Goal: Task Accomplishment & Management: Use online tool/utility

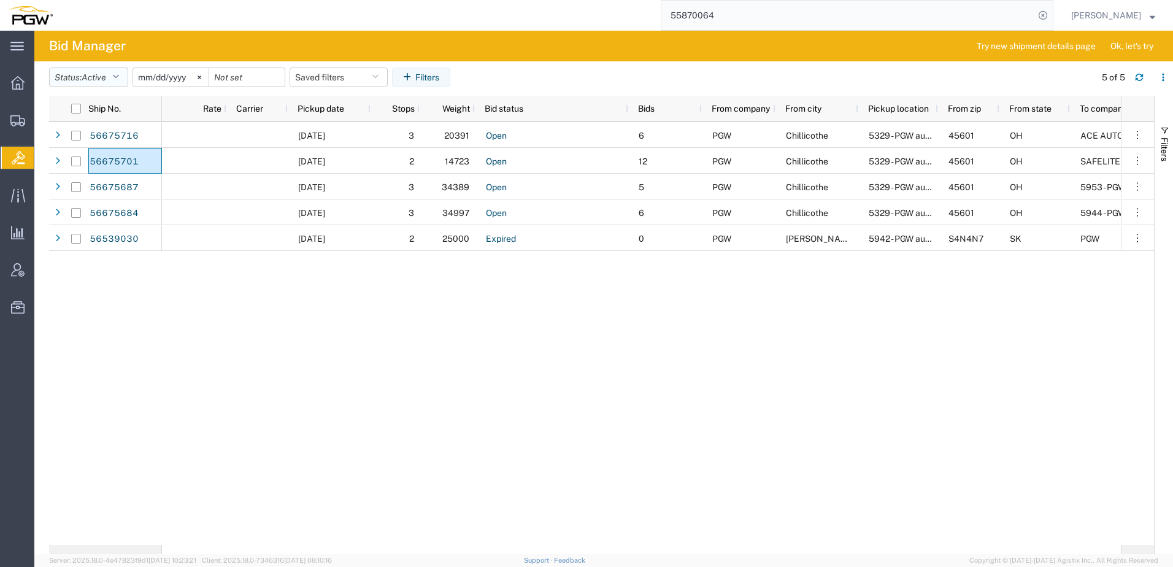
click at [106, 75] on span "Active" at bounding box center [94, 77] width 25 height 10
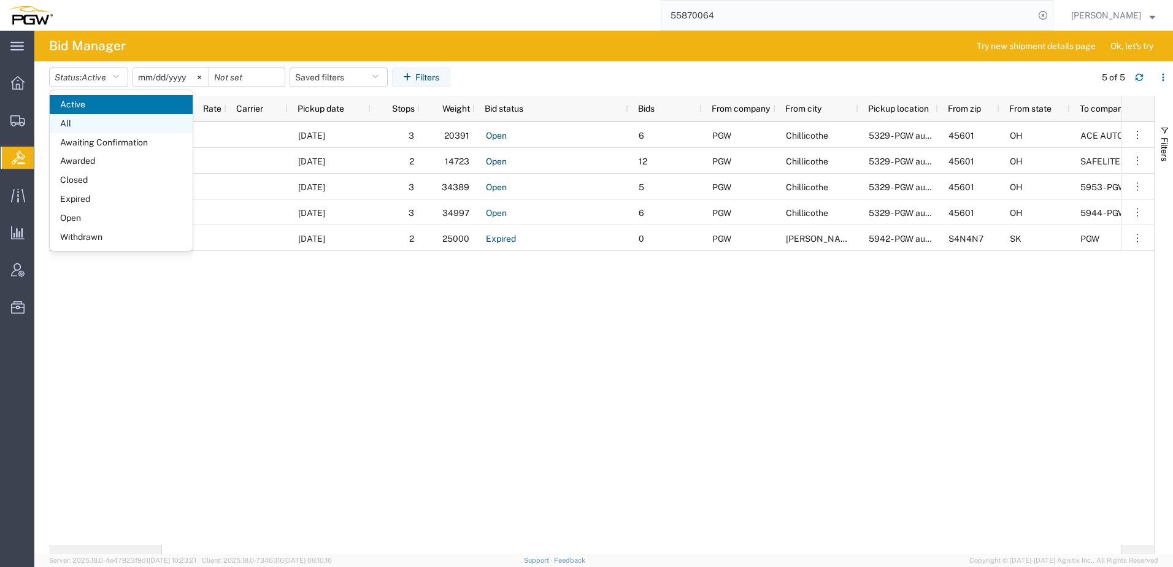
click at [90, 126] on span "All" at bounding box center [121, 123] width 143 height 19
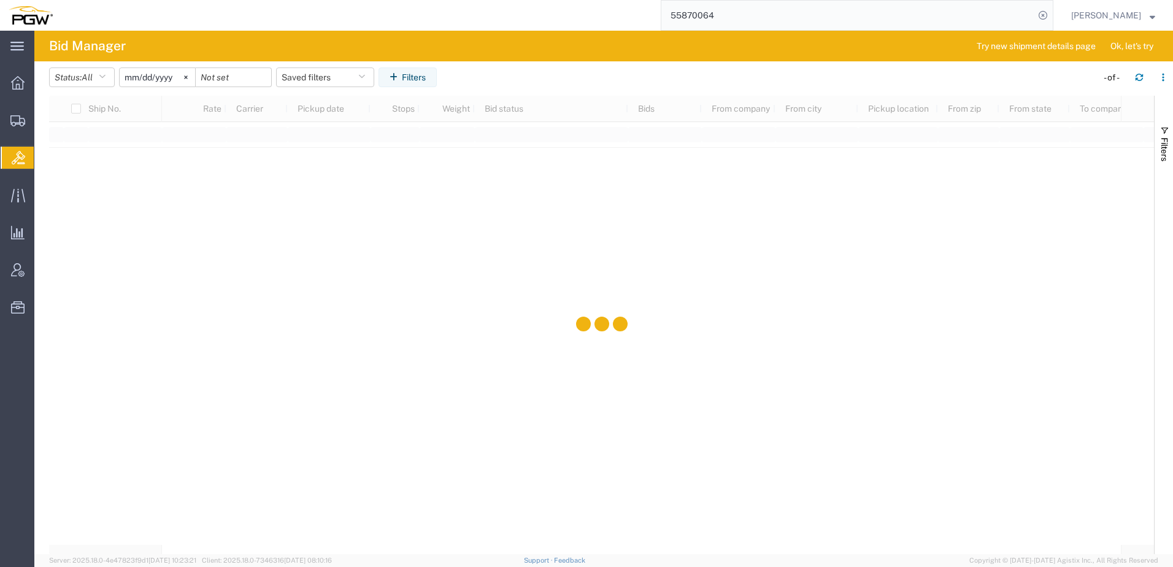
click at [143, 78] on input "2025-08-02" at bounding box center [157, 77] width 75 height 18
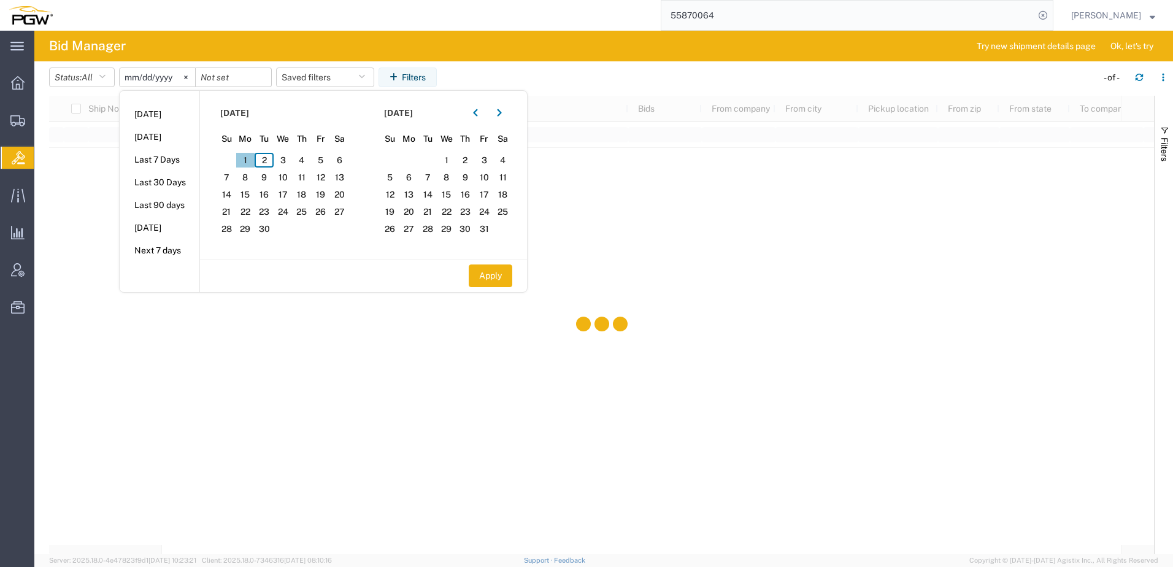
click at [247, 158] on span "1" at bounding box center [245, 160] width 19 height 15
click at [341, 161] on span "6" at bounding box center [339, 160] width 19 height 15
click at [504, 275] on button "Apply" at bounding box center [491, 275] width 44 height 23
type input "2025-09-01"
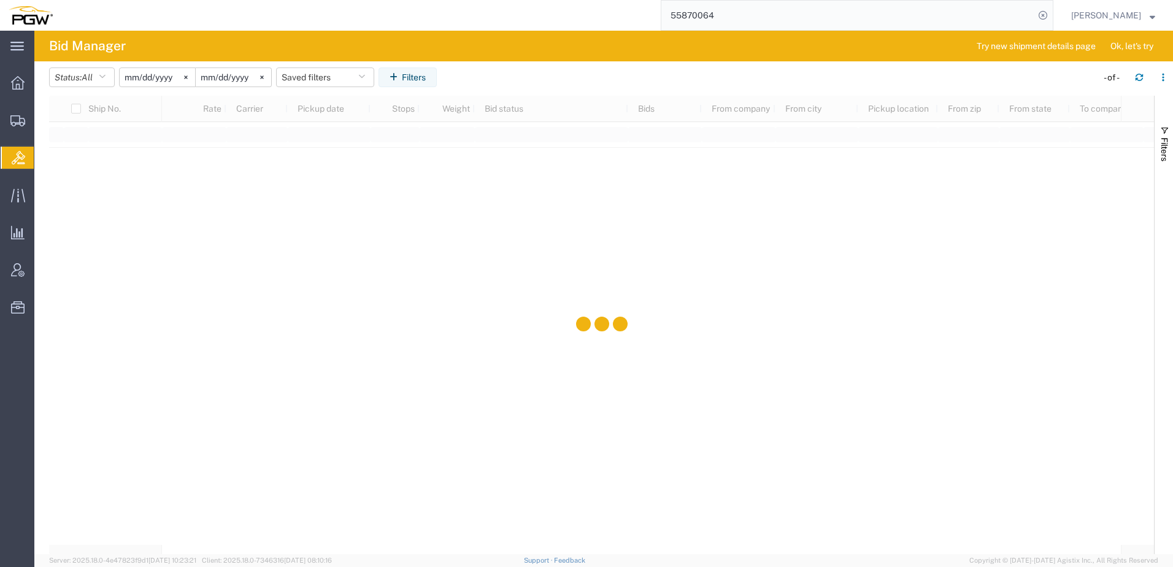
click at [167, 80] on input "2025-09-01" at bounding box center [157, 77] width 75 height 18
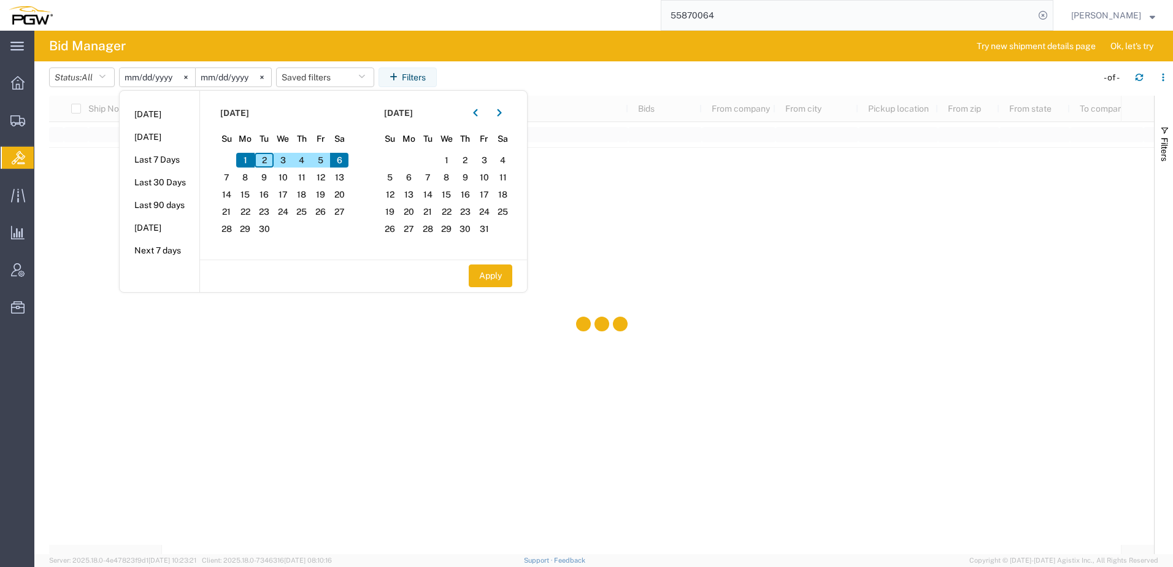
click at [249, 164] on span "1" at bounding box center [245, 160] width 19 height 15
click at [269, 161] on span "2" at bounding box center [264, 160] width 19 height 15
click at [504, 279] on button "Apply" at bounding box center [491, 275] width 44 height 23
type input "2025-09-02"
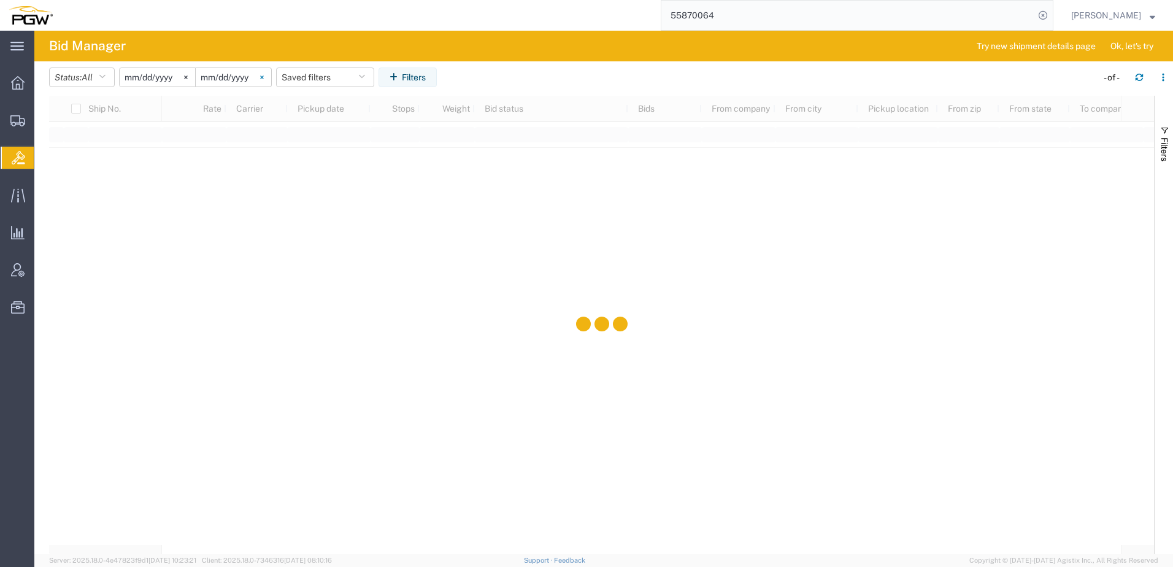
click at [267, 80] on svg-icon at bounding box center [262, 77] width 18 height 18
click at [190, 82] on svg-icon at bounding box center [186, 77] width 18 height 18
click at [147, 71] on input "date" at bounding box center [157, 77] width 75 height 18
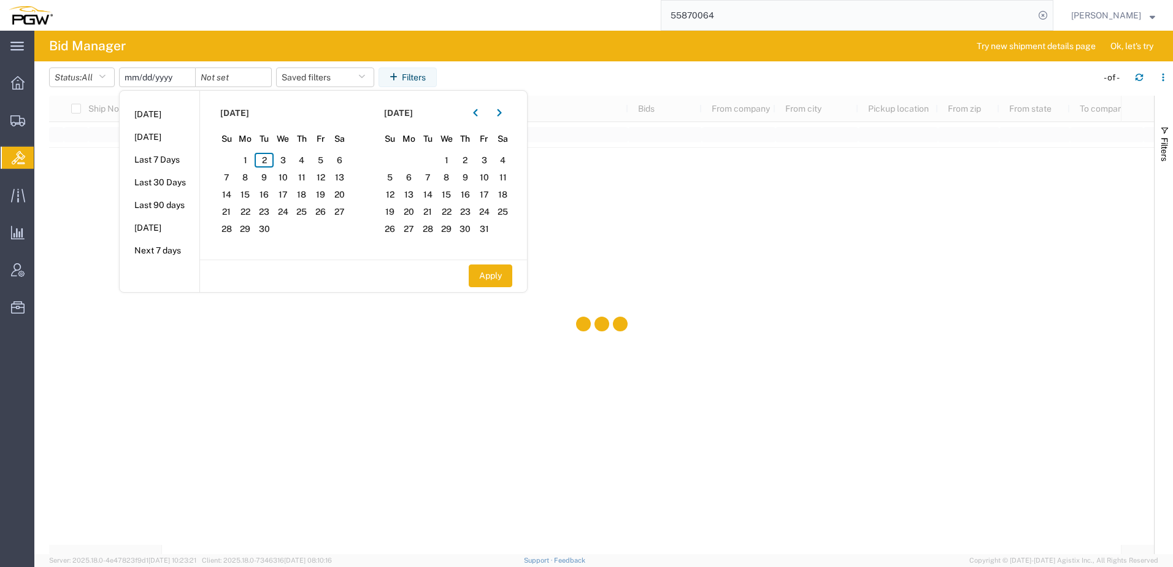
click at [136, 75] on input "date" at bounding box center [157, 77] width 75 height 18
click at [476, 115] on button "button" at bounding box center [476, 113] width 20 height 20
click at [318, 229] on span "29" at bounding box center [320, 229] width 19 height 15
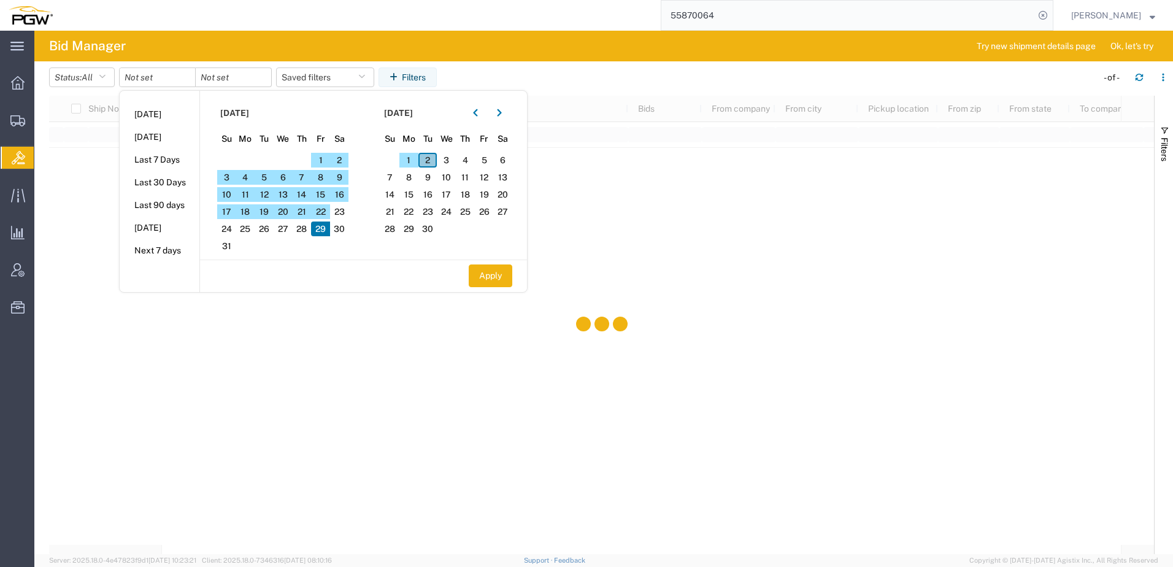
click at [431, 163] on span "2" at bounding box center [427, 160] width 19 height 15
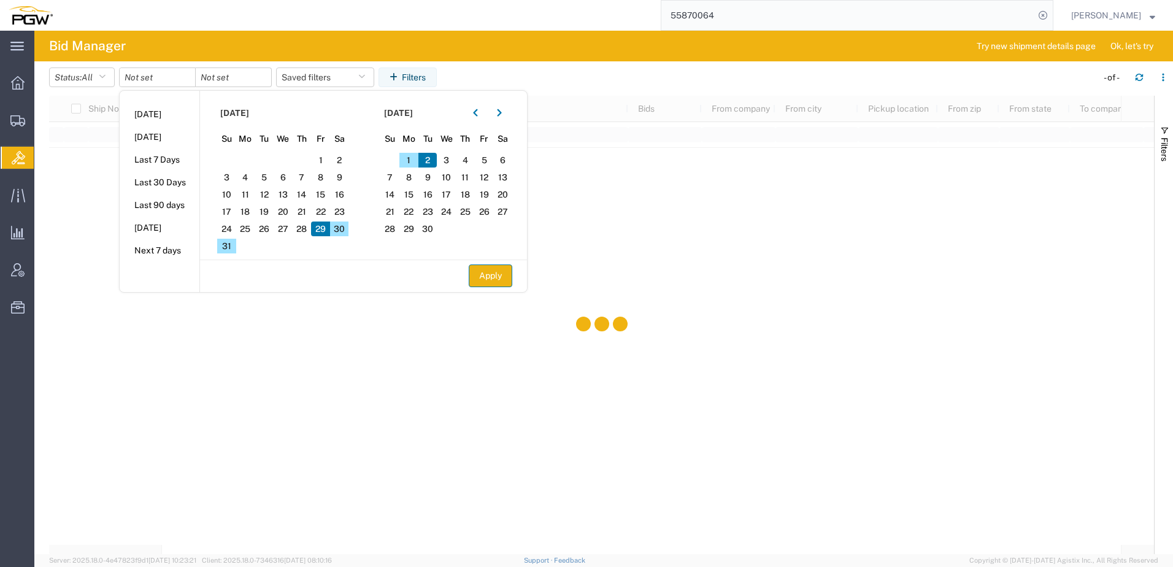
click at [480, 277] on button "Apply" at bounding box center [491, 275] width 44 height 23
type input "2025-08-29"
type input "2025-09-02"
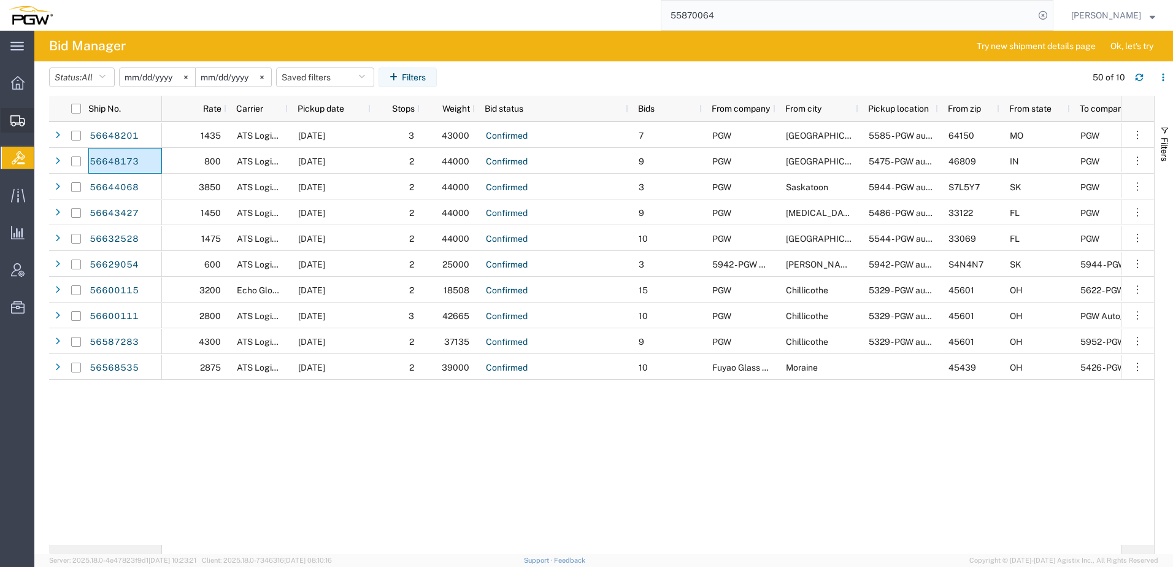
click at [13, 121] on icon at bounding box center [17, 120] width 15 height 11
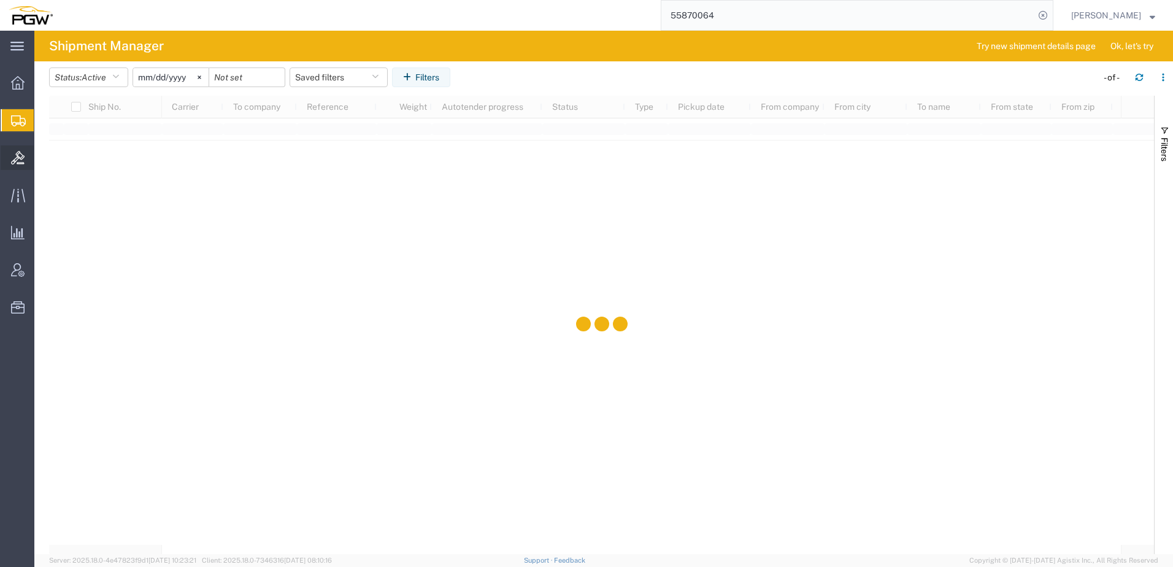
click at [18, 163] on icon at bounding box center [17, 157] width 13 height 13
click at [100, 84] on button "Status: Active" at bounding box center [88, 77] width 79 height 20
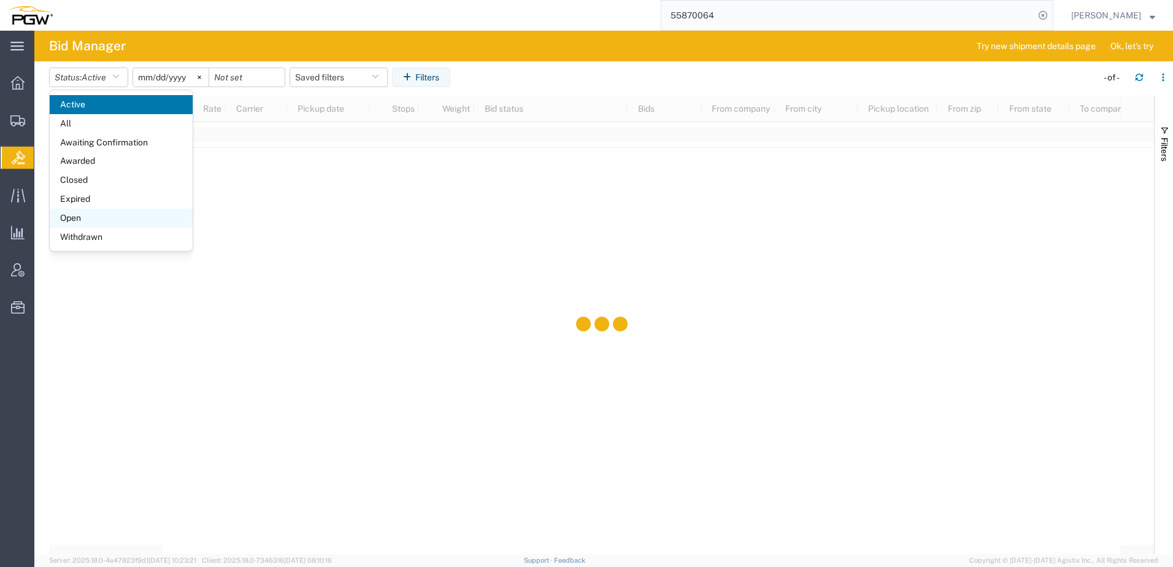
click at [81, 224] on span "Open" at bounding box center [121, 218] width 143 height 19
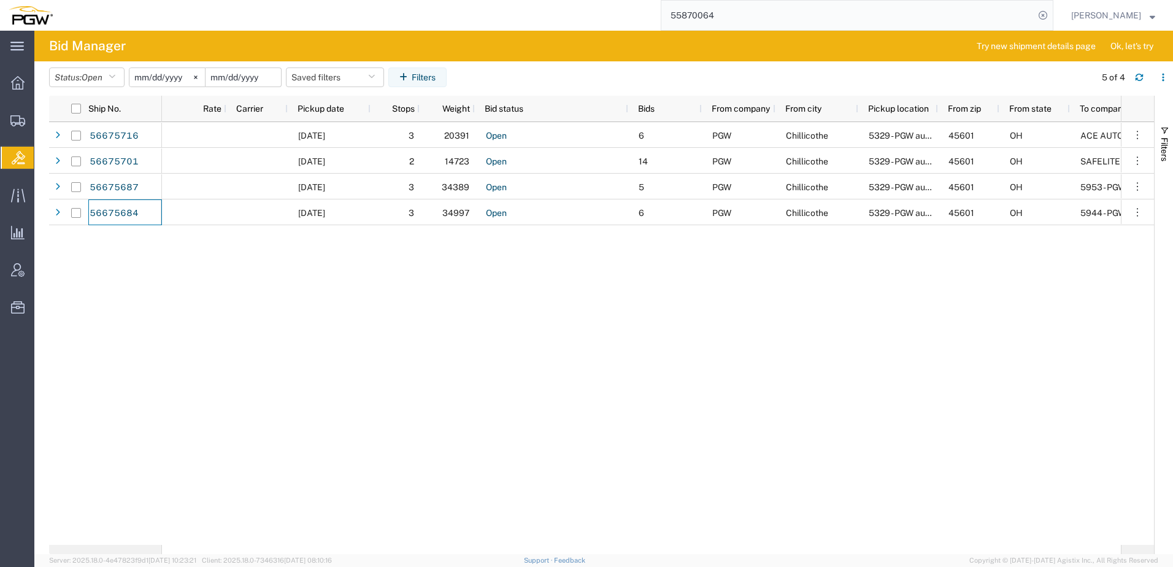
click at [234, 75] on input "date" at bounding box center [243, 77] width 75 height 18
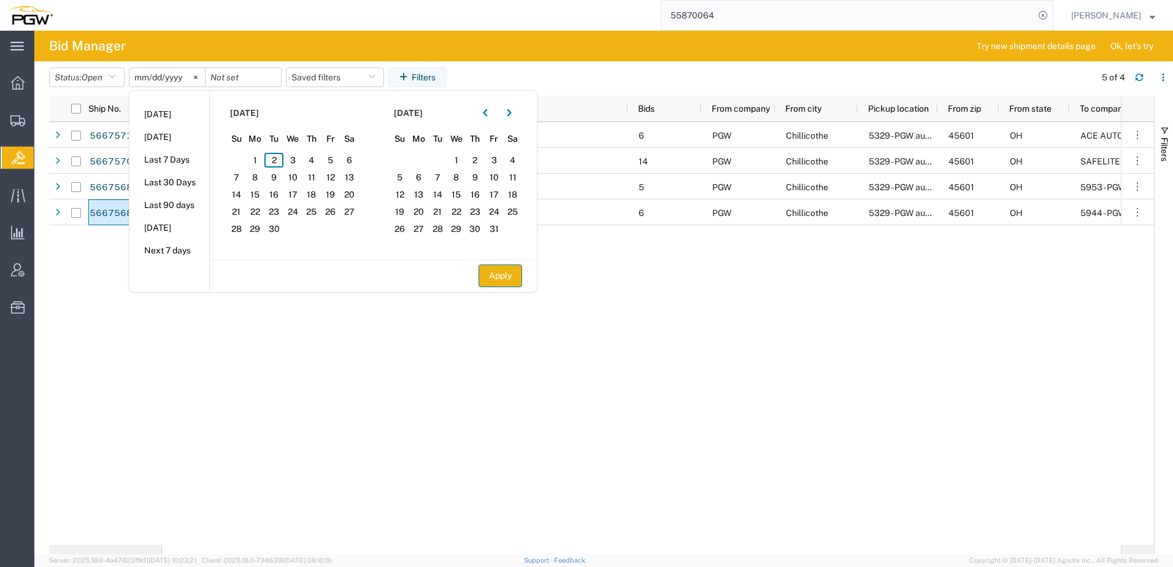
click at [499, 276] on button "Apply" at bounding box center [501, 275] width 44 height 23
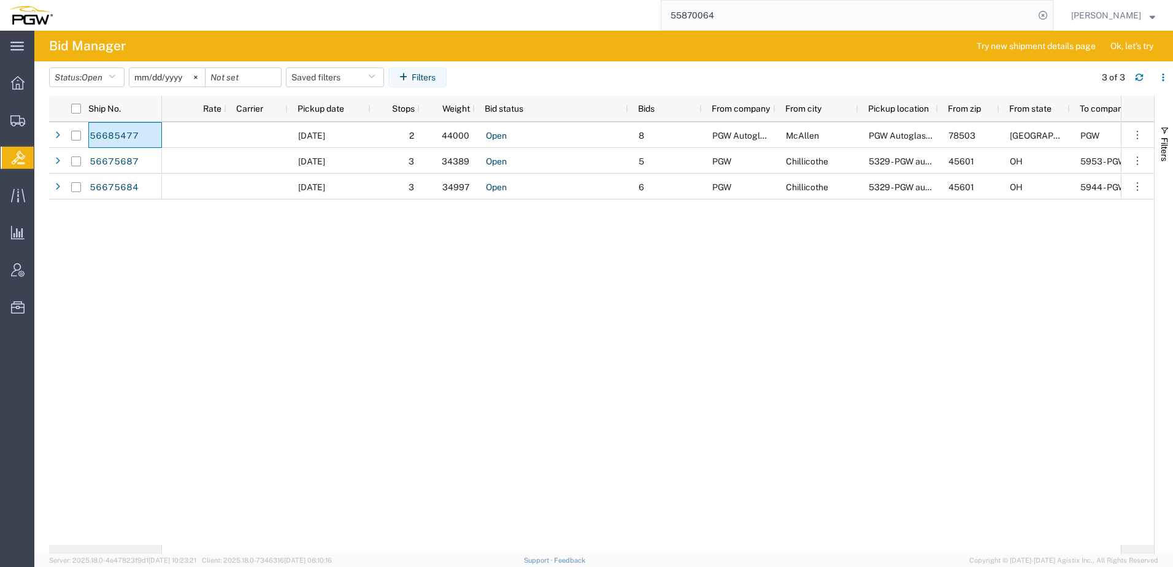
drag, startPoint x: 107, startPoint y: 133, endPoint x: 759, endPoint y: 329, distance: 681.3
click at [759, 329] on div "09/03/2025 2 44000 Open 8 PGW Autoglass-AMG McAllen 5815 McAllen PGW Autoglass-…" at bounding box center [641, 333] width 959 height 423
click at [240, 73] on input "date" at bounding box center [243, 77] width 75 height 18
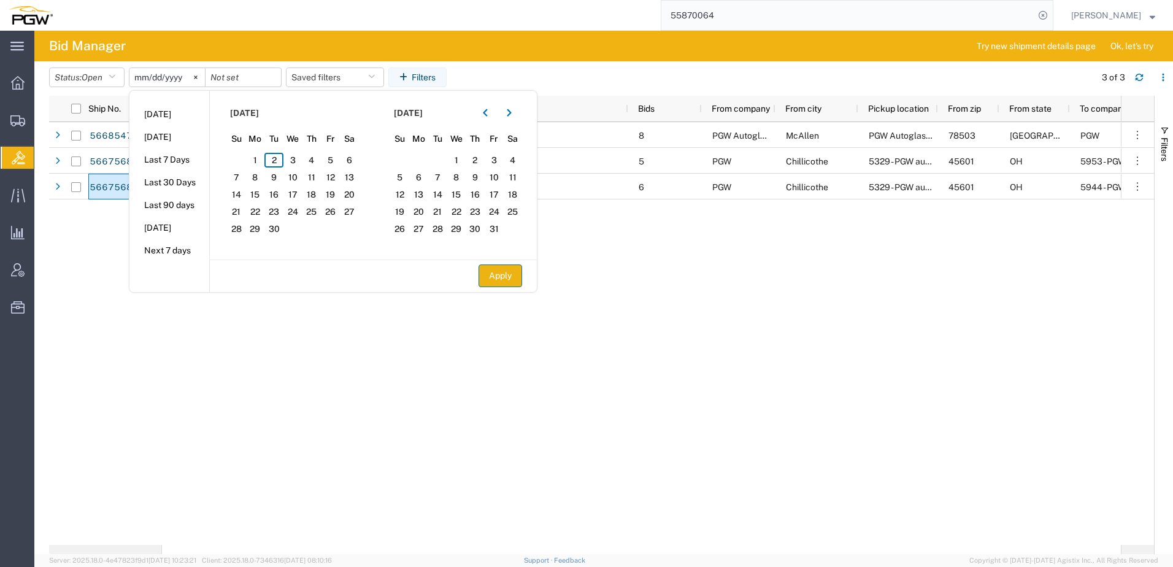
click at [512, 276] on button "Apply" at bounding box center [501, 275] width 44 height 23
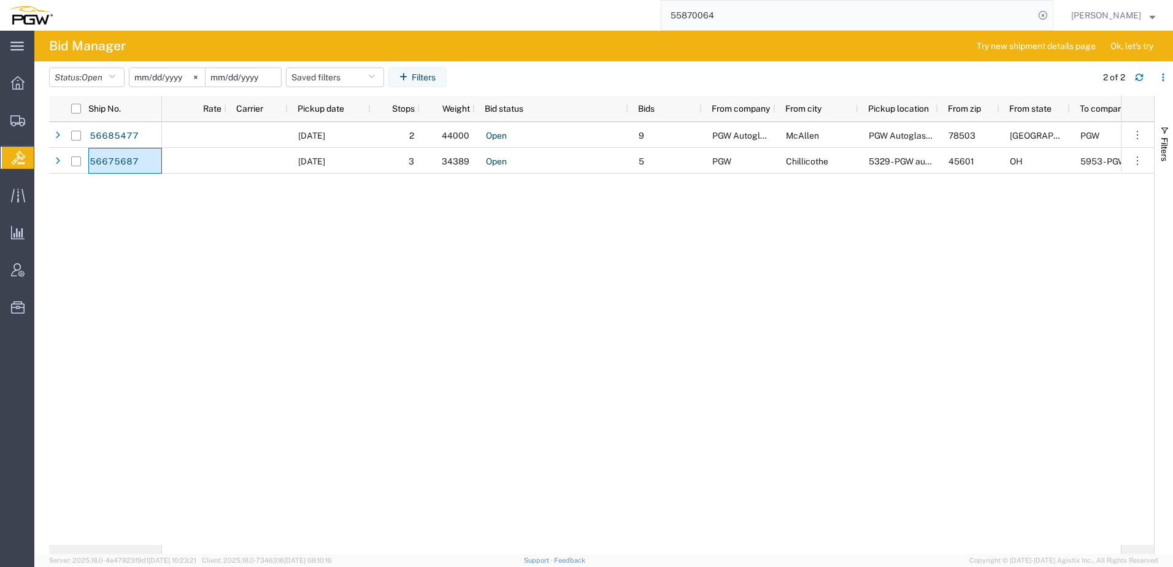
click at [244, 81] on input "date" at bounding box center [243, 77] width 75 height 18
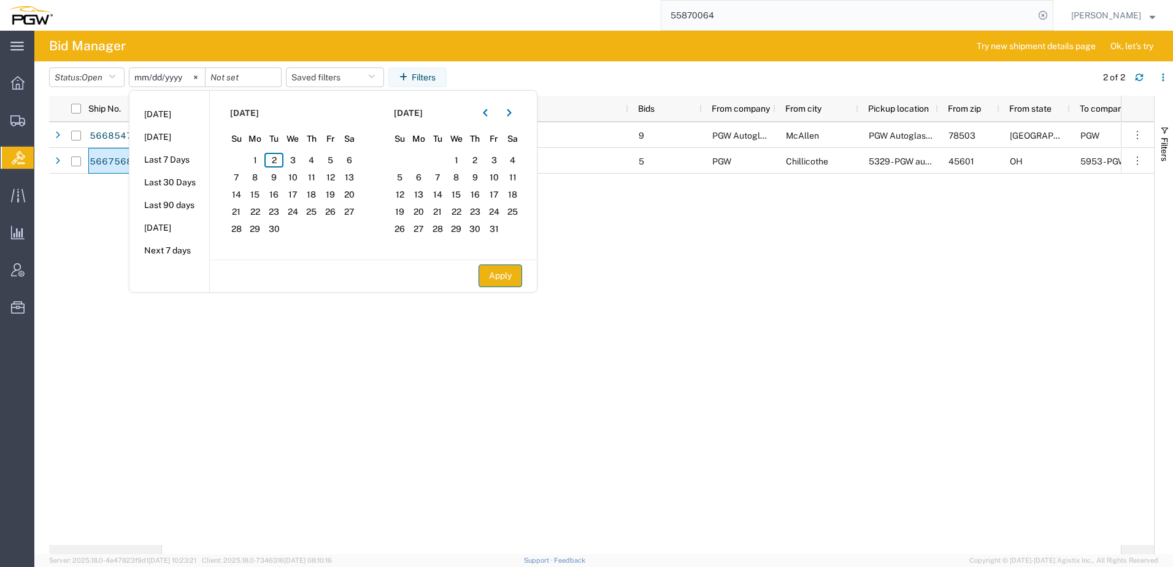
click at [520, 282] on button "Apply" at bounding box center [501, 275] width 44 height 23
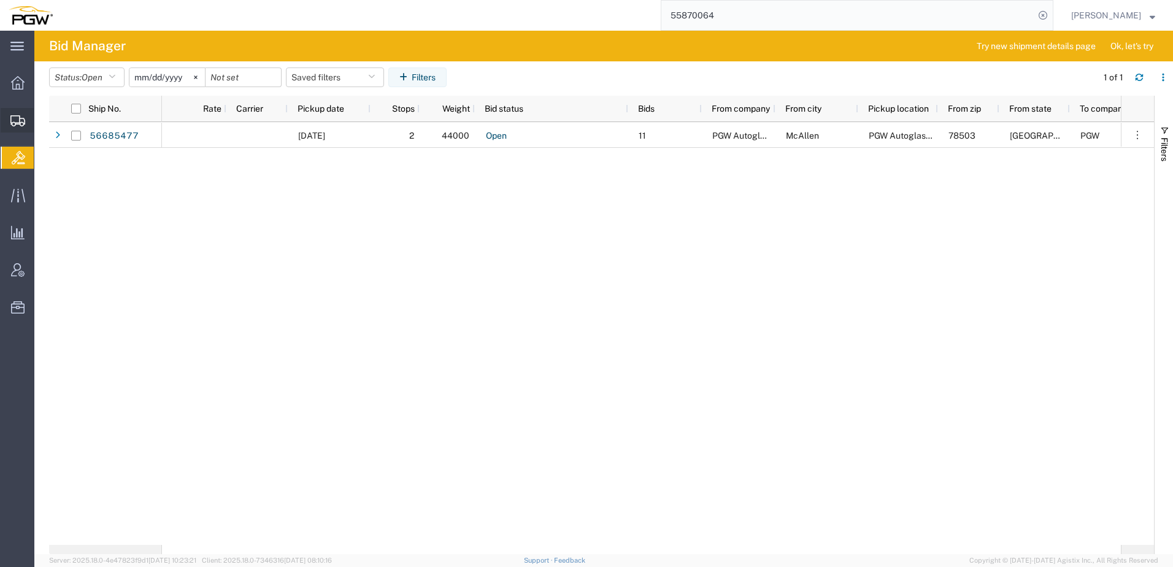
click at [0, 0] on span "Shipment Manager" at bounding box center [0, 0] width 0 height 0
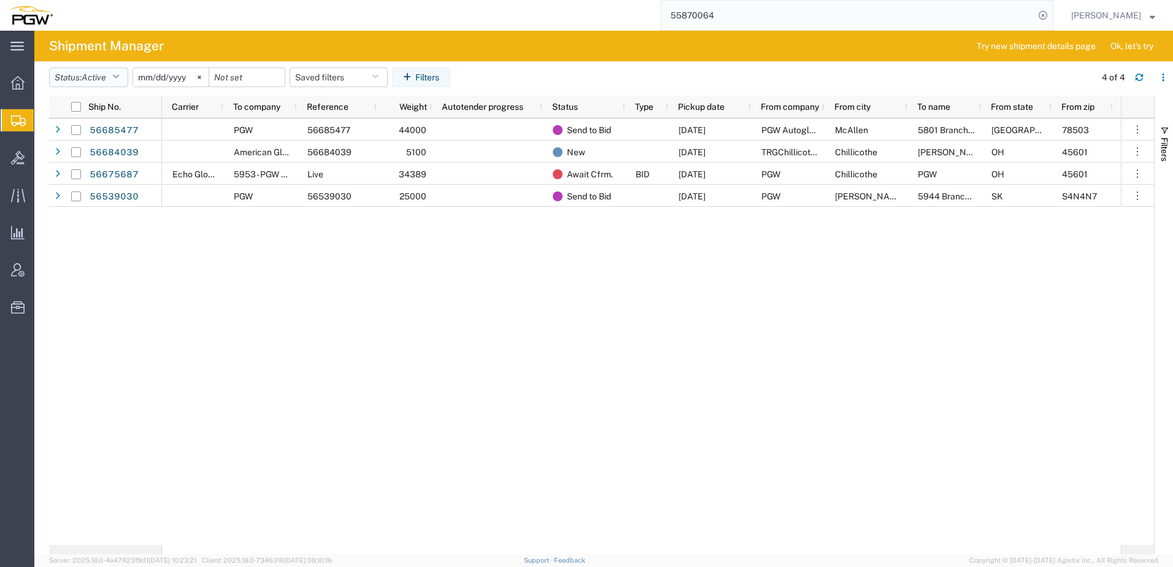
click at [106, 72] on span "Active" at bounding box center [94, 77] width 25 height 10
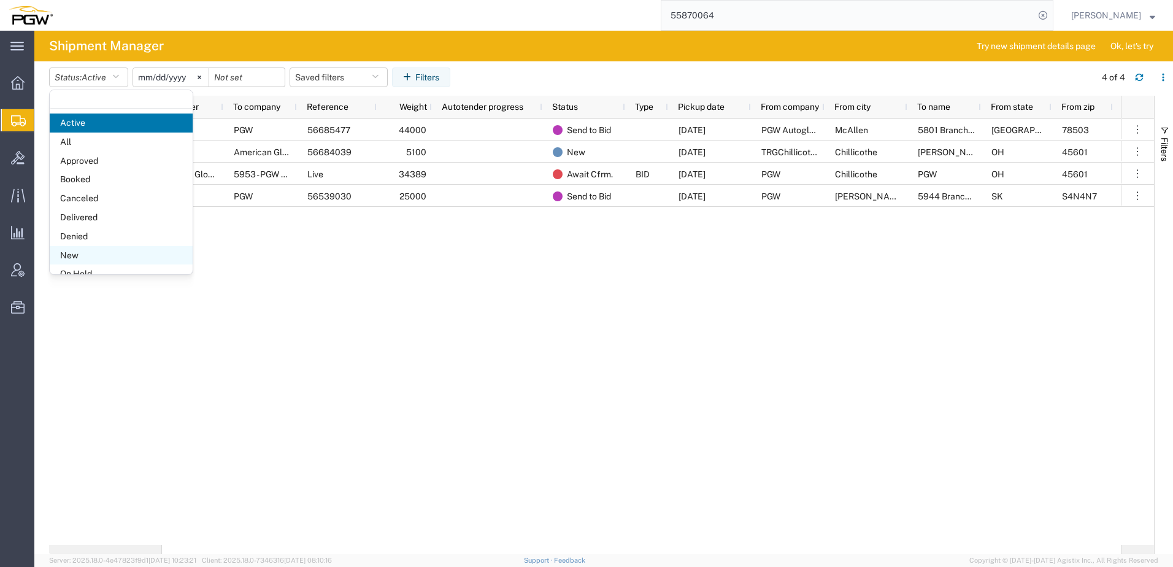
click at [101, 257] on span "New" at bounding box center [121, 255] width 143 height 19
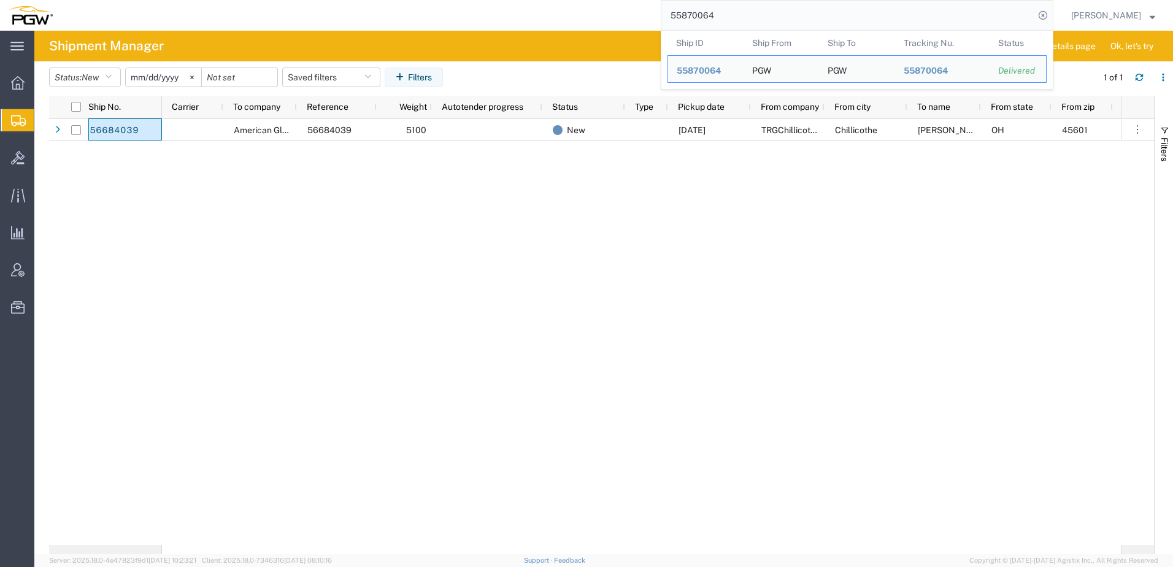
drag, startPoint x: 829, startPoint y: 26, endPoint x: 229, endPoint y: 18, distance: 599.5
click at [230, 18] on div "55870064 Ship ID Ship From Ship To Tracking Nu. Status Ship ID 55870064 Ship Fr…" at bounding box center [557, 15] width 992 height 31
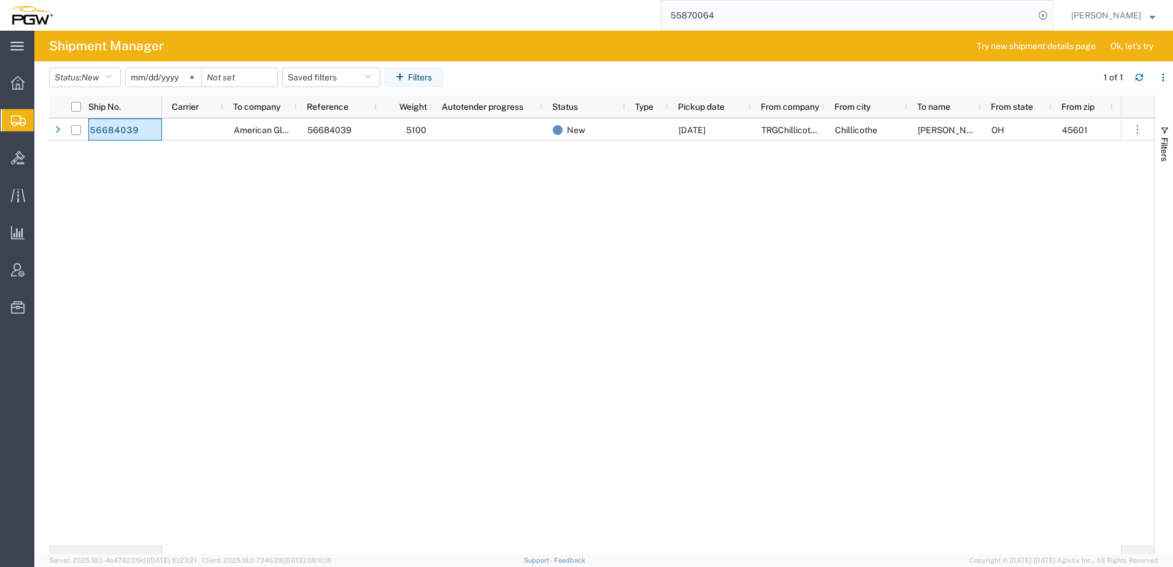
paste input "6675687"
type input "56675687"
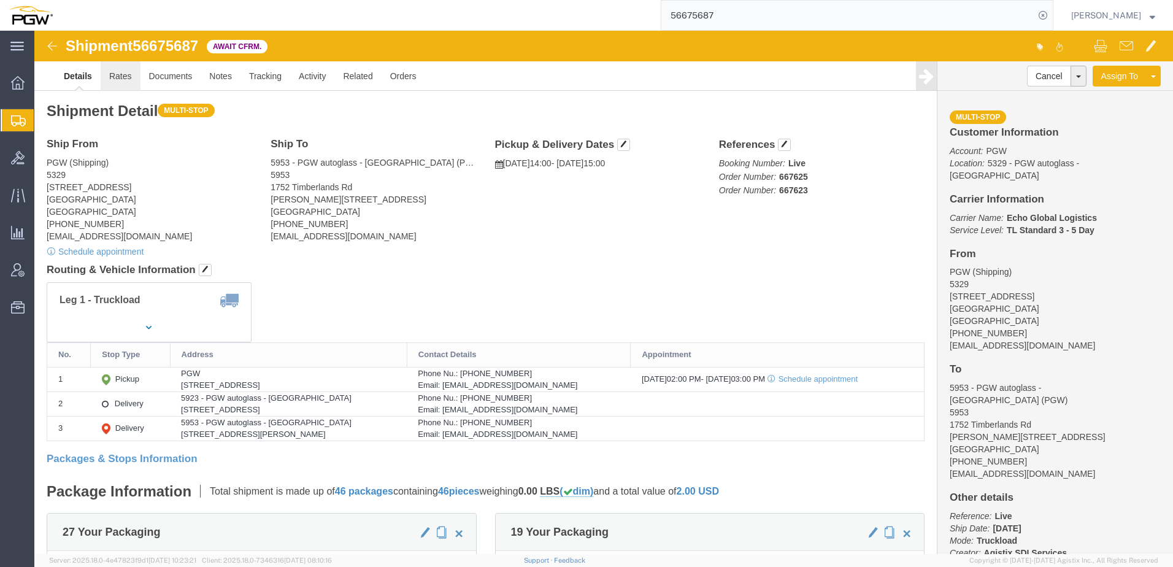
click link "Rates"
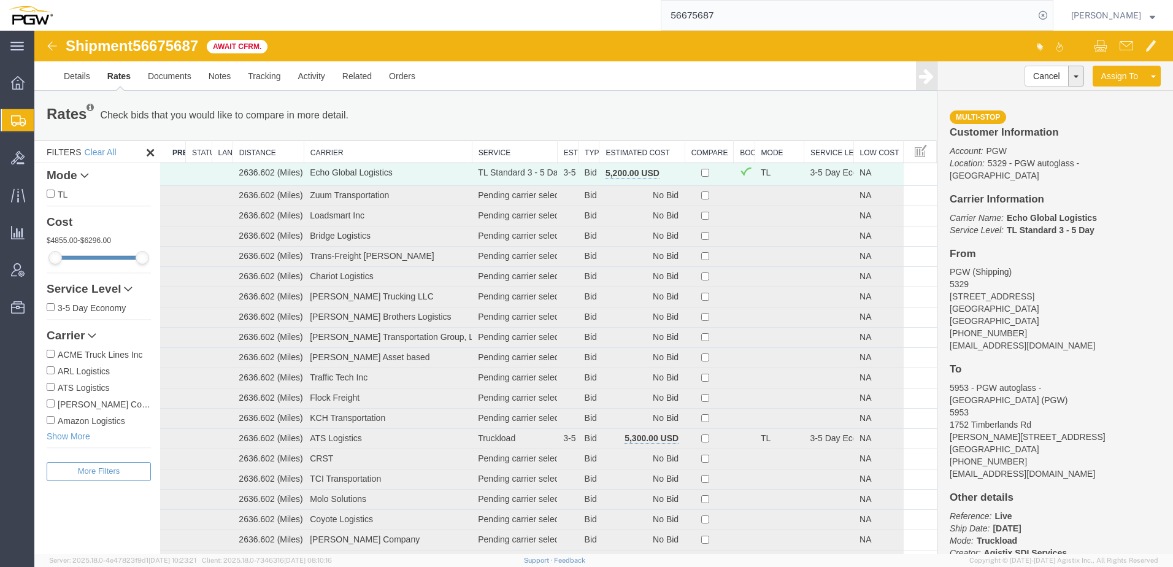
click at [628, 145] on th "Estimated Cost" at bounding box center [641, 152] width 85 height 23
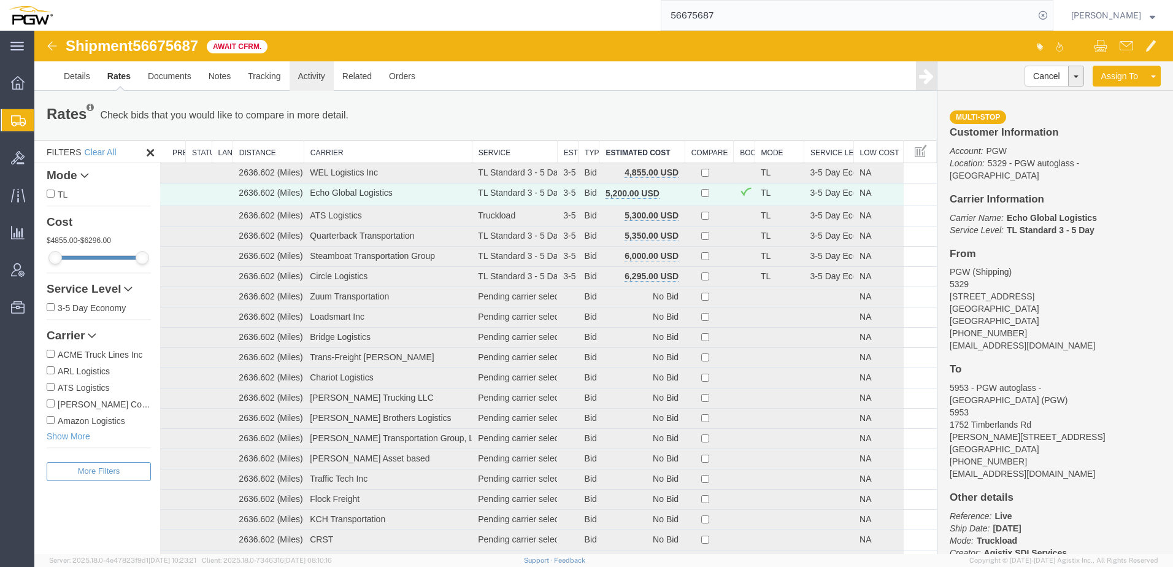
click at [310, 73] on link "Activity" at bounding box center [312, 75] width 44 height 29
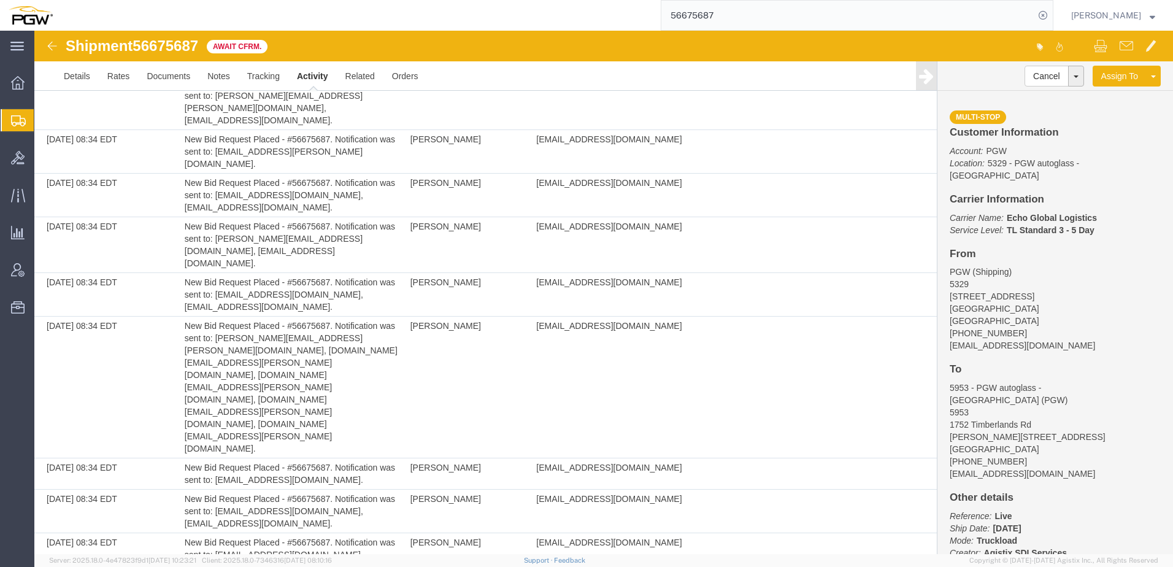
scroll to position [3104, 0]
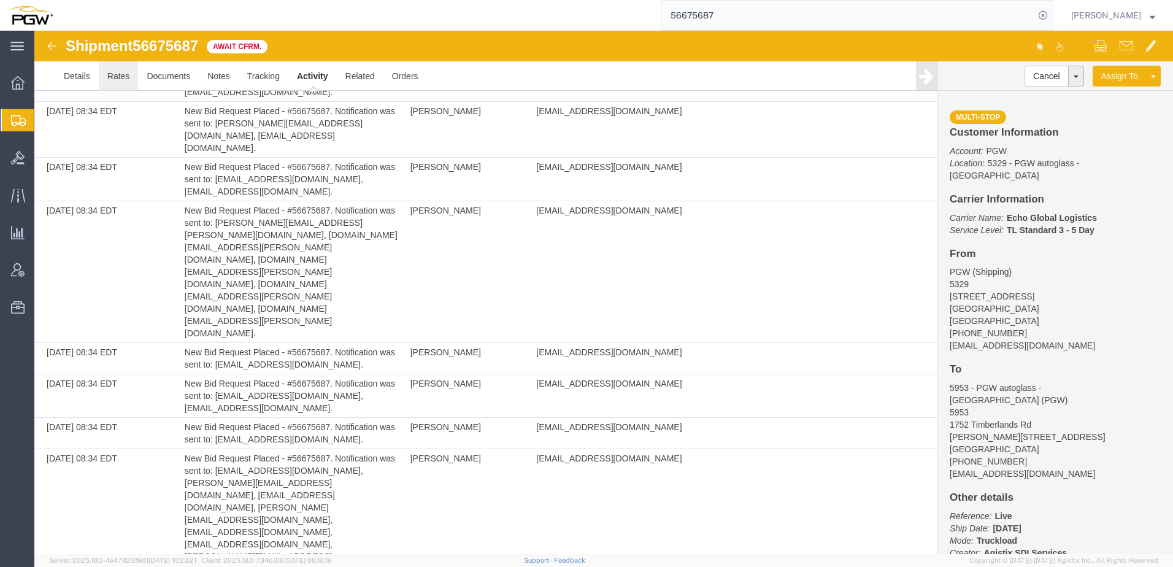
click at [124, 78] on link "Rates" at bounding box center [119, 75] width 40 height 29
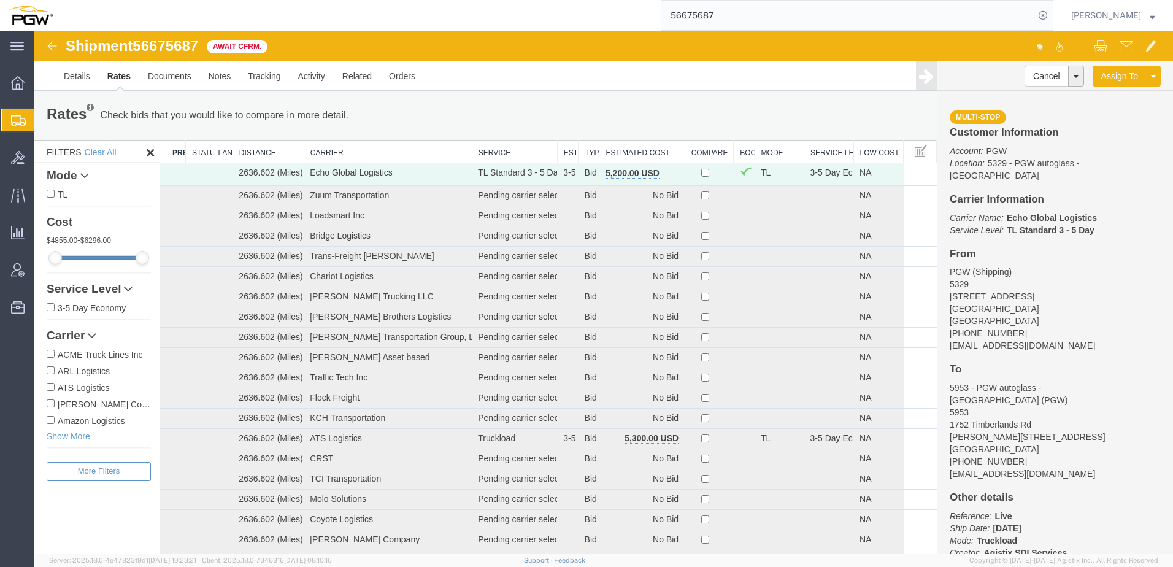
click at [622, 150] on th "Estimated Cost" at bounding box center [641, 152] width 85 height 23
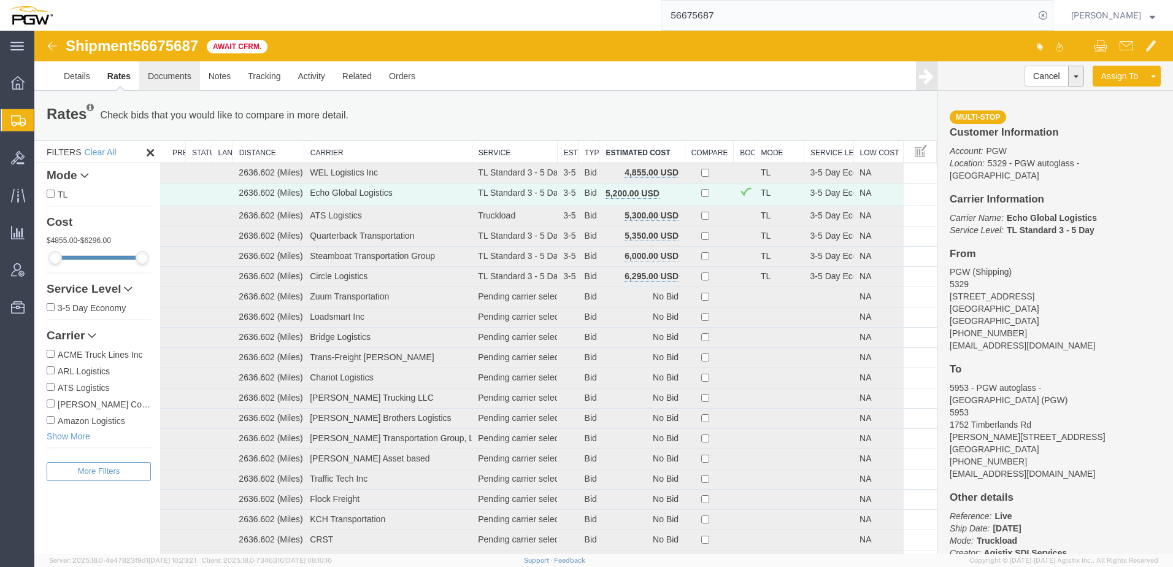
click at [163, 72] on link "Documents" at bounding box center [169, 75] width 61 height 29
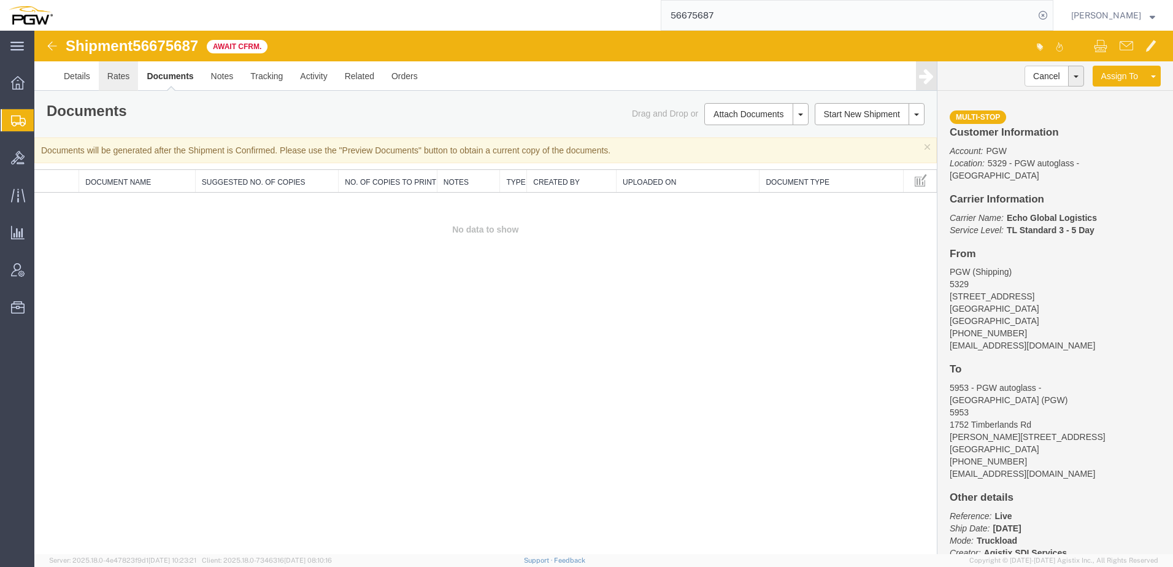
click at [121, 77] on link "Rates" at bounding box center [119, 75] width 40 height 29
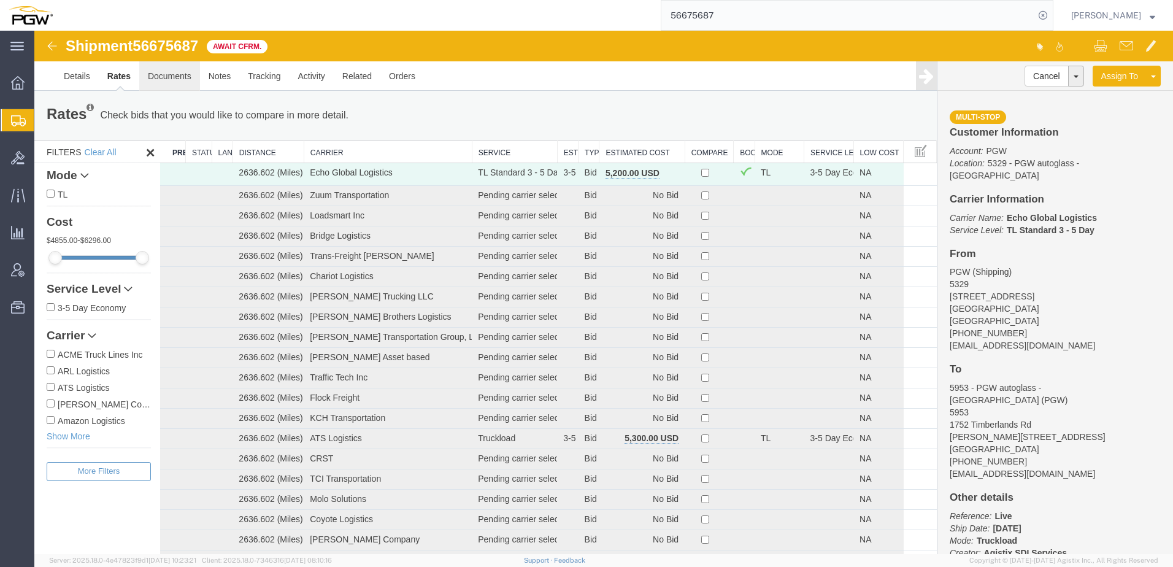
click at [198, 83] on link "Documents" at bounding box center [169, 75] width 61 height 29
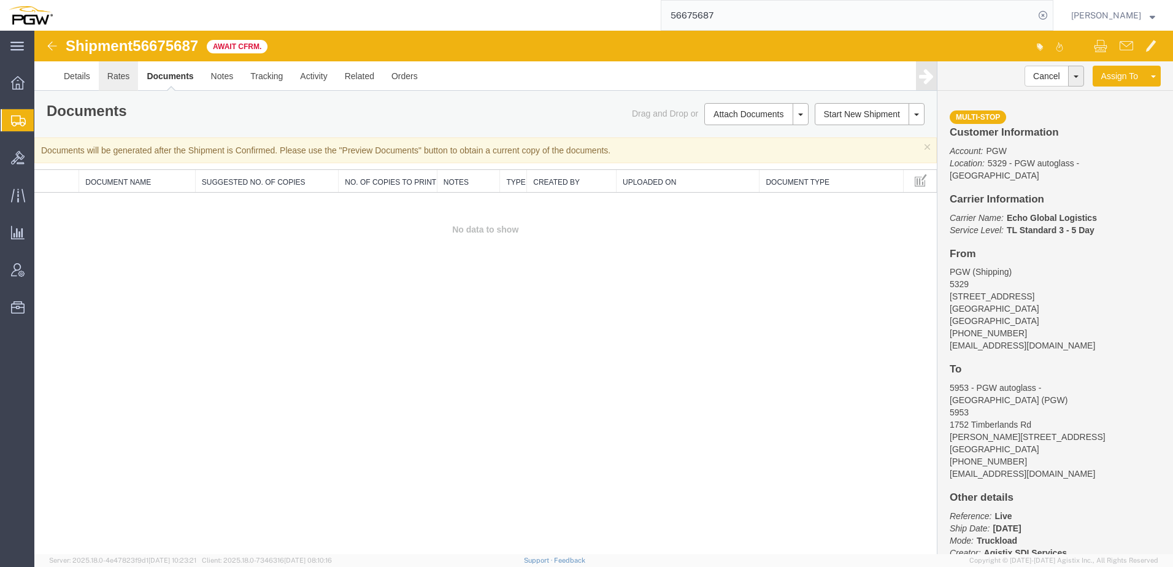
click at [116, 69] on link "Rates" at bounding box center [119, 75] width 40 height 29
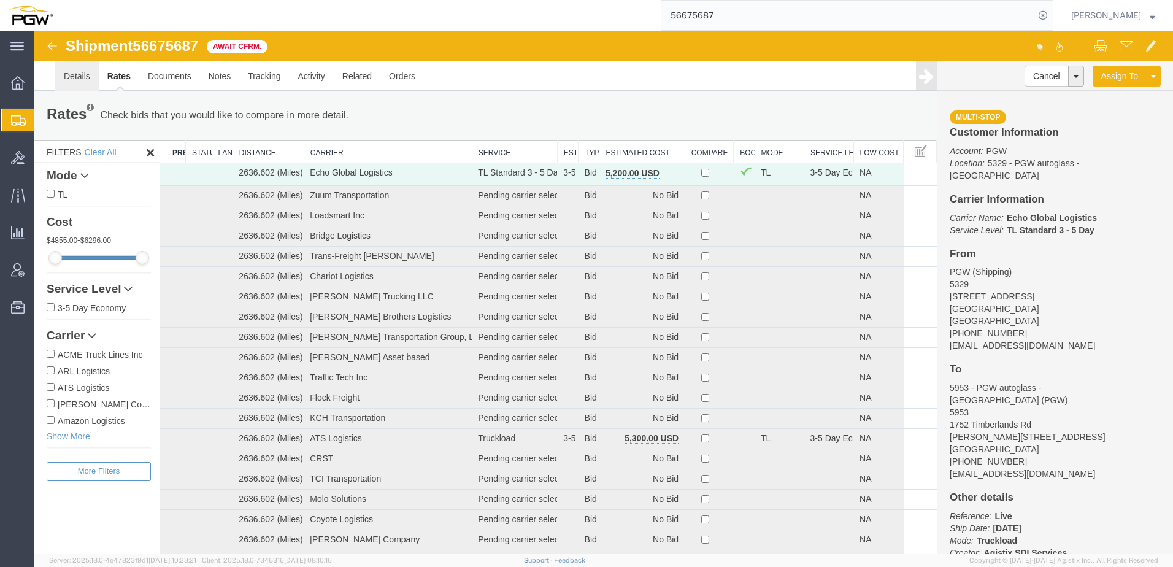
click at [79, 81] on link "Details" at bounding box center [77, 75] width 44 height 29
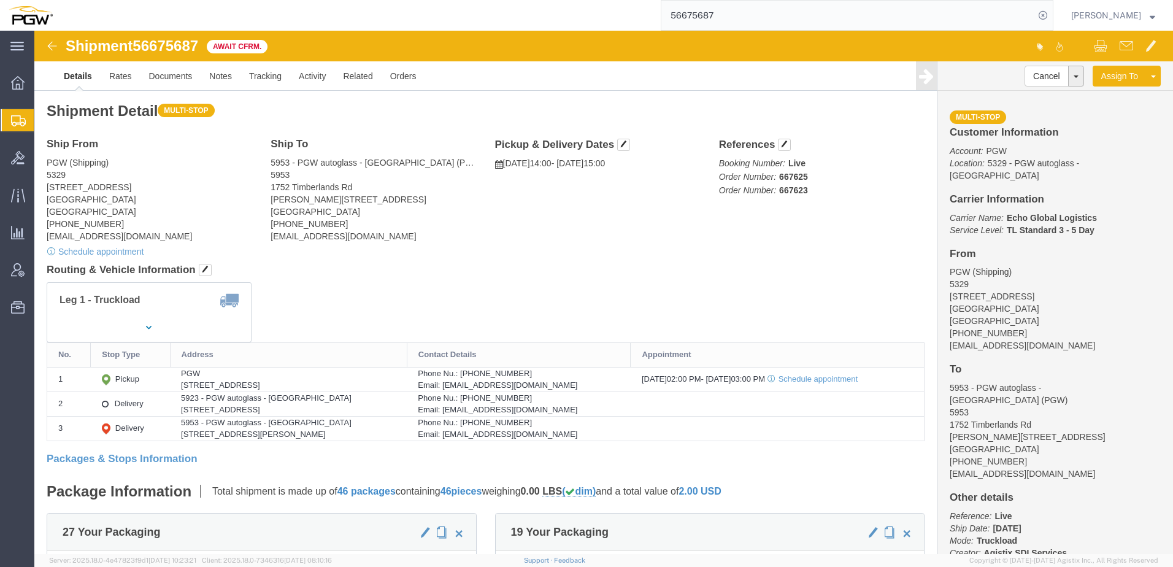
click h4 "Routing & Vehicle Information"
click at [0, 0] on span "Create Shipment" at bounding box center [0, 0] width 0 height 0
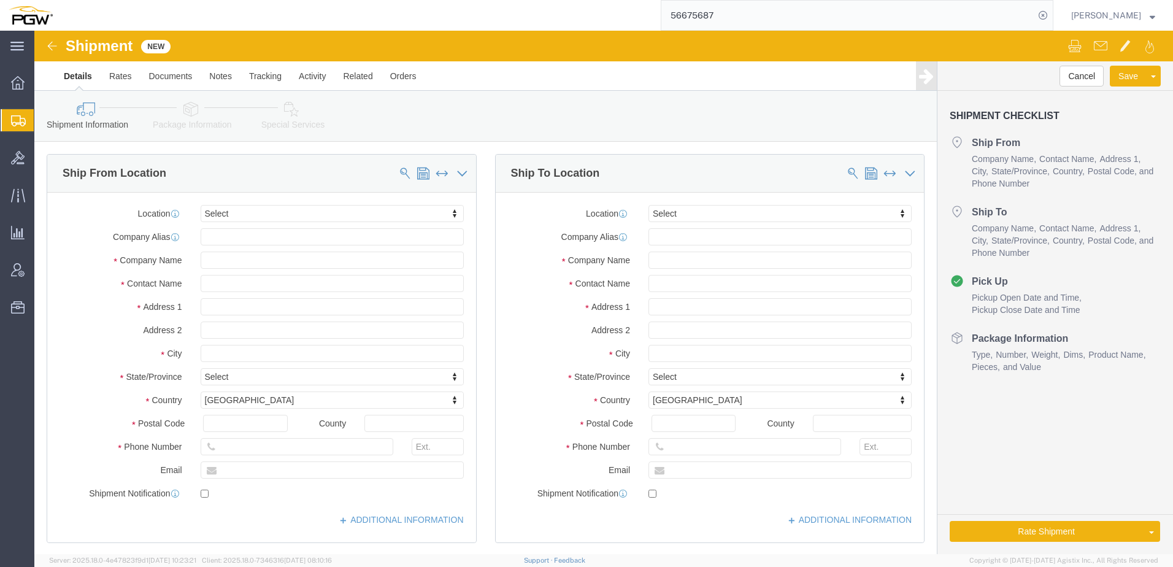
select select
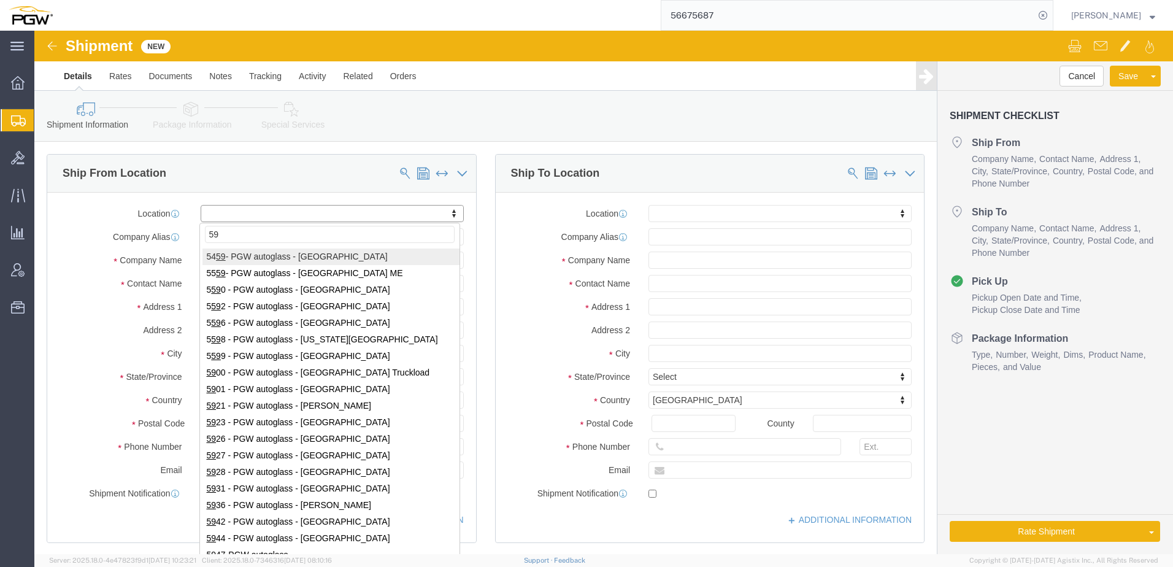
type input "596"
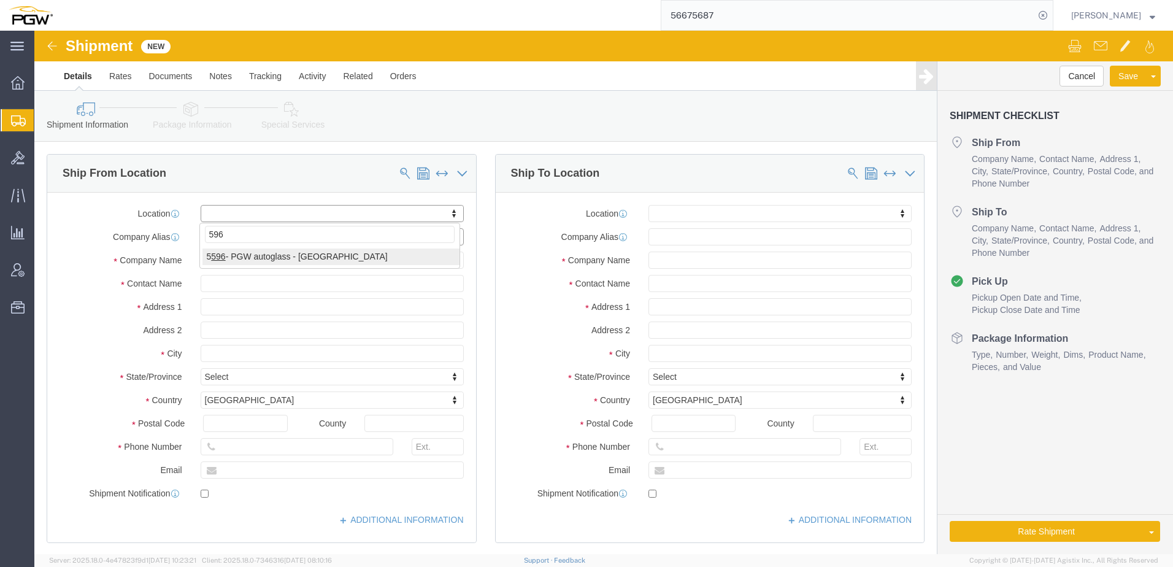
select select "28395"
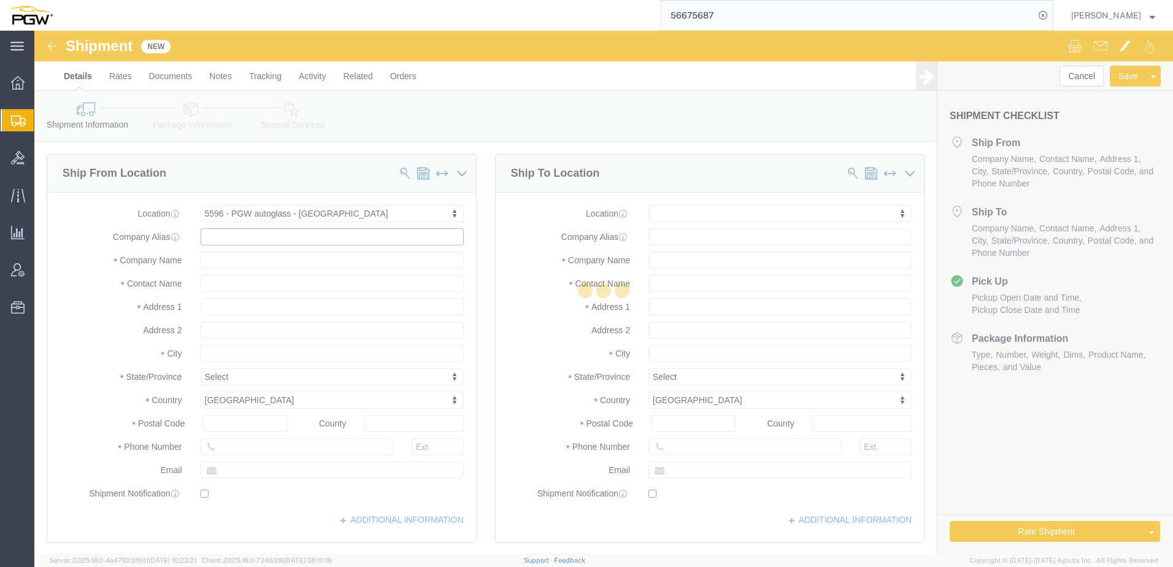
select select "VA"
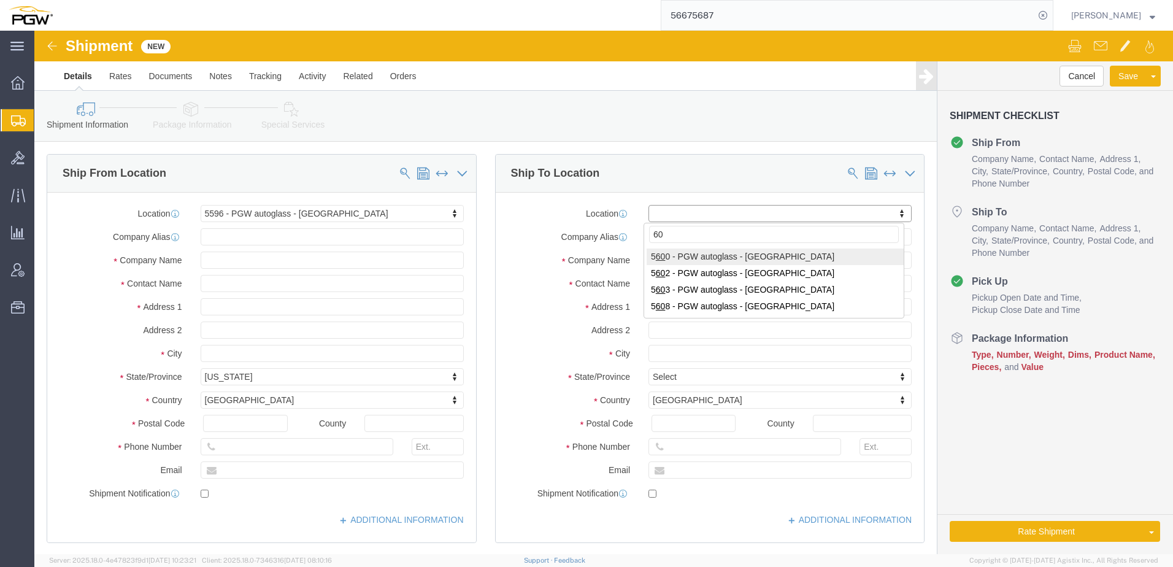
type input "600"
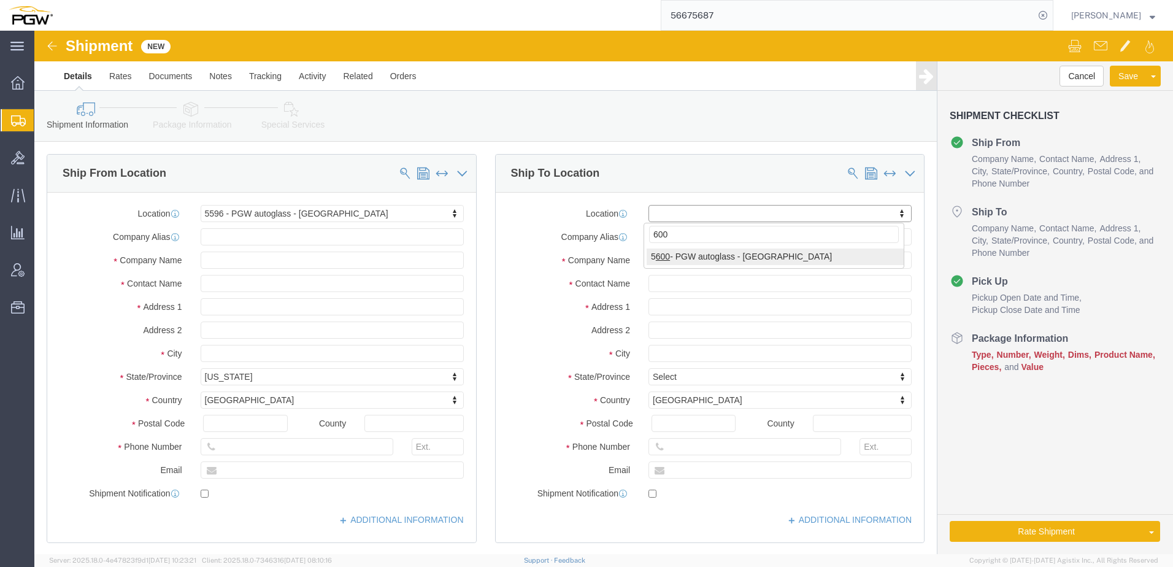
select select "28401"
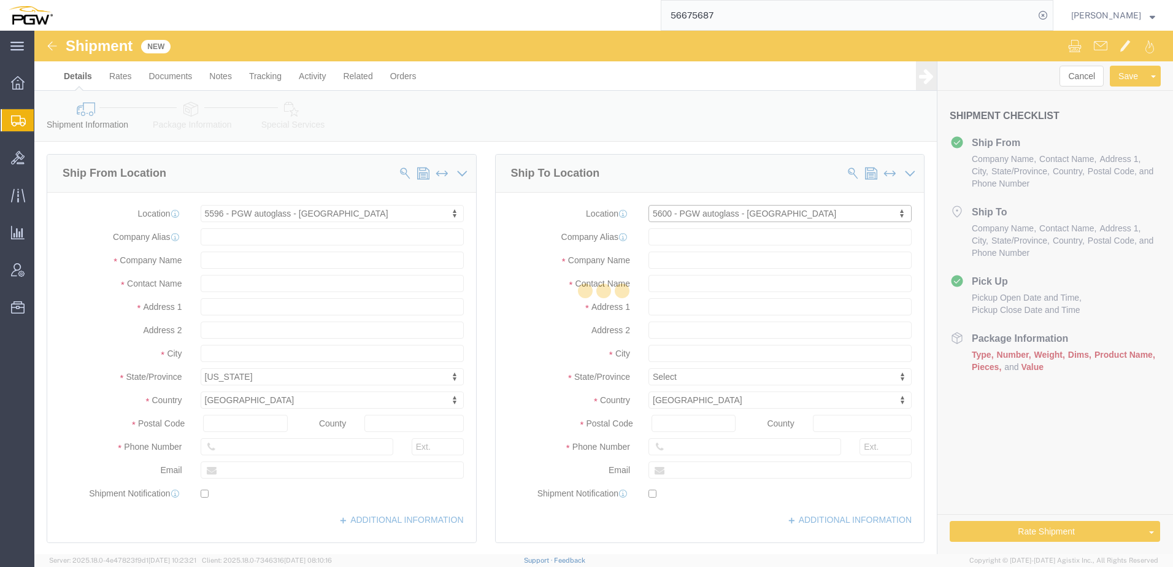
select select "NC"
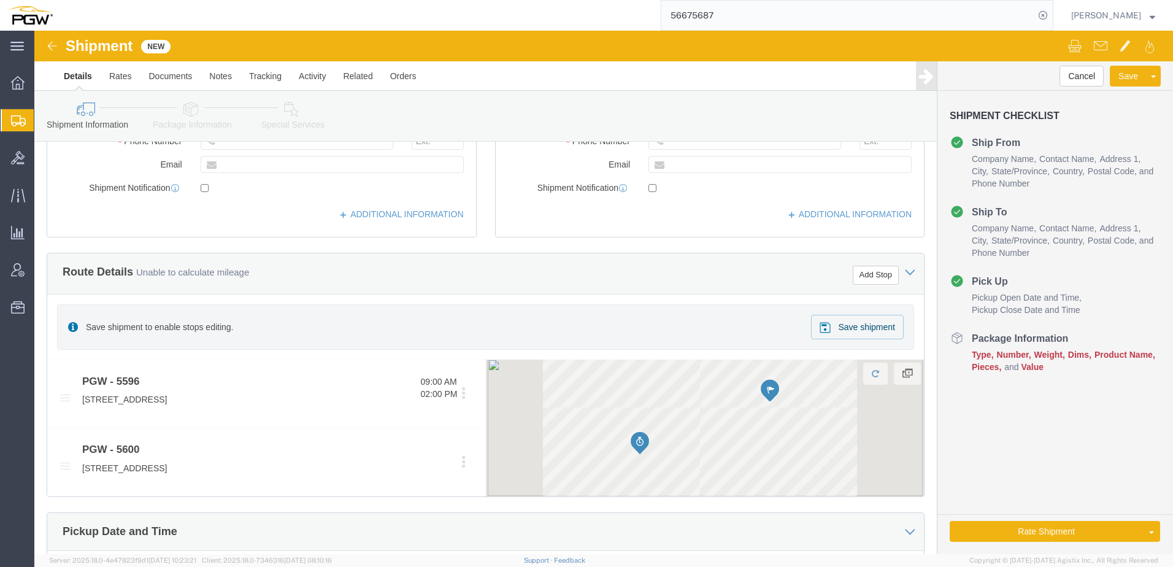
scroll to position [552, 0]
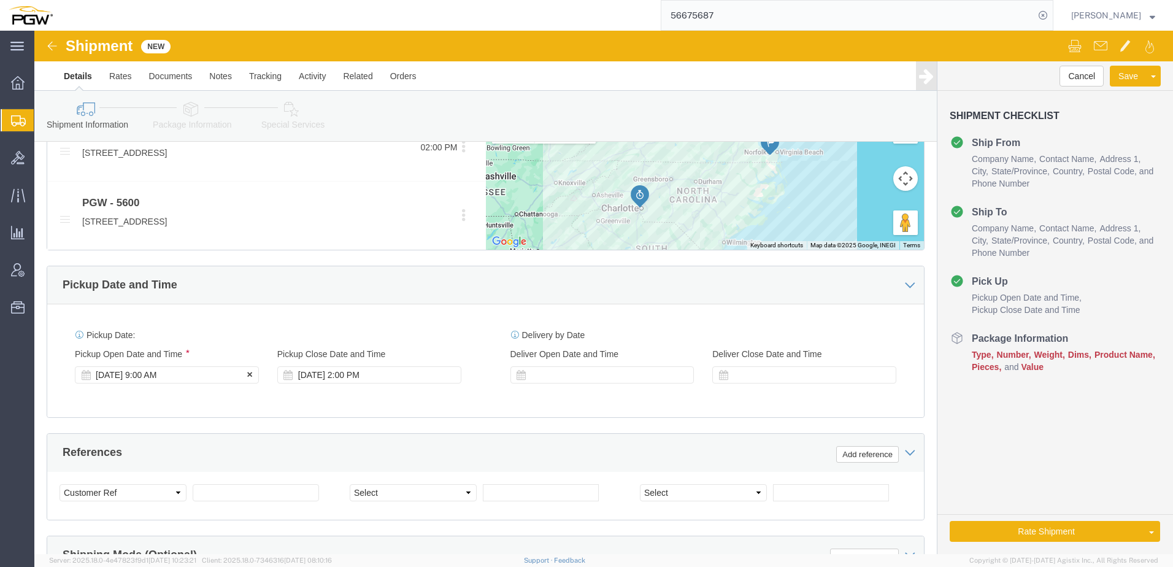
click div "Sep 02 2025 9:00 AM"
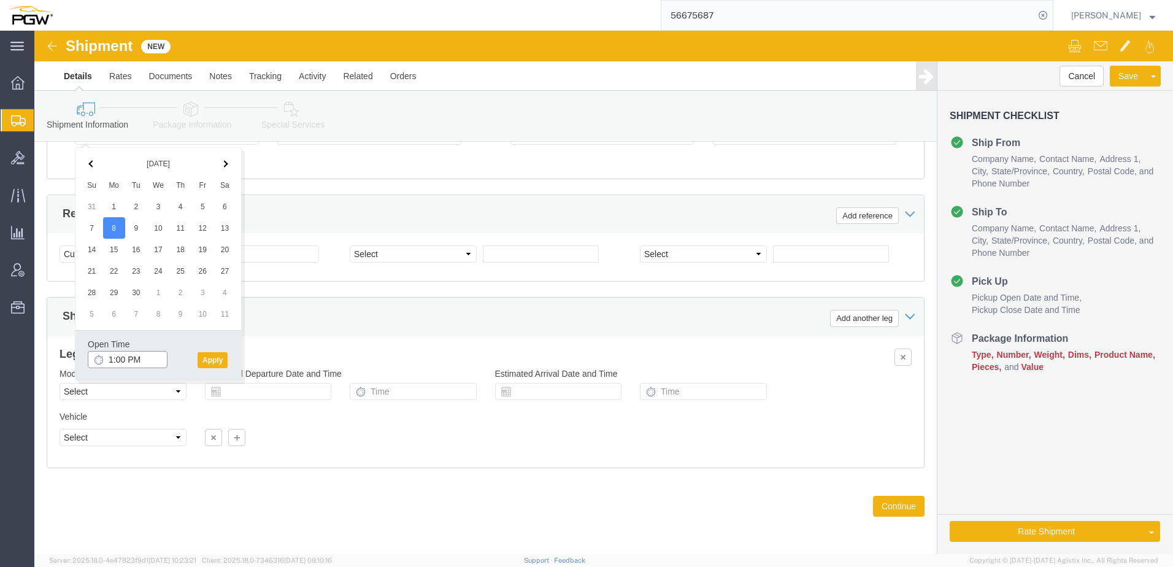
click input "1:00 PM"
type input "11:00 AM"
click button "Apply"
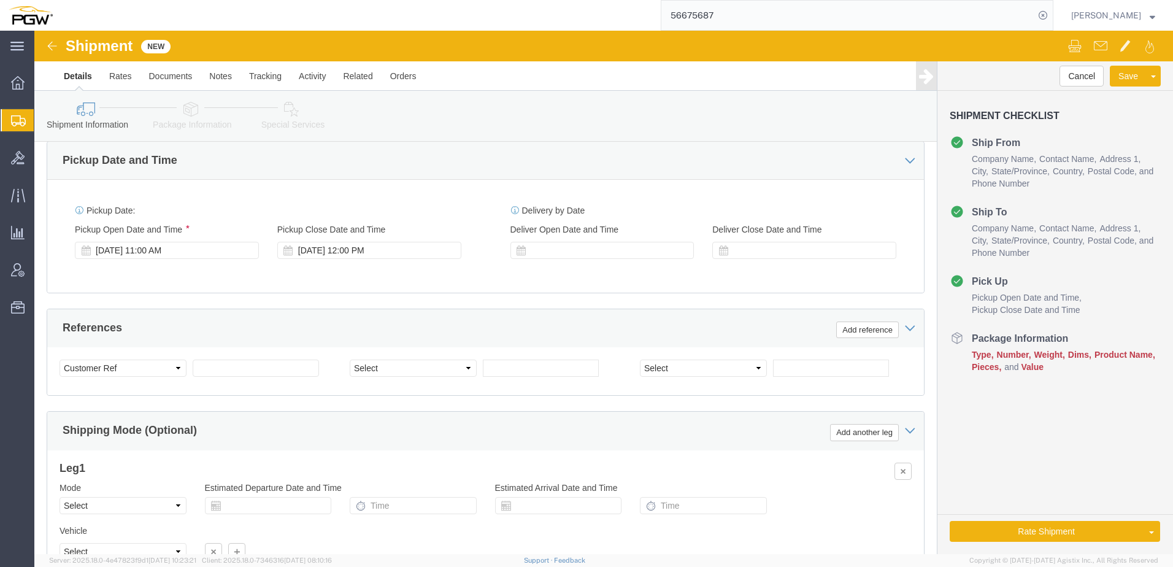
scroll to position [545, 0]
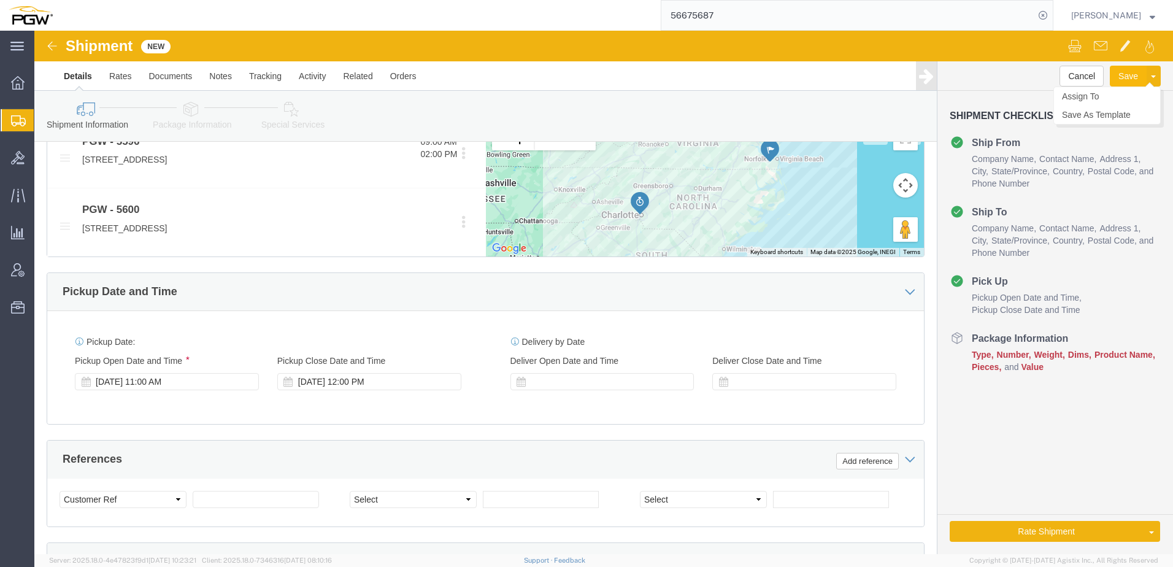
click button "Save"
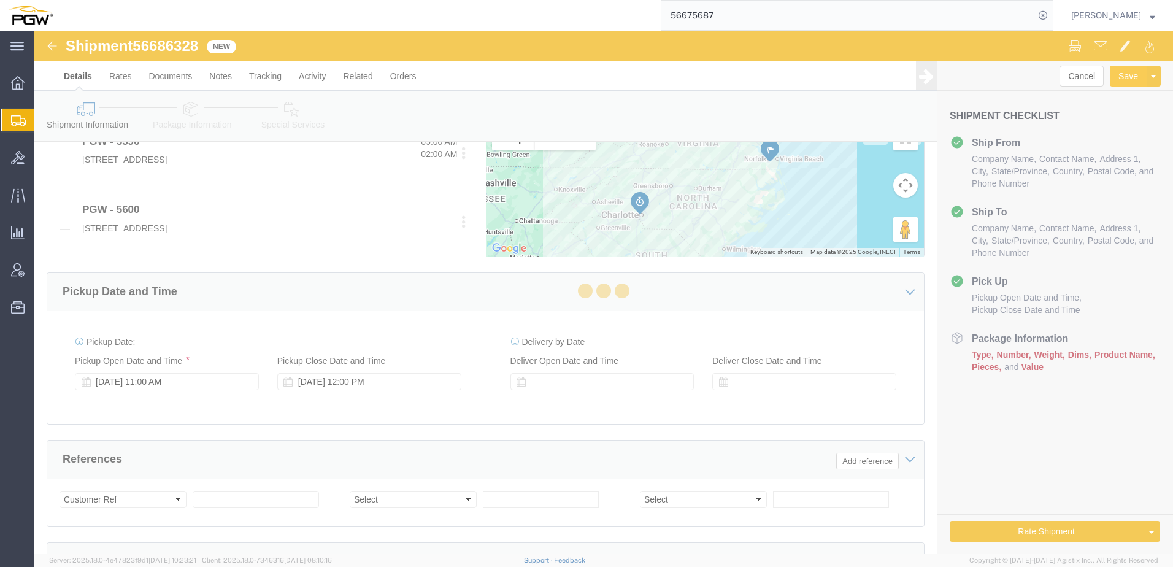
select select "28395"
select select "28401"
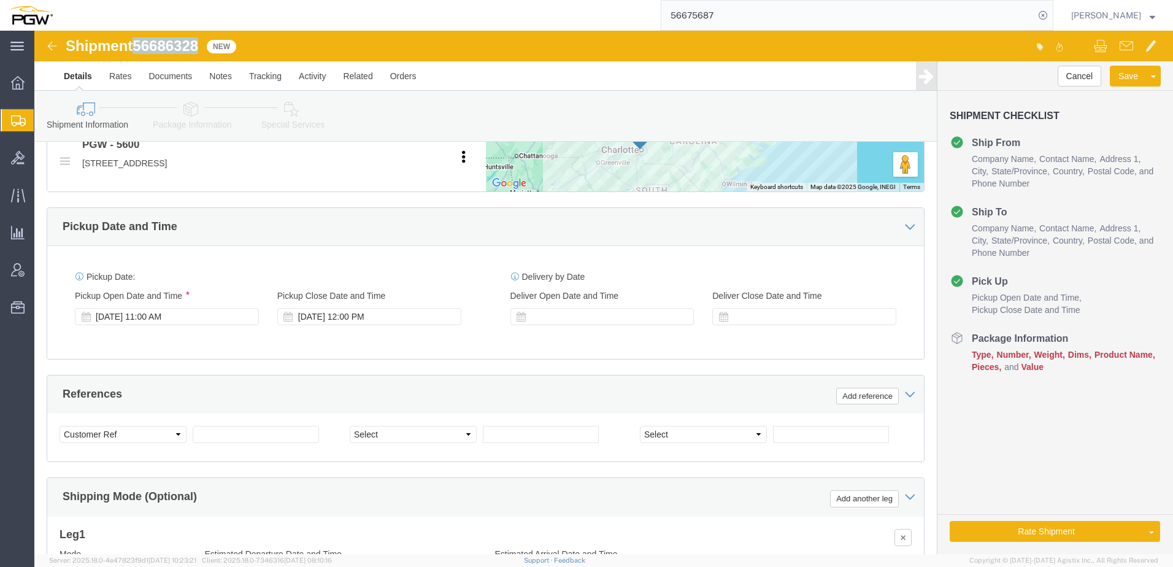
drag, startPoint x: 101, startPoint y: 15, endPoint x: 168, endPoint y: 14, distance: 66.3
click h1 "Shipment 56686328"
copy span "56686328"
click select "Select Account Type Activity ID Airline Appointment Number ASN Batch Request # …"
select select "BOL"
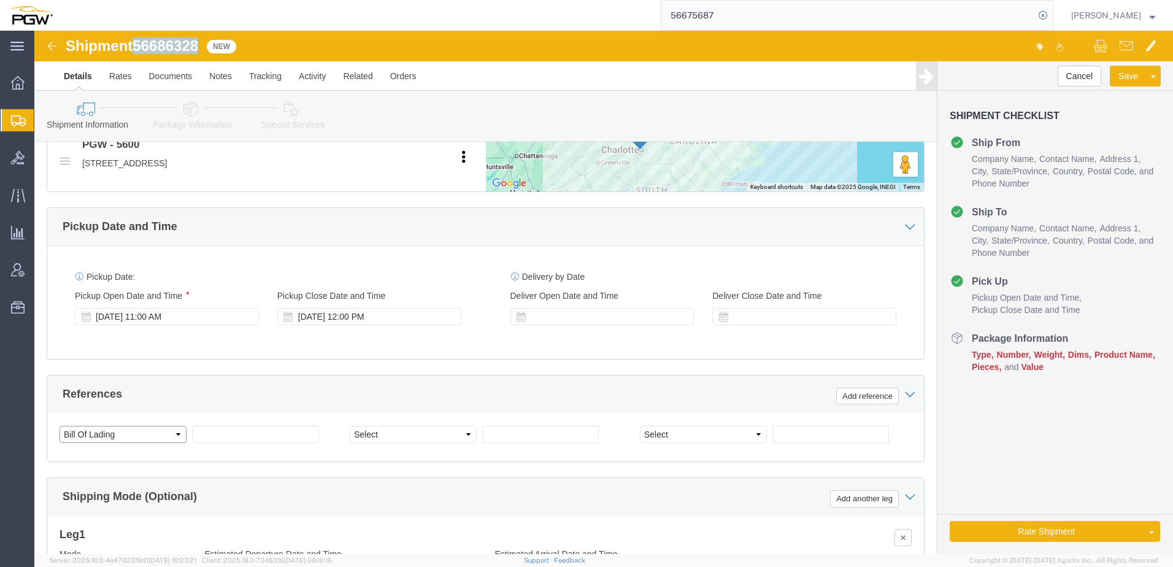
click select "Select Account Type Activity ID Airline Appointment Number ASN Batch Request # …"
click input "text"
paste input "56686328"
type input "56686328"
click select "Select Account Type Activity ID Airline Appointment Number ASN Batch Request # …"
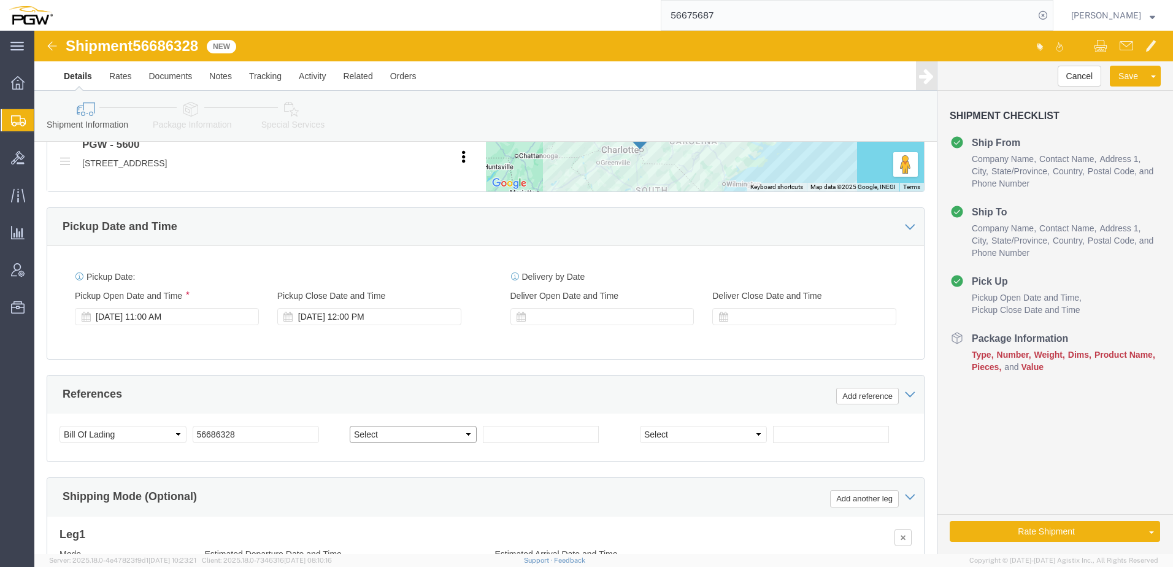
select select "ORDERNUM"
click select "Select Account Type Activity ID Airline Appointment Number ASN Batch Request # …"
click input "text"
paste input "XY-NA-25PGW7564"
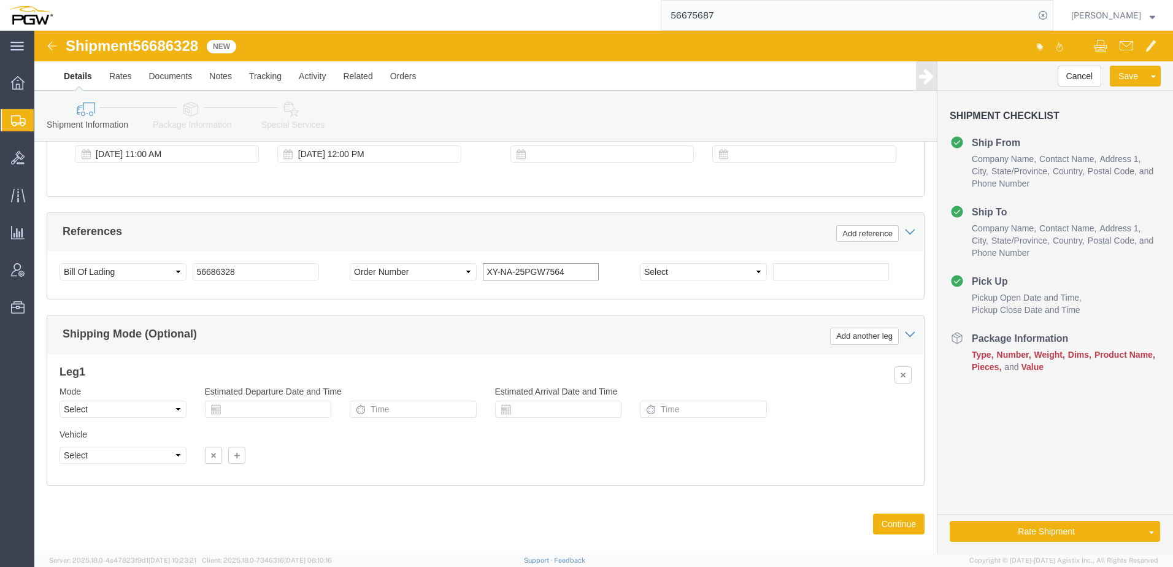
scroll to position [726, 0]
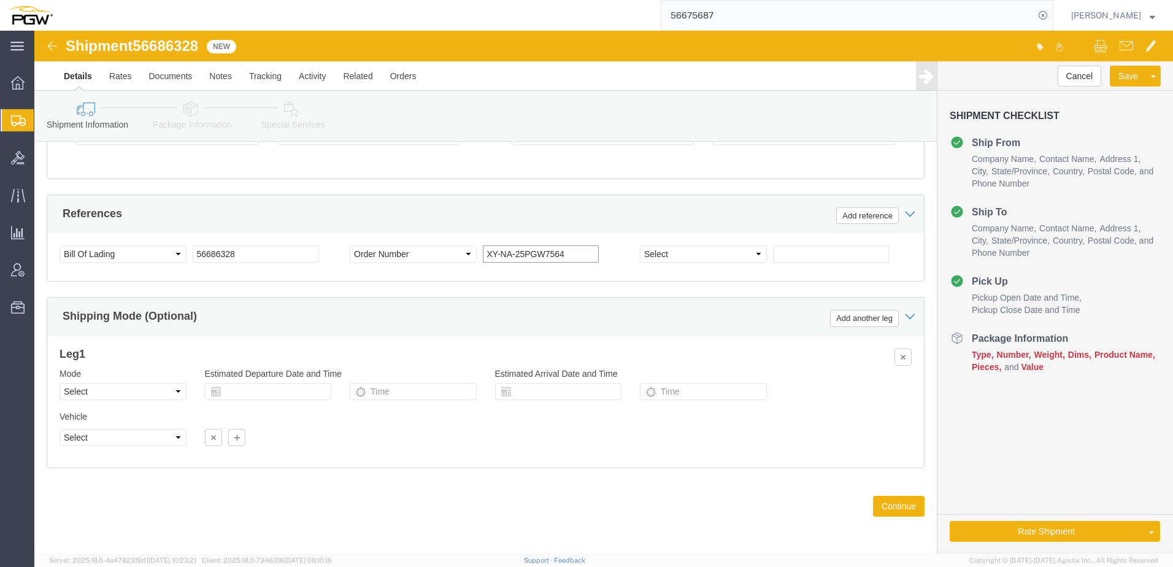
type input "XY-NA-25PGW7564"
click select "Select Air Less than Truckload Multi-Leg Ocean Freight Rail Small Parcel Truckl…"
select select "TL"
click select "Select Air Less than Truckload Multi-Leg Ocean Freight Rail Small Parcel Truckl…"
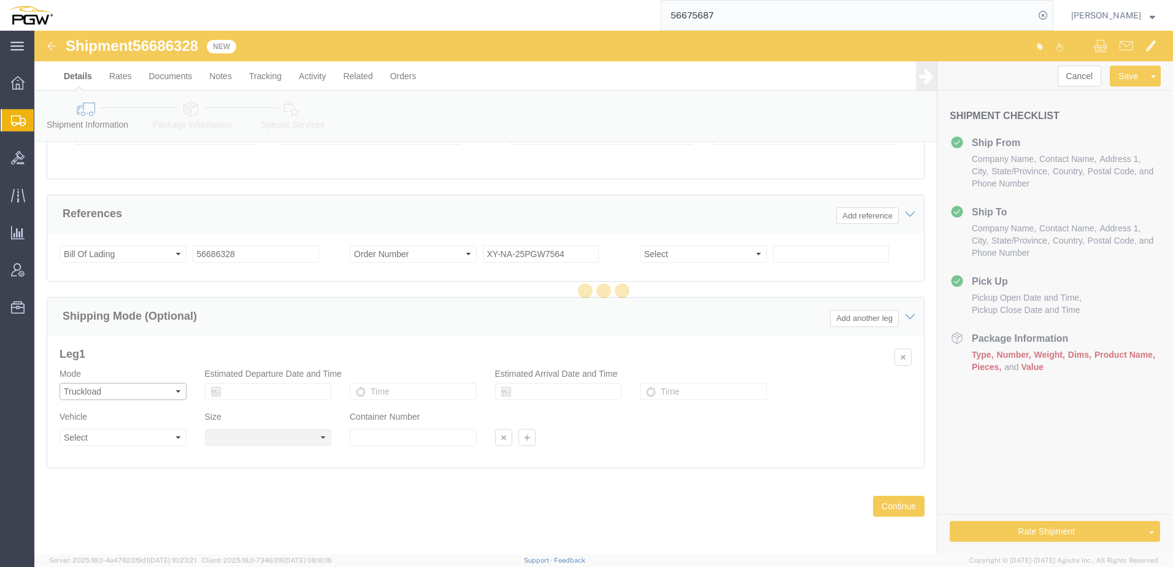
select select
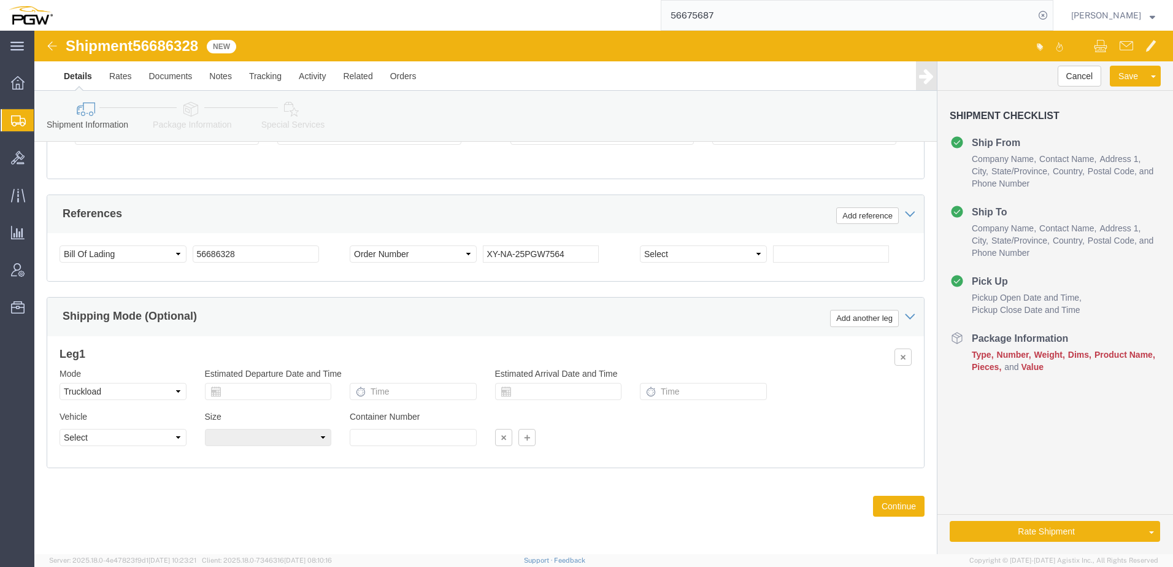
click icon
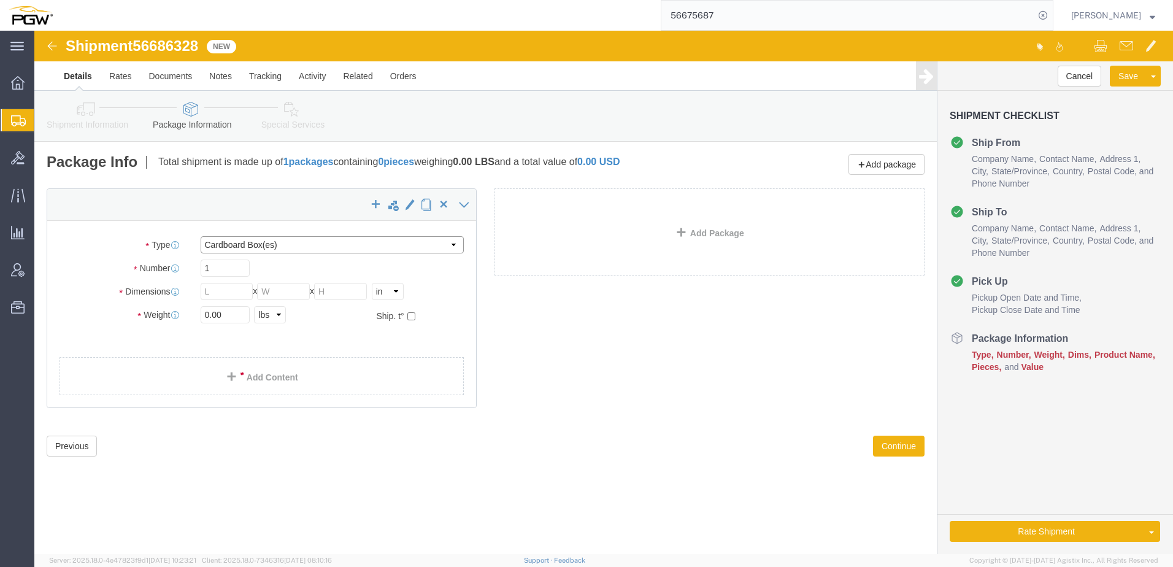
click select "Select Bale(s) Basket(s) Bolt(s) Bottle(s) Buckets Bulk Bundle(s) Can(s) Cardbo…"
select select "YRPK"
click select "Select Bale(s) Basket(s) Bolt(s) Bottle(s) Buckets Bulk Bundle(s) Can(s) Cardbo…"
click input "text"
type input "73"
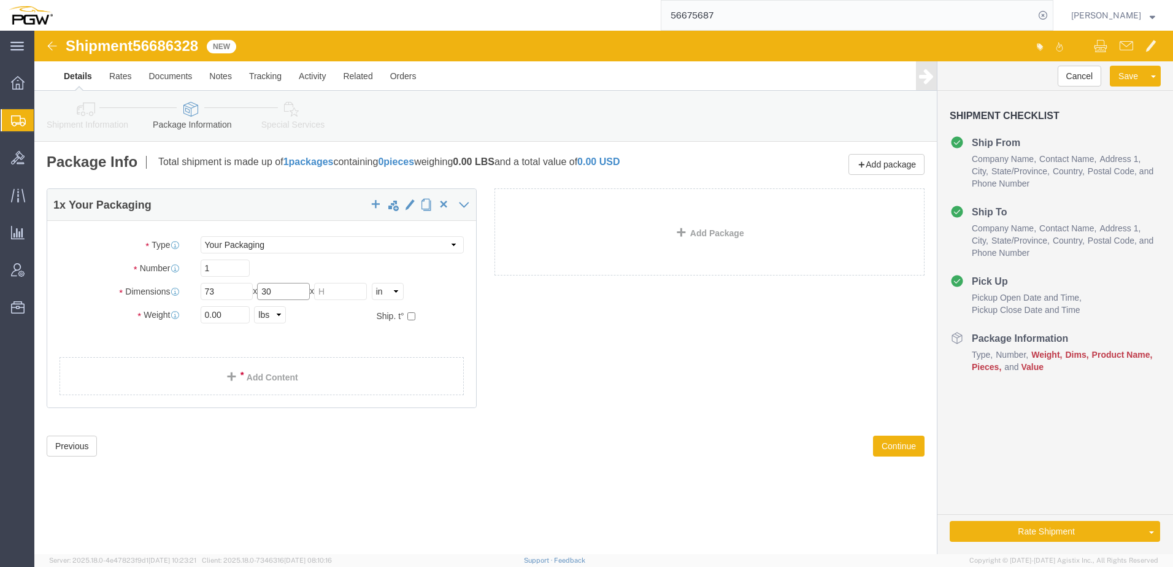
type input "30"
type input "49"
drag, startPoint x: 193, startPoint y: 281, endPoint x: -260, endPoint y: 278, distance: 453.5
click html "Shipment 56686328 New Details Rates Documents Notes Tracking Activity Related O…"
type input "40820.00"
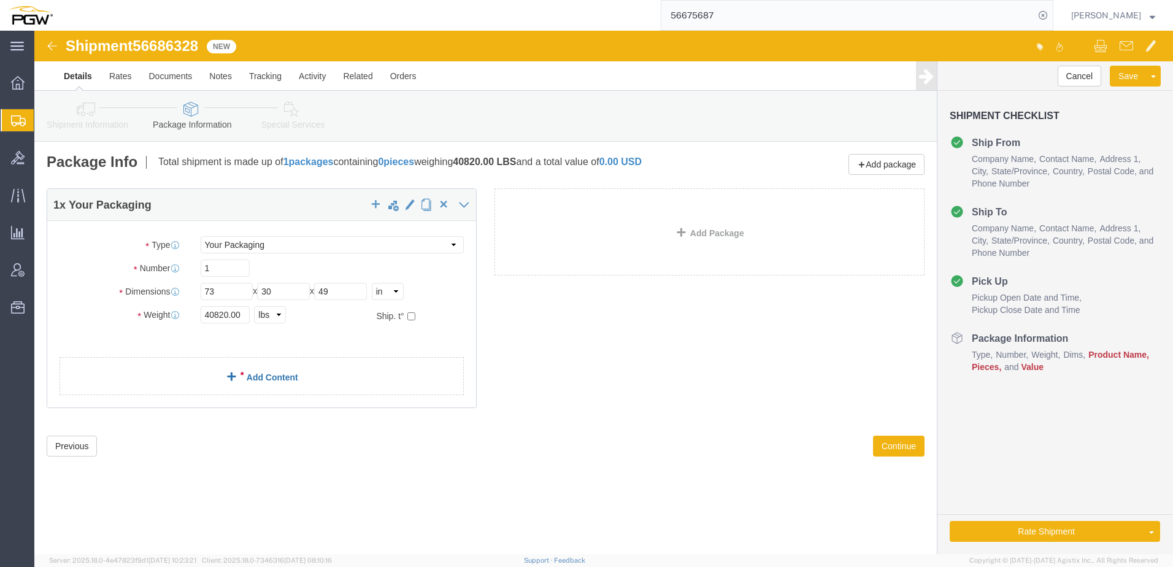
click link "Add Content"
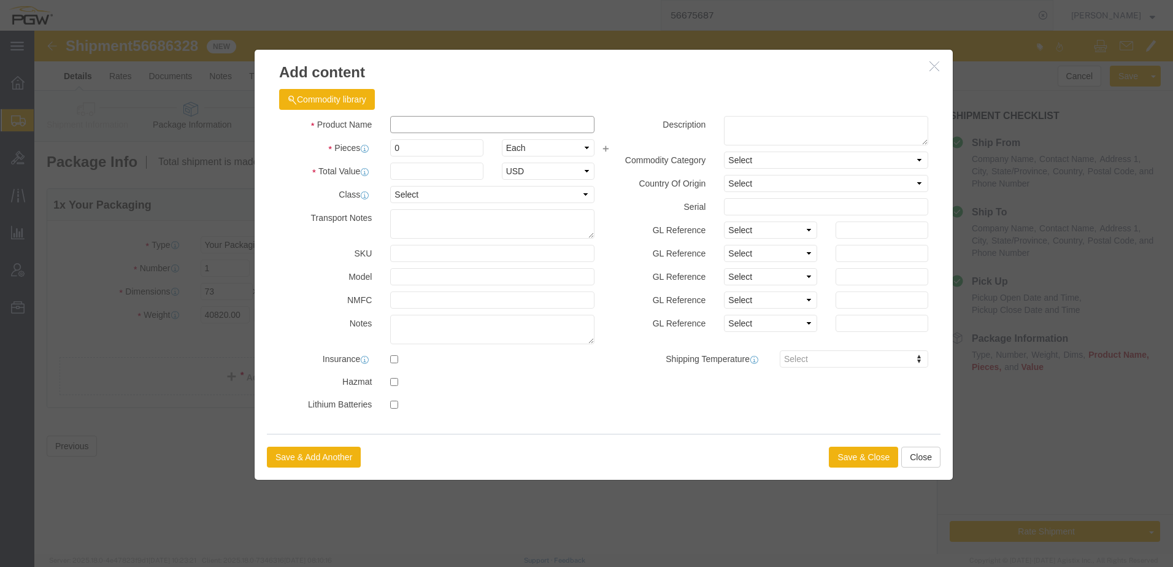
drag, startPoint x: 421, startPoint y: 94, endPoint x: 390, endPoint y: 98, distance: 30.9
click input "text"
click input "auto glas"
type input "auto glass"
click td "Model:"
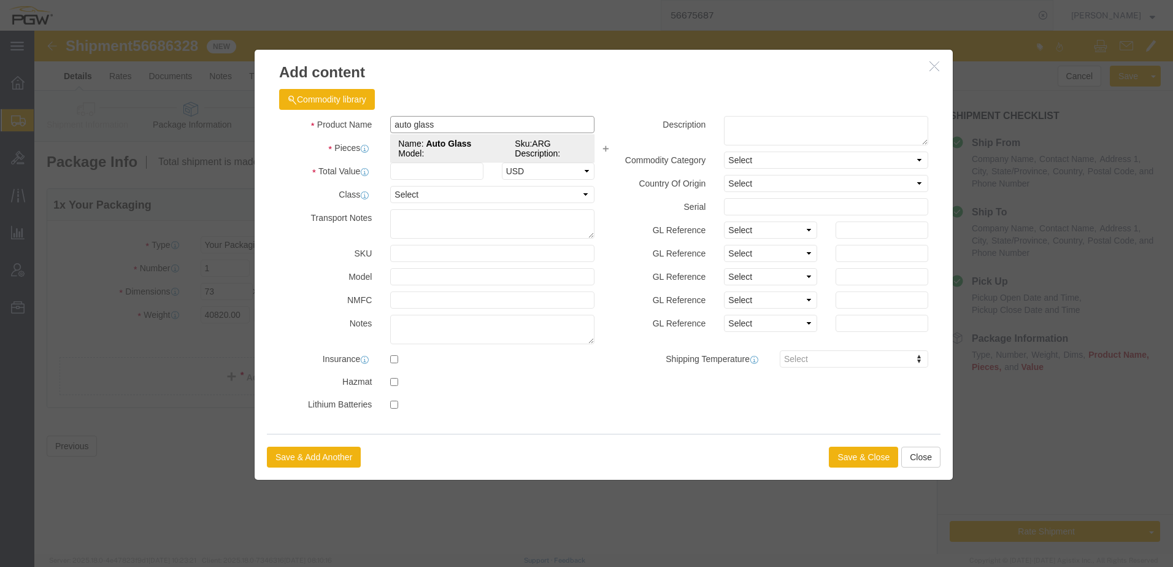
type input "1"
select select "USD"
select select
type input "86630-08"
type input "Auto Glass"
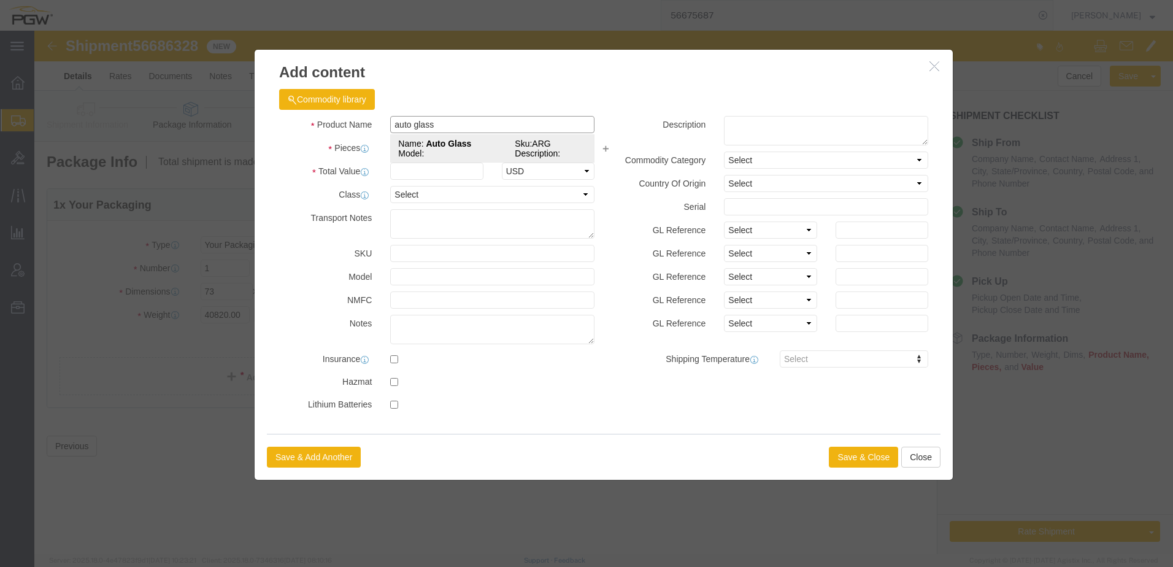
type input "ARG"
type input "Auto Glass"
click input "text"
type input "42"
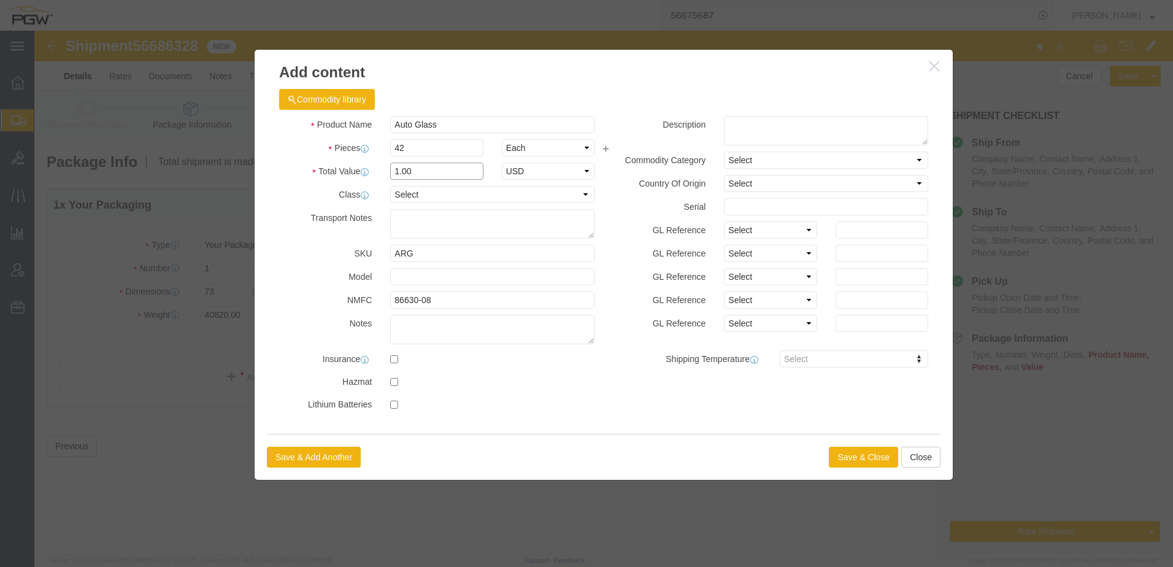
type input "1.00"
click button "Save & Close"
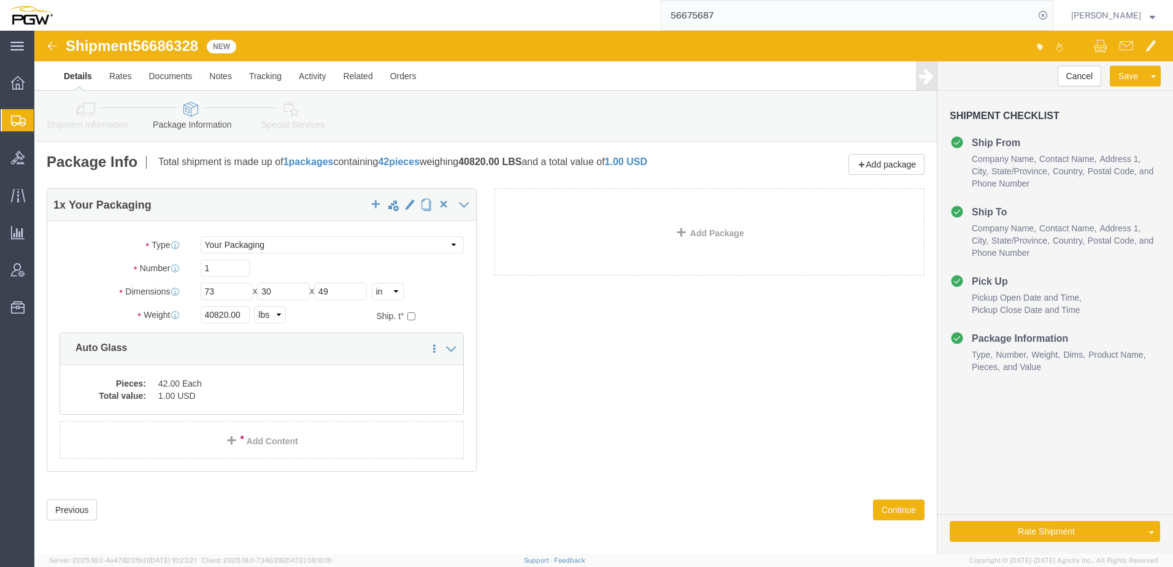
click link "Special Services"
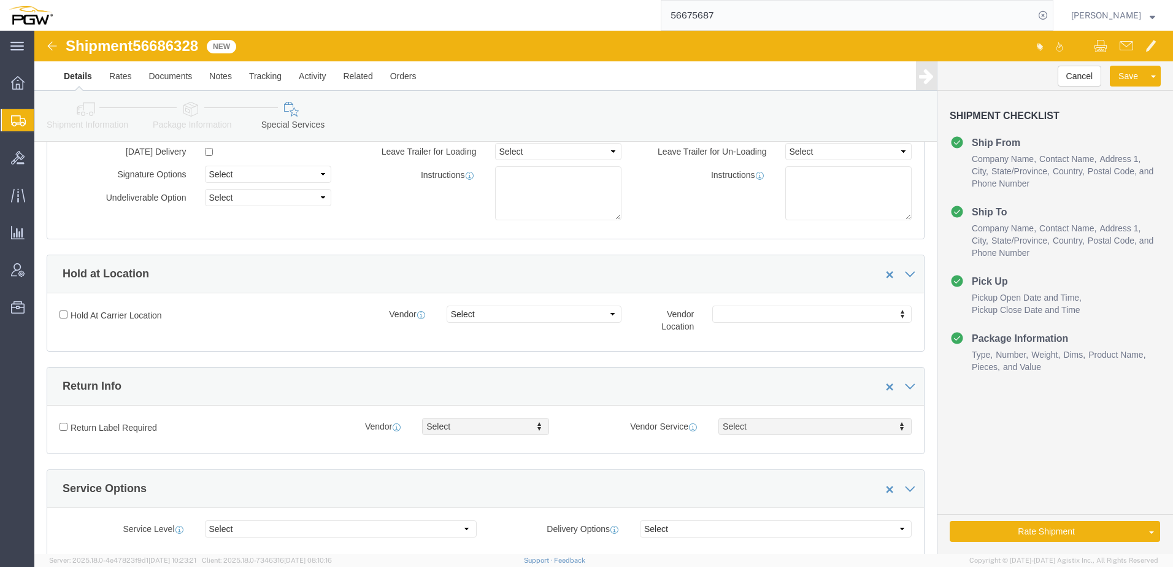
scroll to position [368, 0]
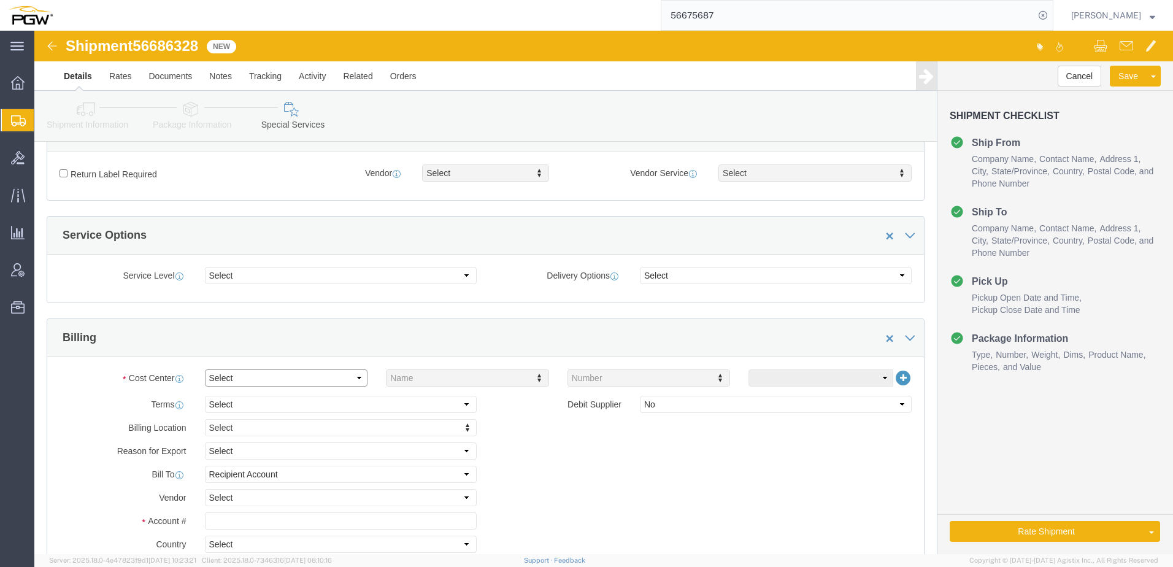
click select "Select Buyer Cost Center Department Operations Number Order Number Sales Person"
select select "COSTCENTER"
click select "Select Buyer Cost Center Department Operations Number Order Number Sales Person"
type input "5600"
click input "text"
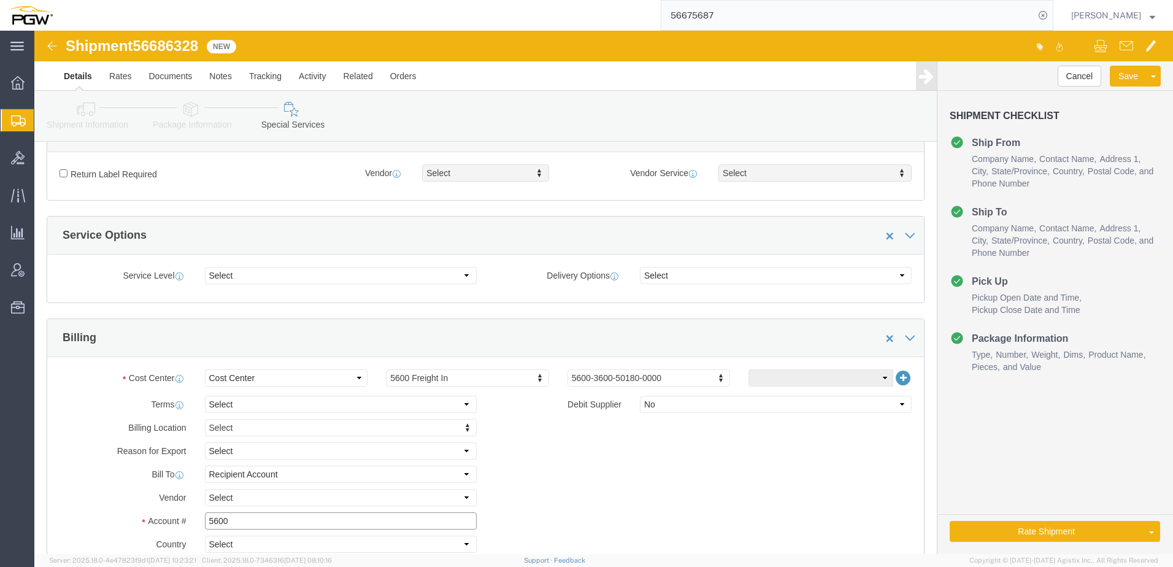
type input "5600"
click link "Shipment Information"
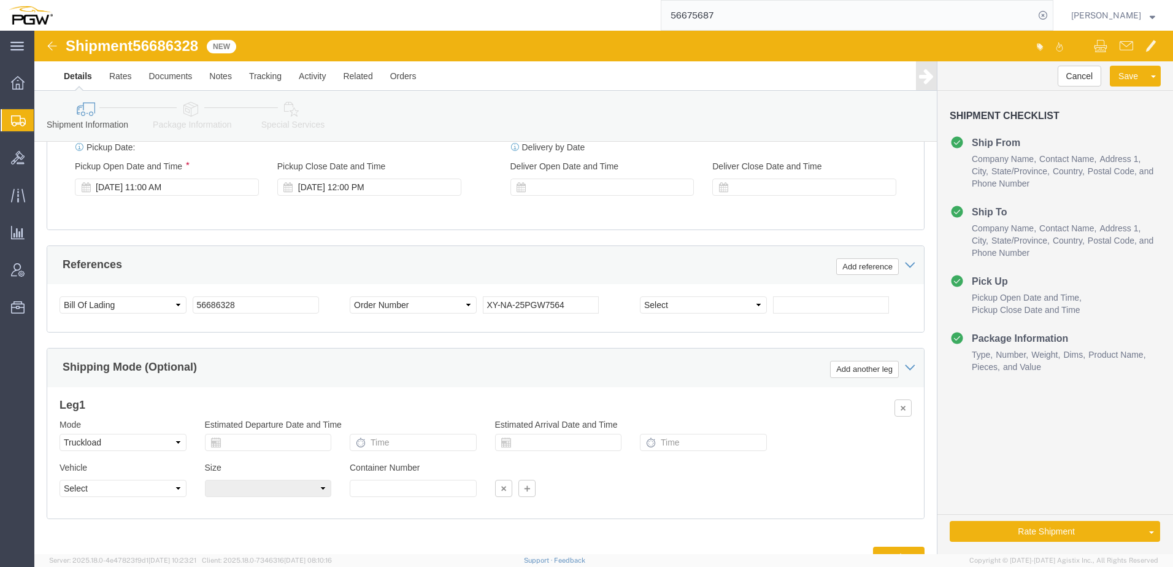
scroll to position [726, 0]
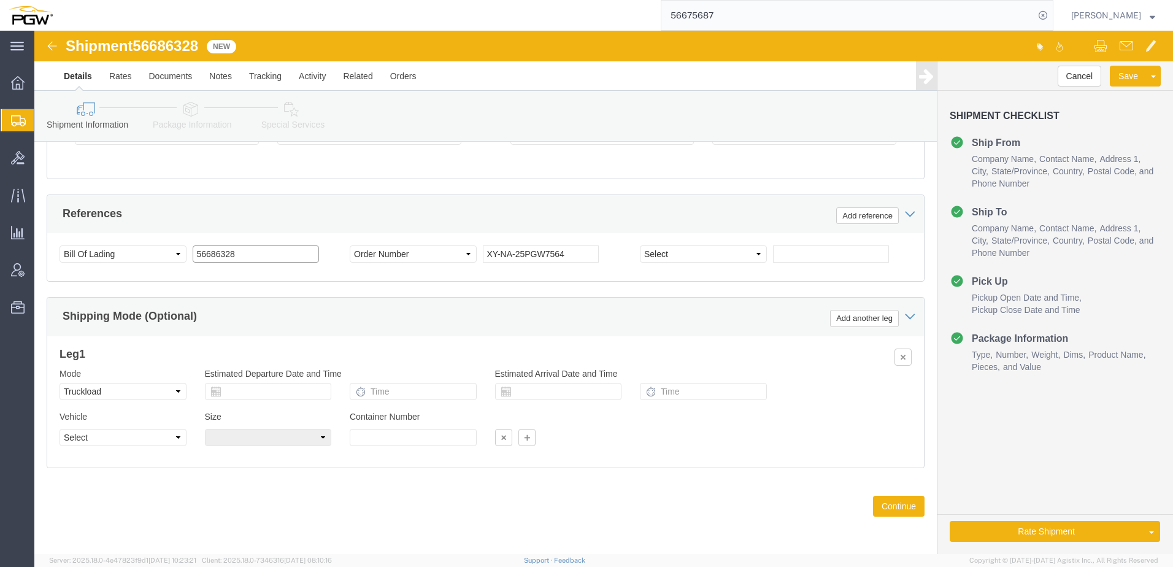
drag, startPoint x: 223, startPoint y: 226, endPoint x: -228, endPoint y: 128, distance: 461.6
click html "Shipment 56686328 New Details Rates Documents Notes Tracking Activity Related O…"
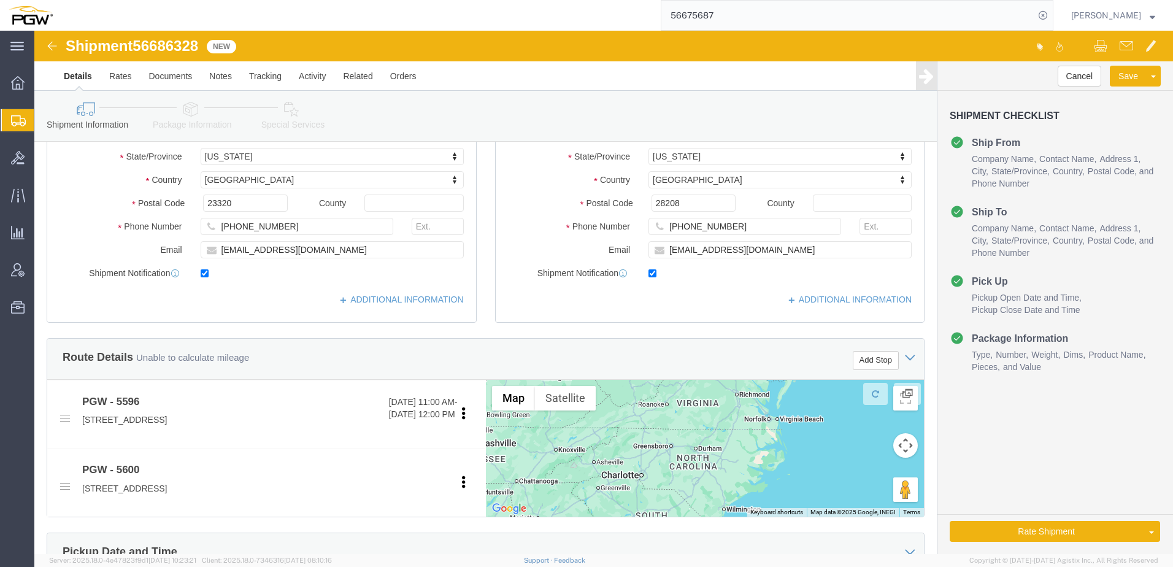
scroll to position [368, 0]
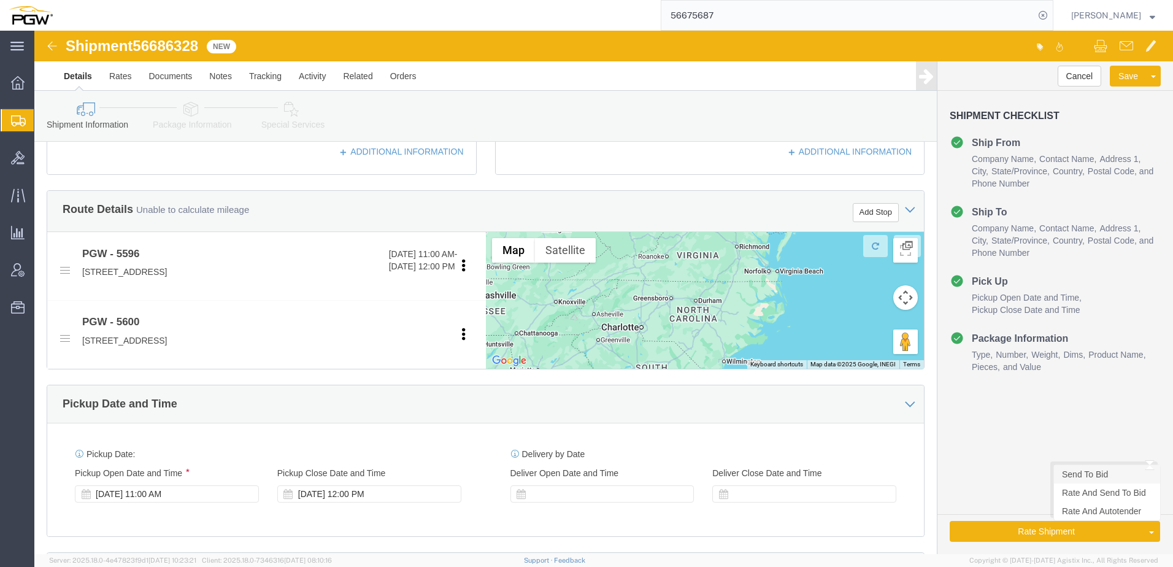
click link "Send To Bid"
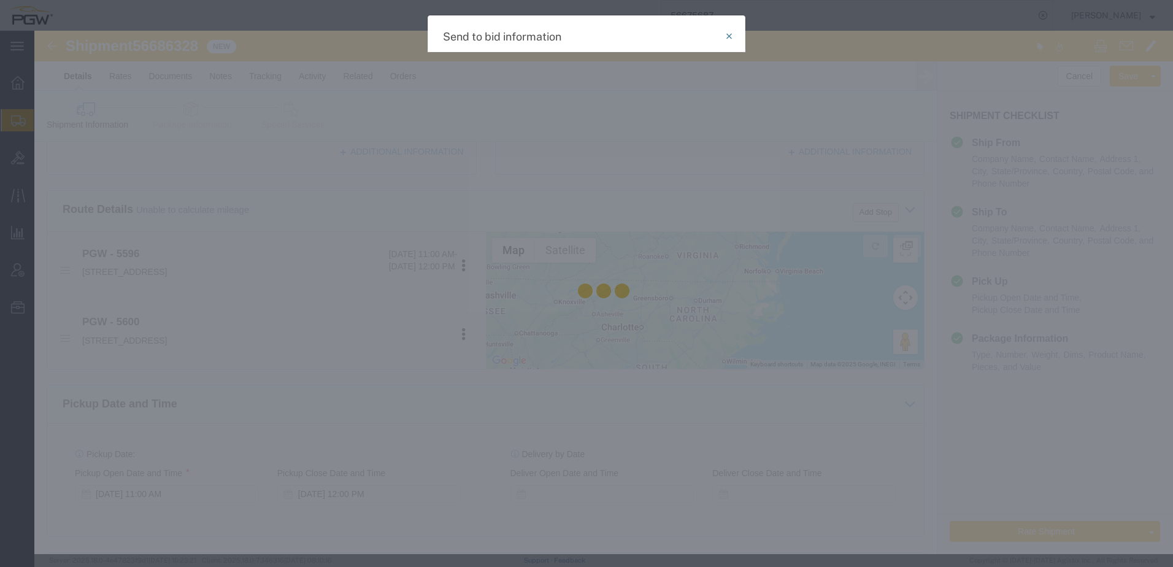
select select "TL"
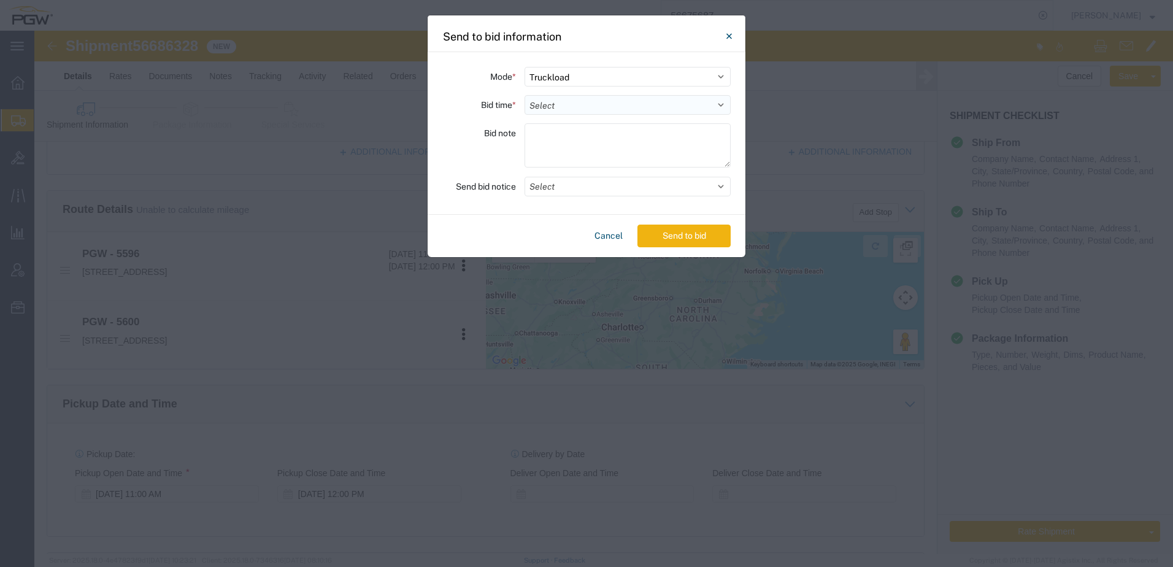
click at [599, 114] on select "Select 30 Min (Rush) 1 Hour (Rush) 2 Hours (Rush) 4 Hours (Rush) 8 Hours (Rush)…" at bounding box center [628, 105] width 206 height 20
select select "24"
click at [525, 95] on select "Select 30 Min (Rush) 1 Hour (Rush) 2 Hours (Rush) 4 Hours (Rush) 8 Hours (Rush)…" at bounding box center [628, 105] width 206 height 20
click at [698, 242] on button "Send to bid" at bounding box center [684, 236] width 93 height 23
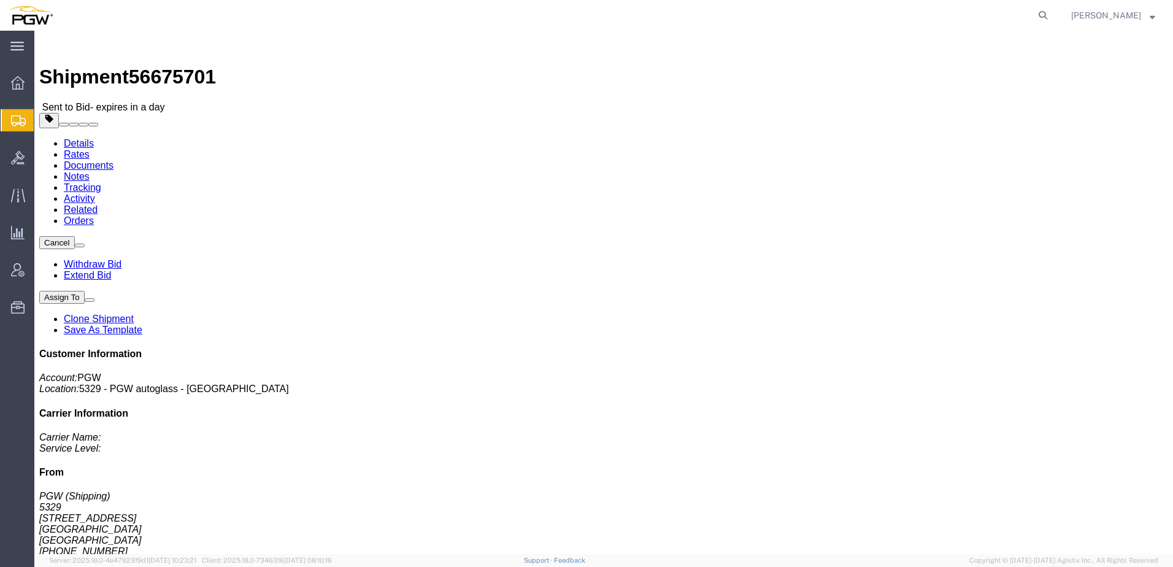
click link "Rates"
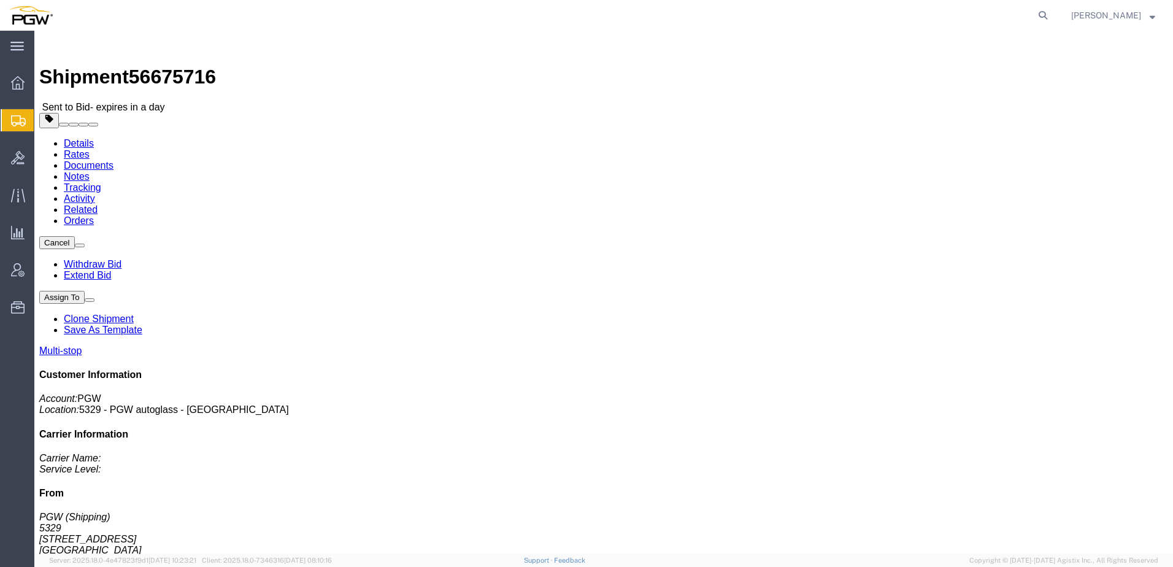
click link "Rates"
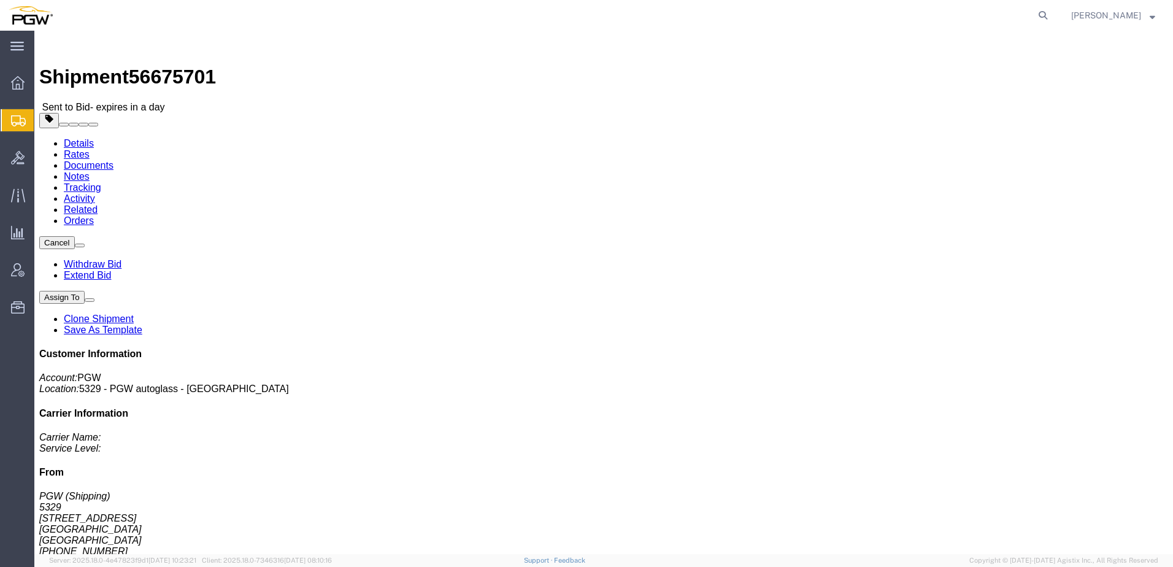
click link "Rates"
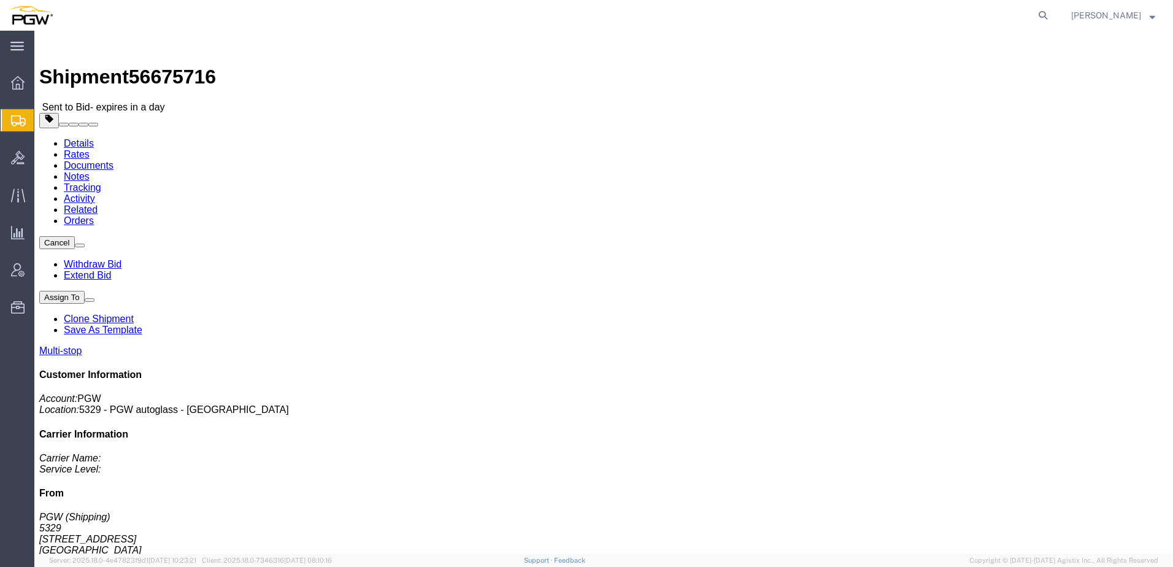
click link "Rates"
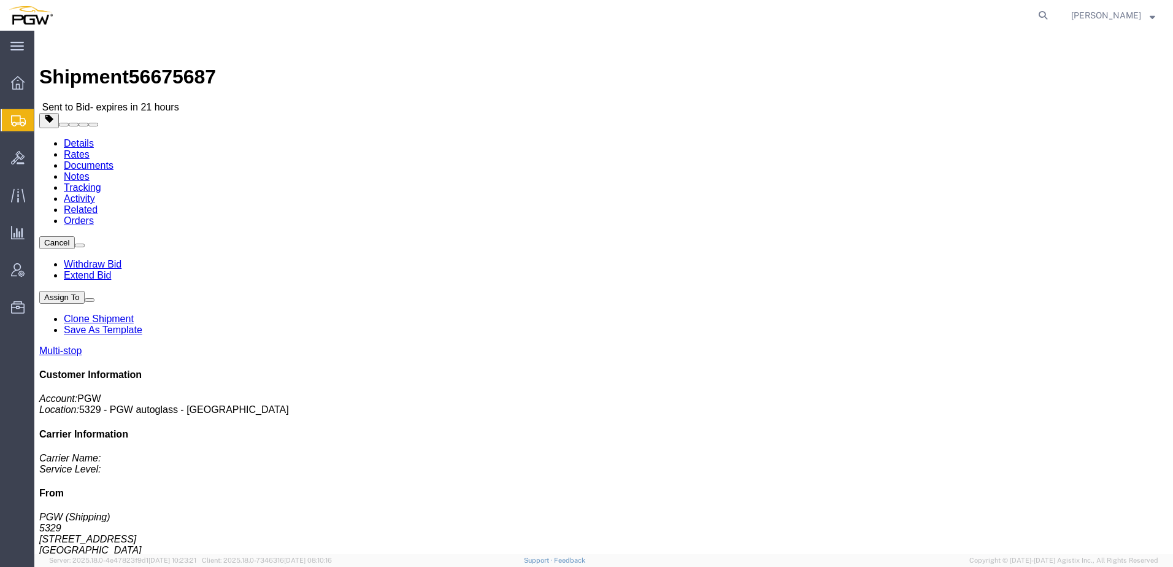
click link "Rates"
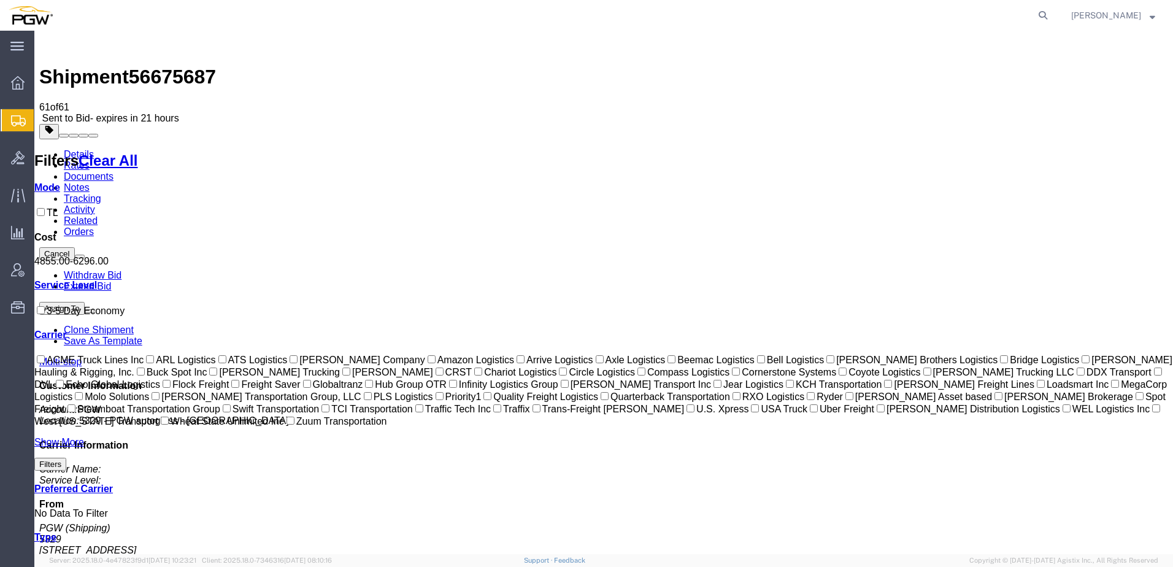
drag, startPoint x: 309, startPoint y: 174, endPoint x: 403, endPoint y: 173, distance: 93.3
copy td "WEL Logistics Inc"
drag, startPoint x: 435, startPoint y: 178, endPoint x: 373, endPoint y: 177, distance: 62.0
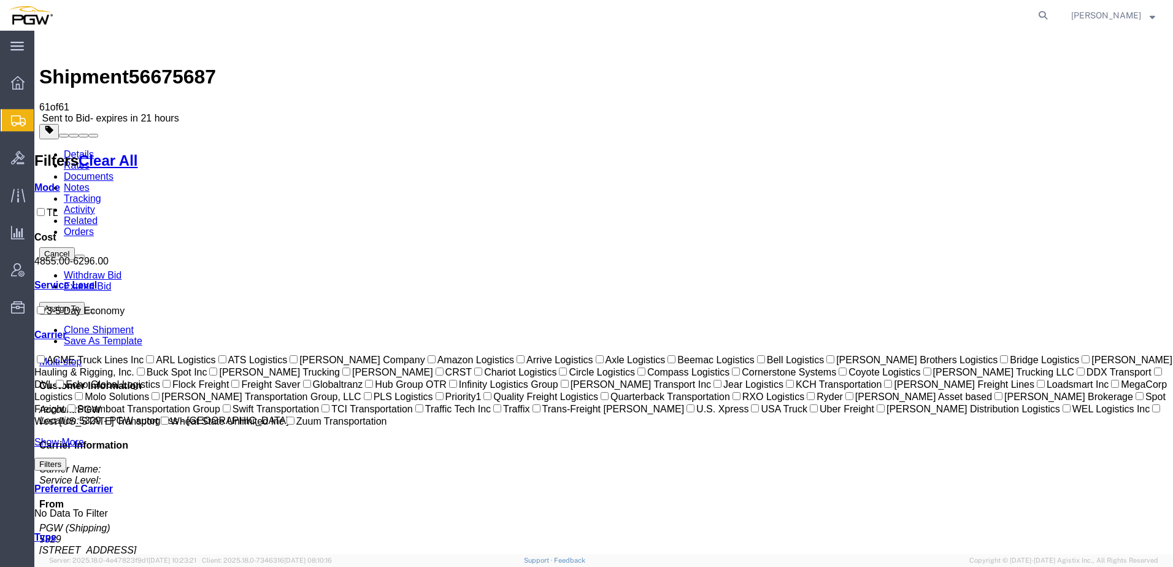
drag, startPoint x: 309, startPoint y: 170, endPoint x: 399, endPoint y: 175, distance: 90.4
copy td "WEL Logistics Inc"
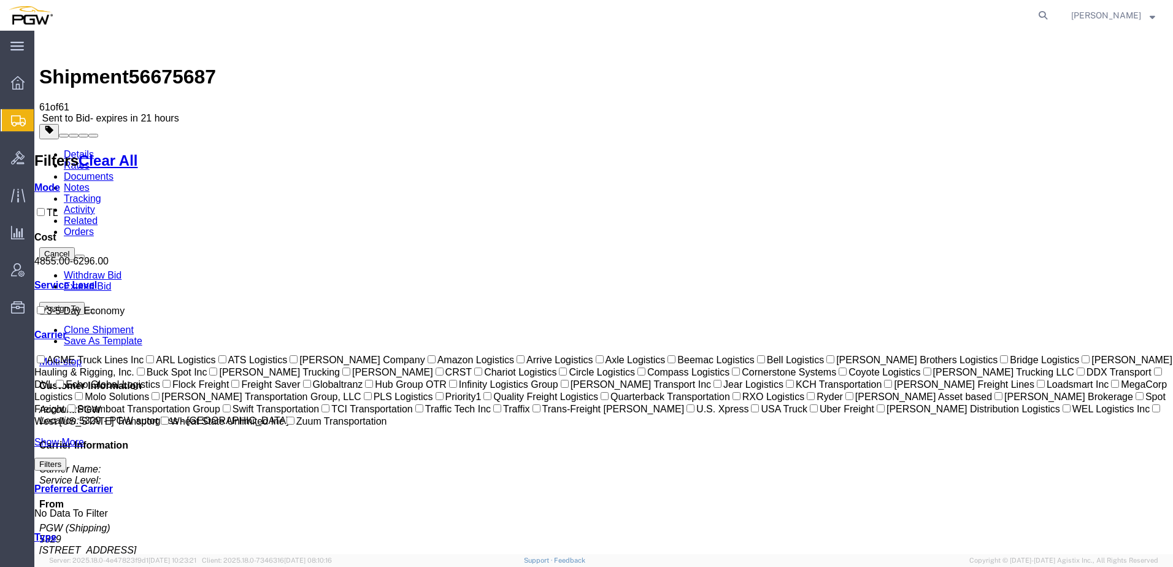
drag, startPoint x: 309, startPoint y: 175, endPoint x: 365, endPoint y: 168, distance: 56.9
copy td "WEL Logistics"
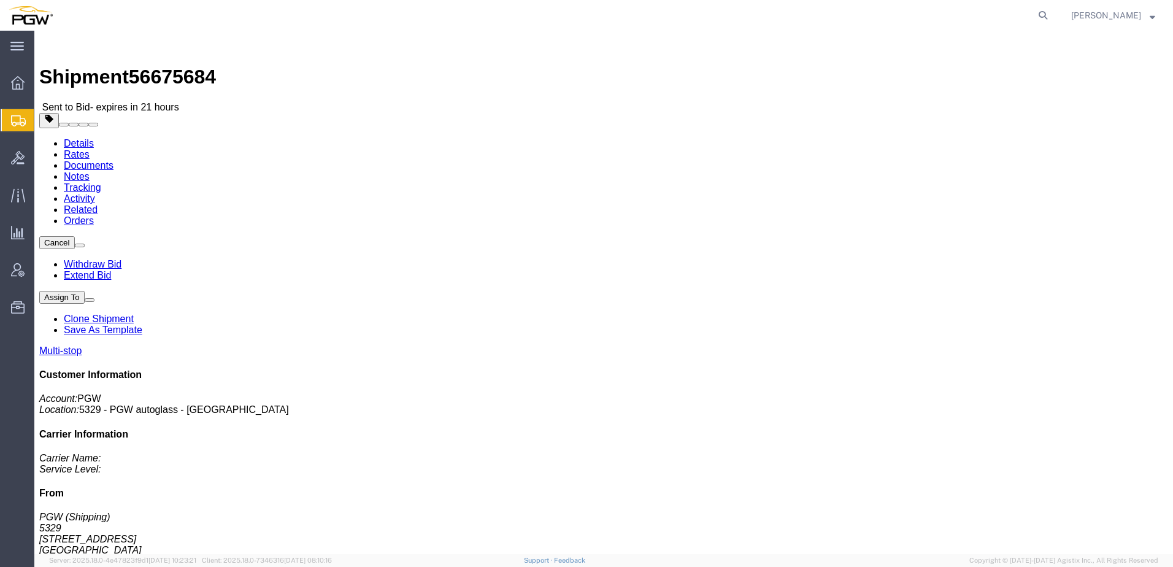
click link "Rates"
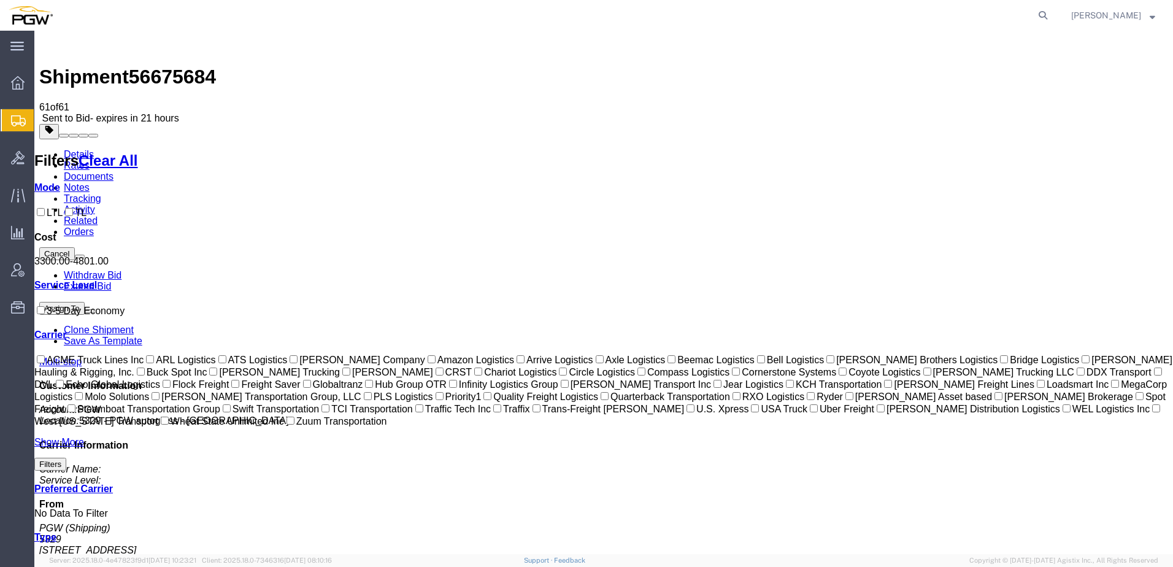
click at [79, 149] on link "Details" at bounding box center [79, 154] width 30 height 10
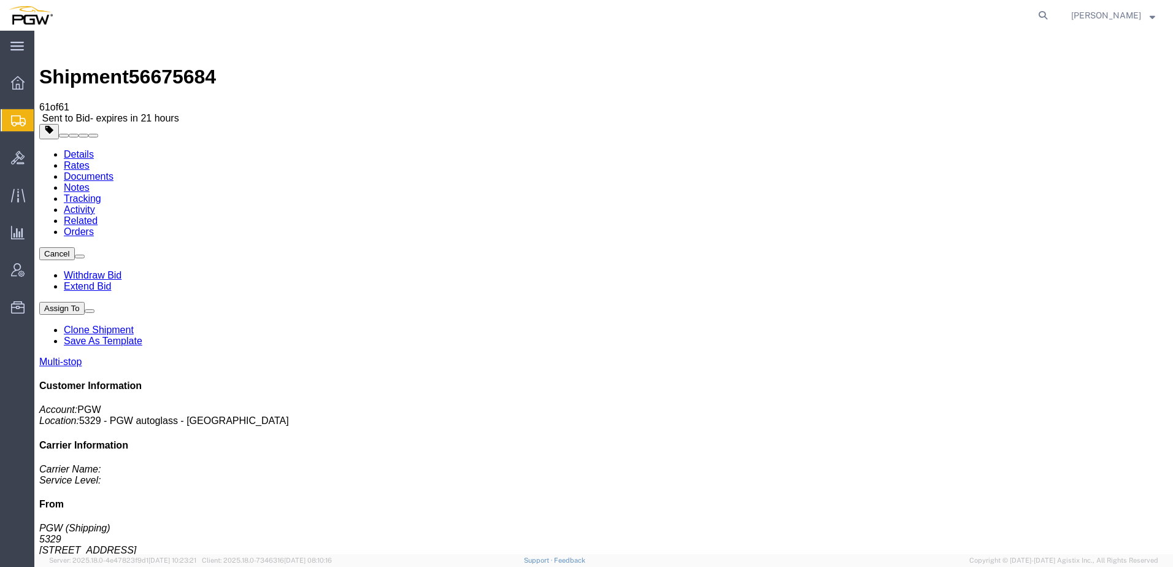
click link "Rates"
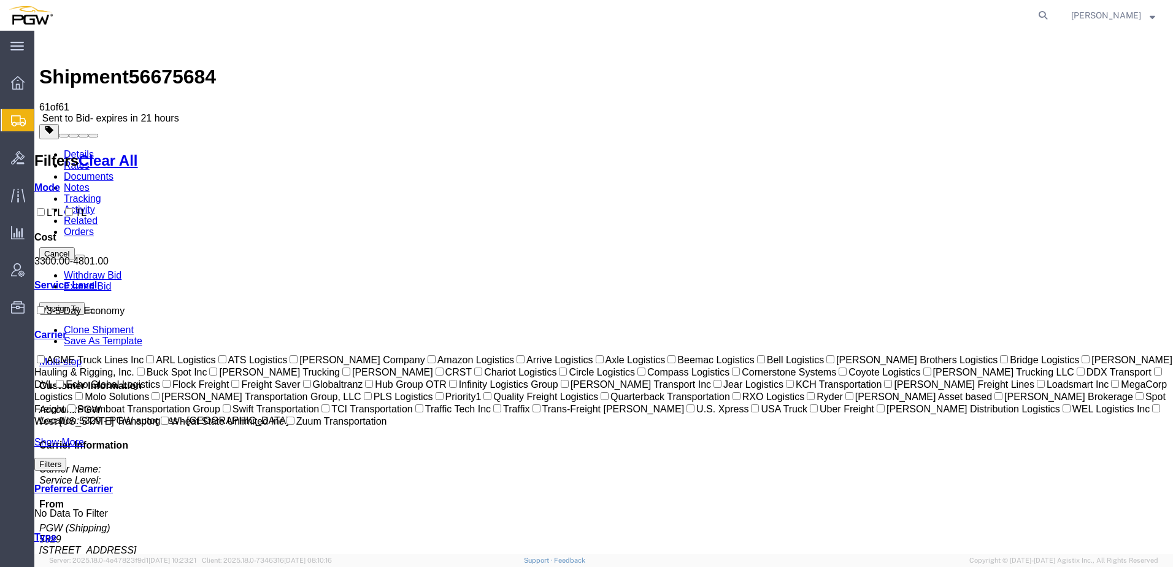
drag, startPoint x: 137, startPoint y: 48, endPoint x: 200, endPoint y: 44, distance: 62.8
click at [200, 66] on span "56675684" at bounding box center [172, 77] width 87 height 22
copy span "56675684"
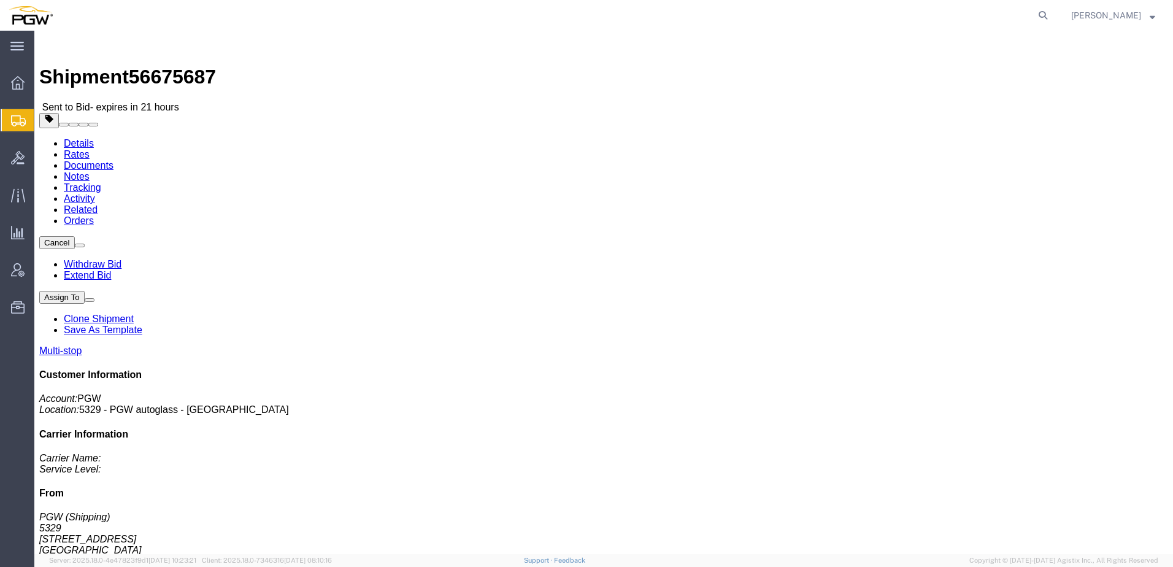
click link "Rates"
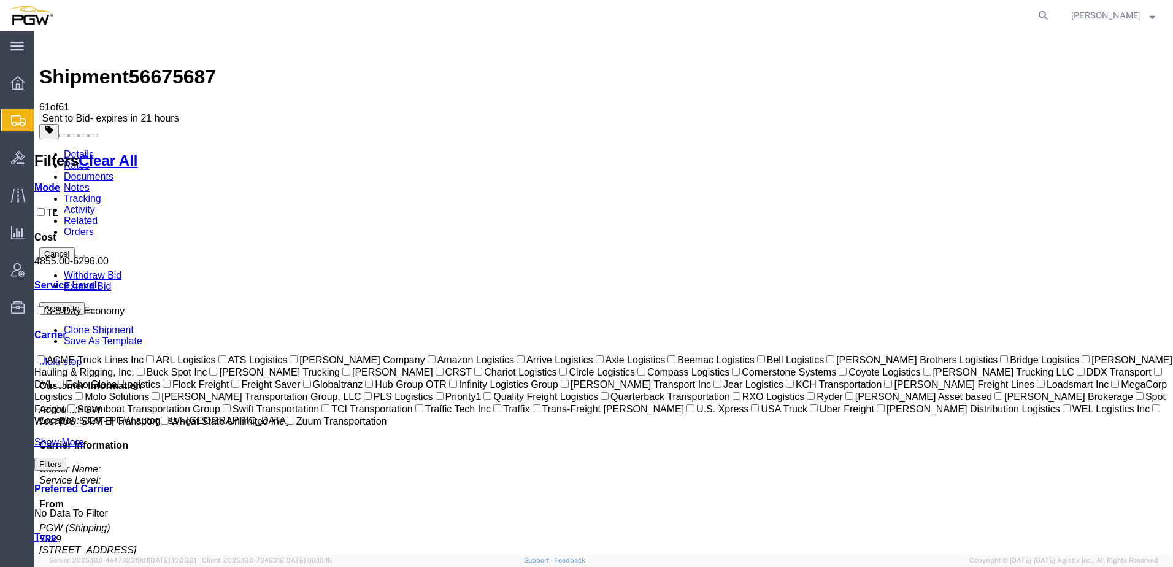
click at [85, 149] on link "Details" at bounding box center [79, 154] width 30 height 10
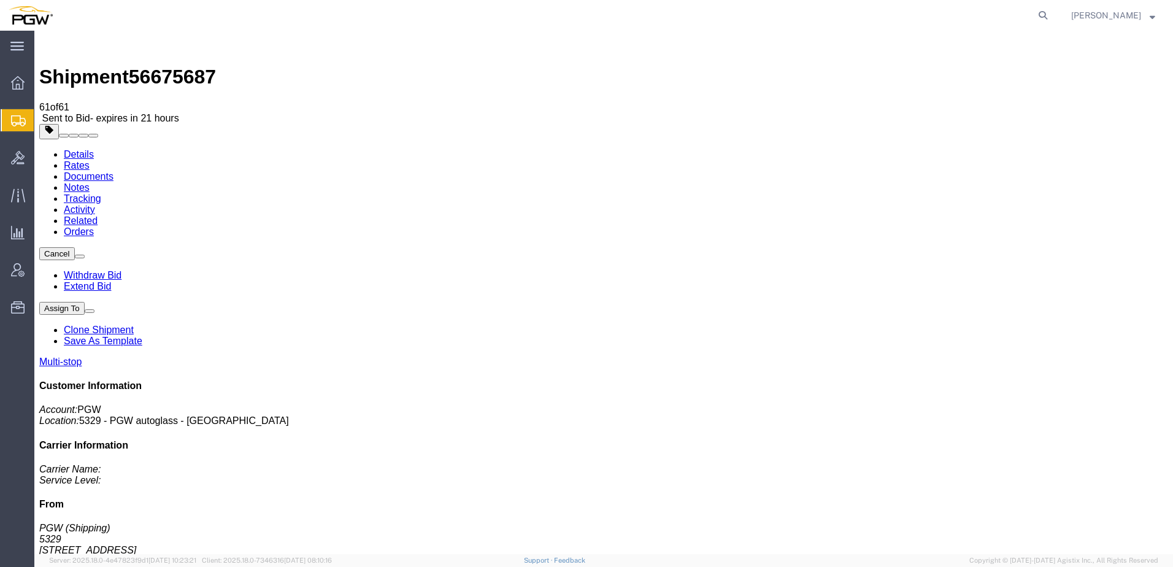
click link "Rates"
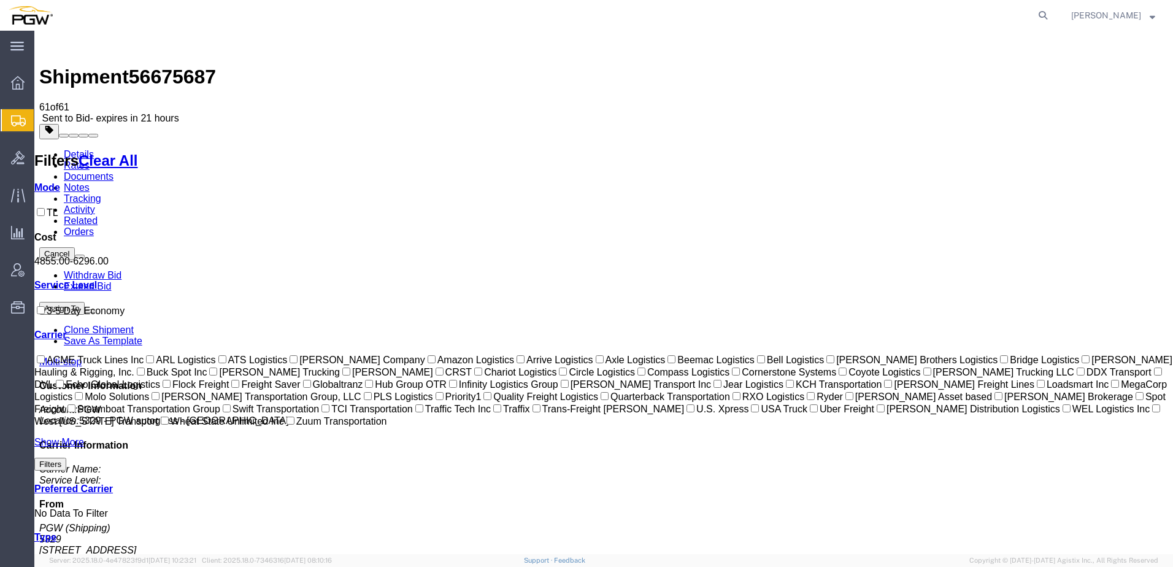
click at [95, 204] on link "Activity" at bounding box center [79, 209] width 31 height 10
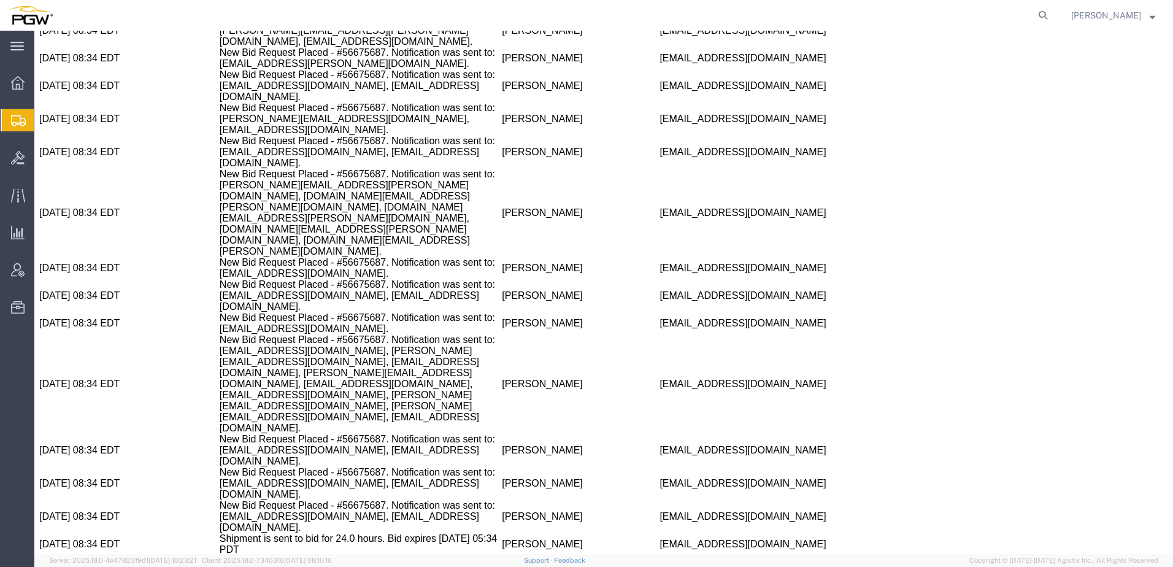
scroll to position [36, 0]
drag, startPoint x: 402, startPoint y: 399, endPoint x: 479, endPoint y: 398, distance: 77.3
click at [502, 555] on td "Ivan Afanasyev" at bounding box center [581, 566] width 158 height 22
copy td "Ivan Afanasyev"
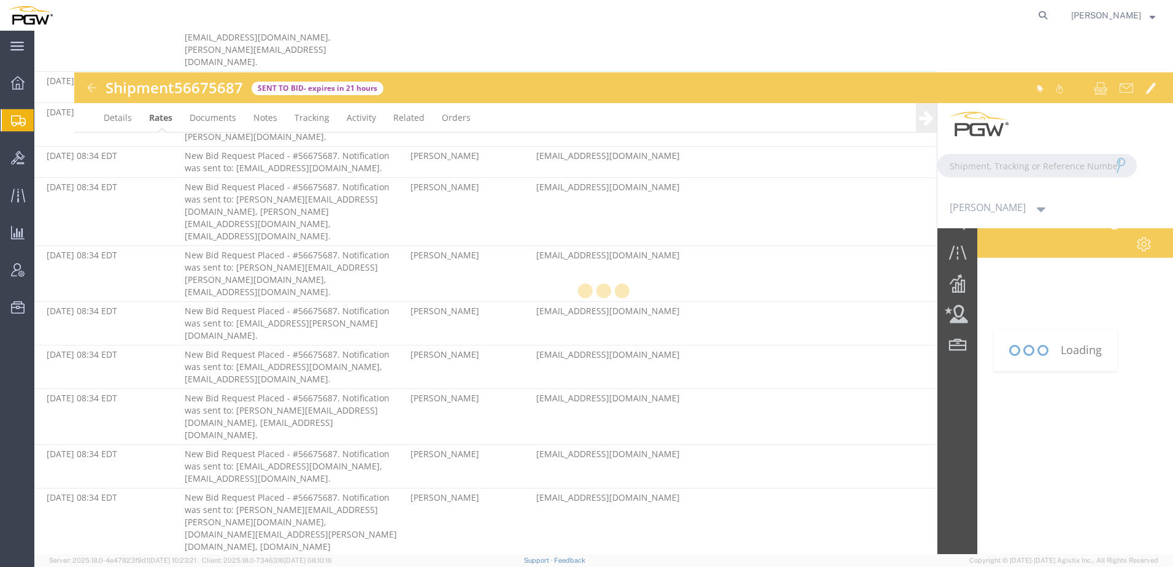
scroll to position [2915, 0]
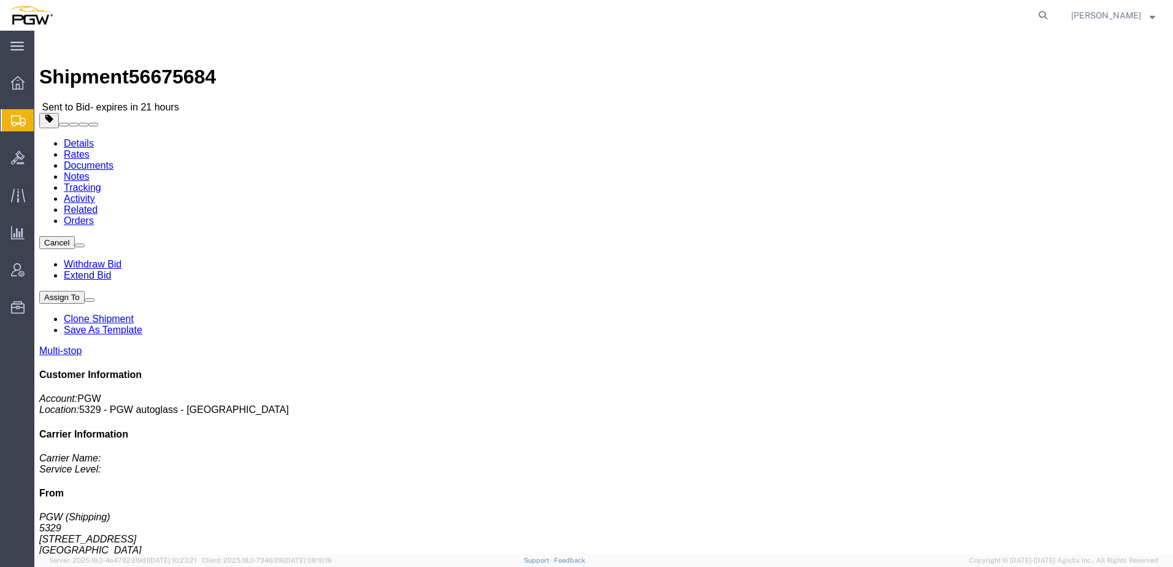
click link "Rates"
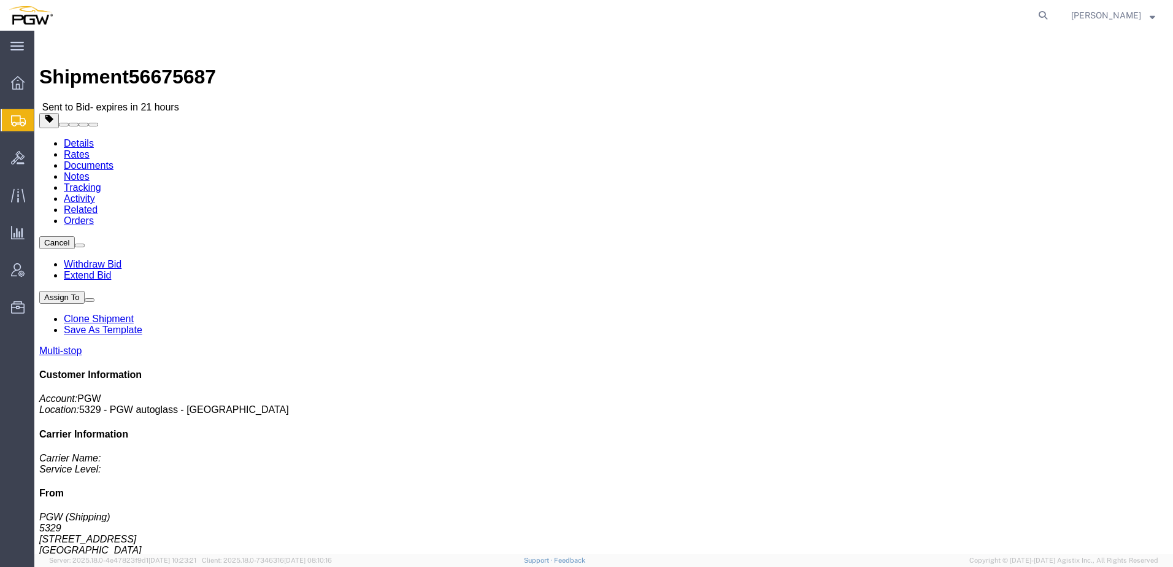
click link "Rates"
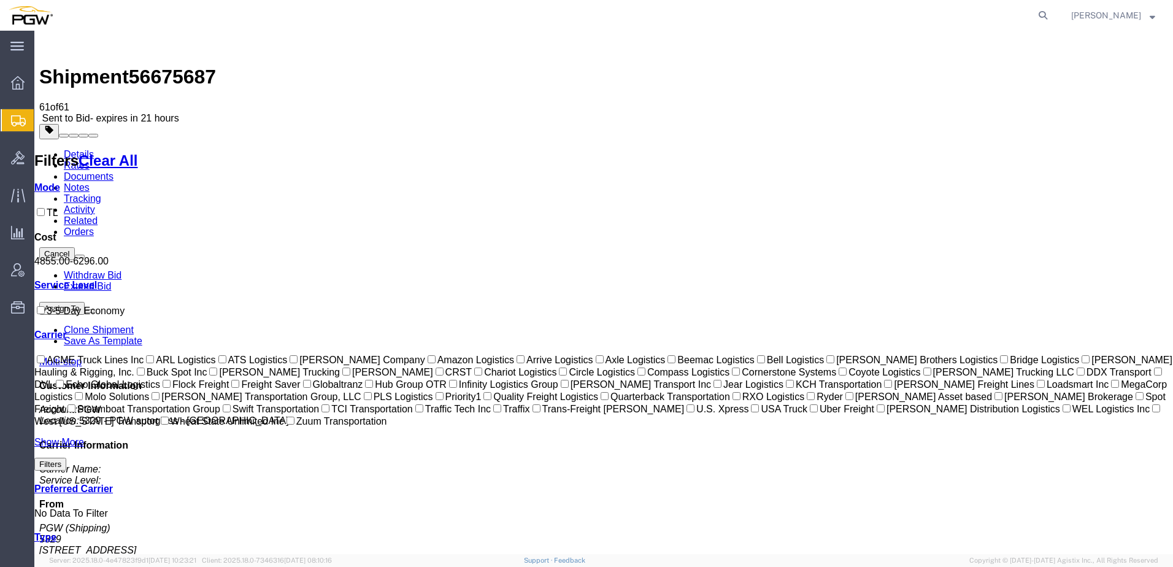
click at [69, 149] on link "Details" at bounding box center [79, 154] width 30 height 10
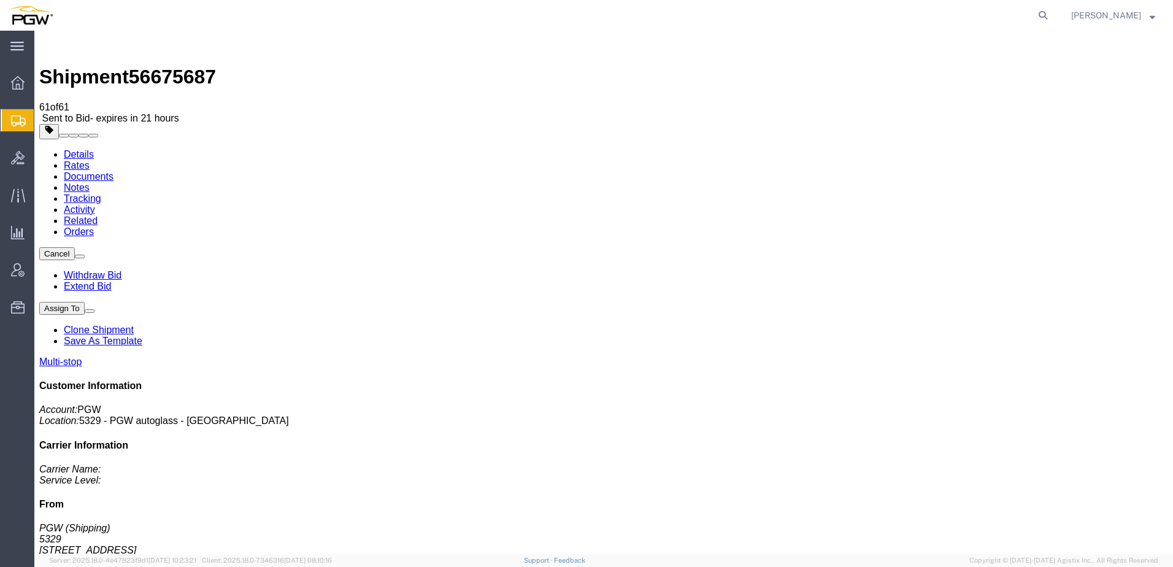
click link "Rates"
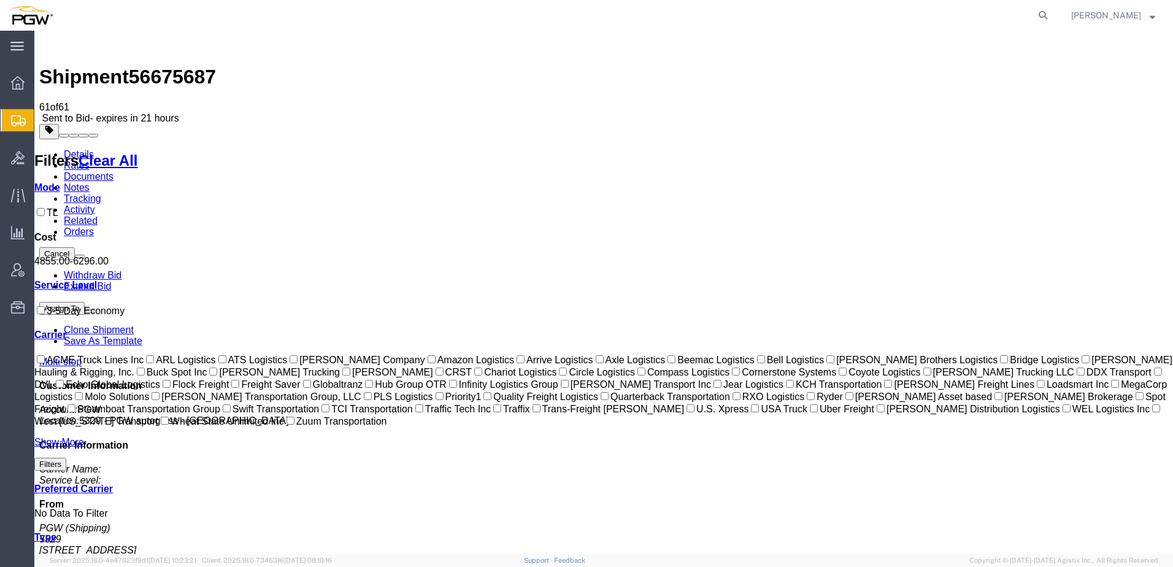
click at [77, 149] on link "Details" at bounding box center [79, 154] width 30 height 10
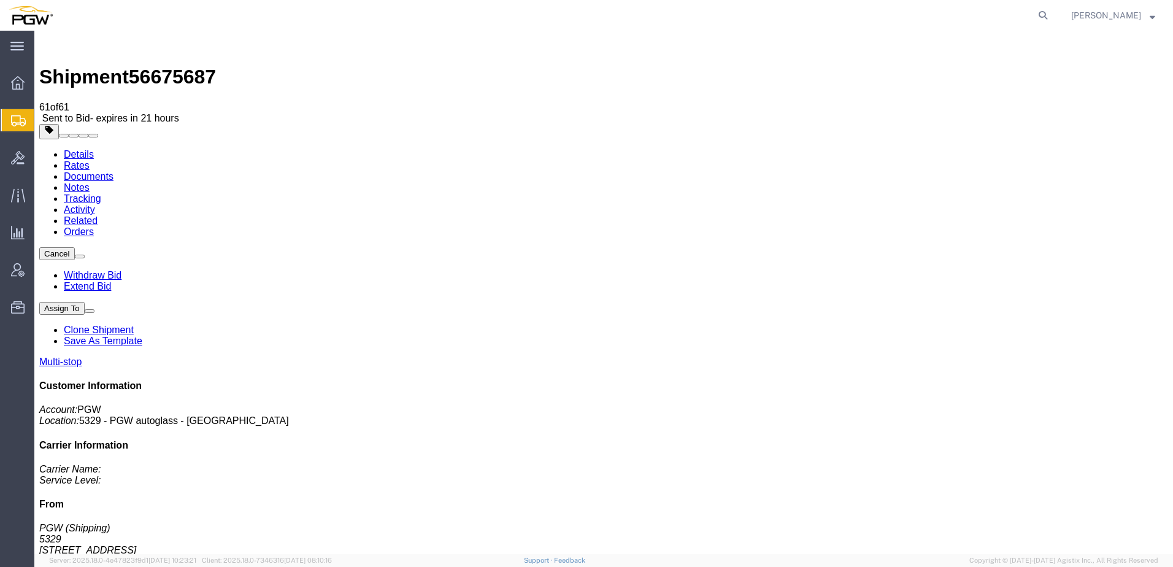
click link "Rates"
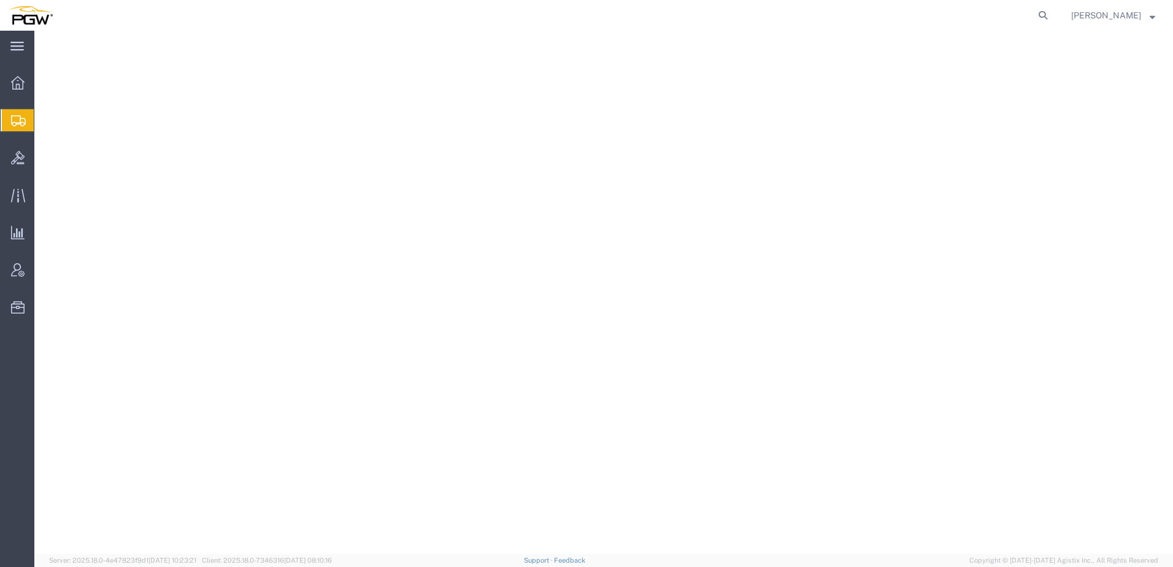
select select
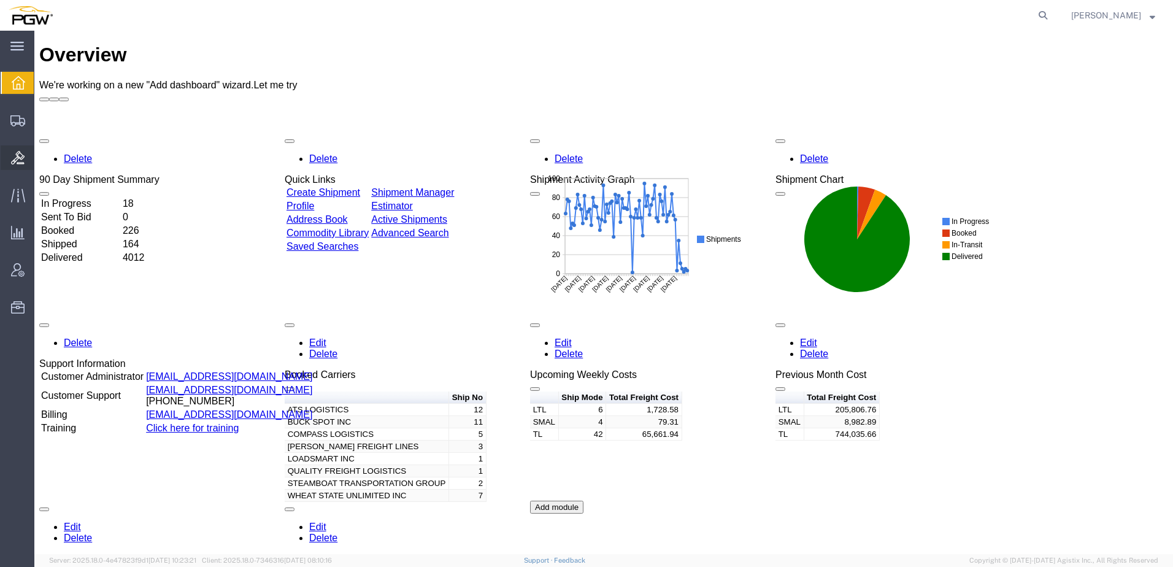
click at [42, 156] on span "Bids" at bounding box center [38, 157] width 9 height 25
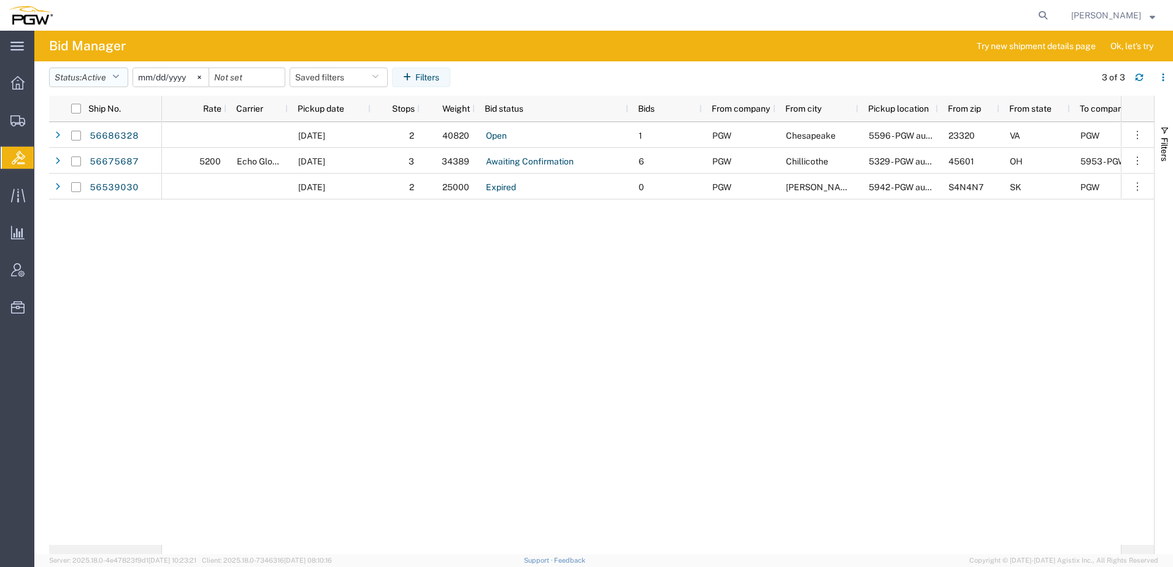
click at [94, 72] on span "Active" at bounding box center [94, 78] width 25 height 12
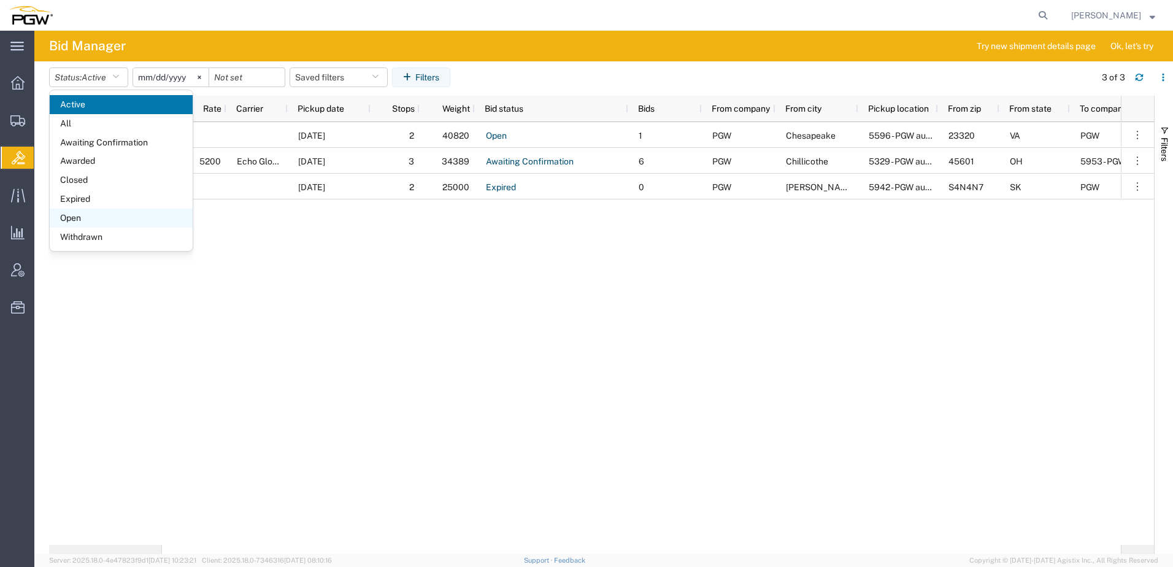
click at [95, 211] on span "Open" at bounding box center [121, 218] width 143 height 19
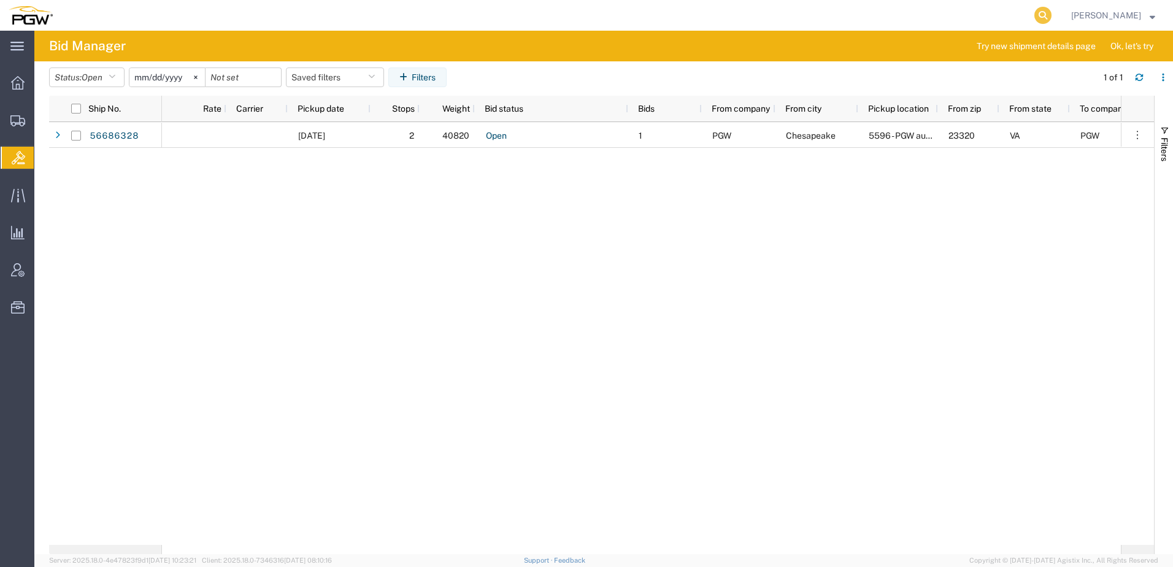
click at [1052, 21] on icon at bounding box center [1043, 15] width 17 height 17
click at [909, 13] on input "search" at bounding box center [847, 15] width 373 height 29
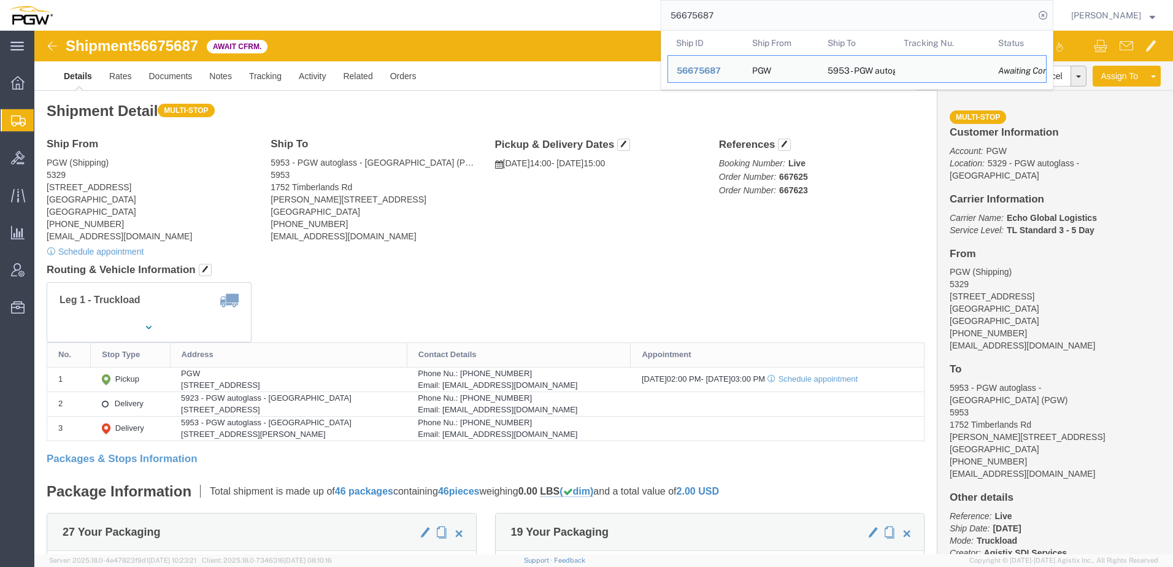
click div "Ship From PGW (Shipping) [STREET_ADDRESS] [PHONE_NUMBER] [EMAIL_ADDRESS][DOMAIN…"
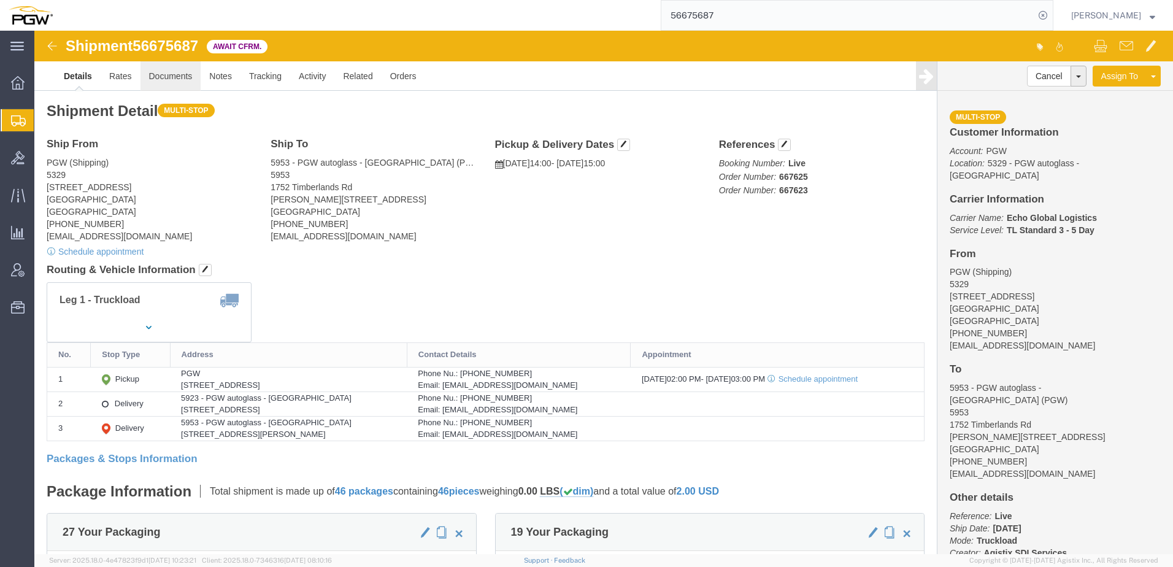
click link "Documents"
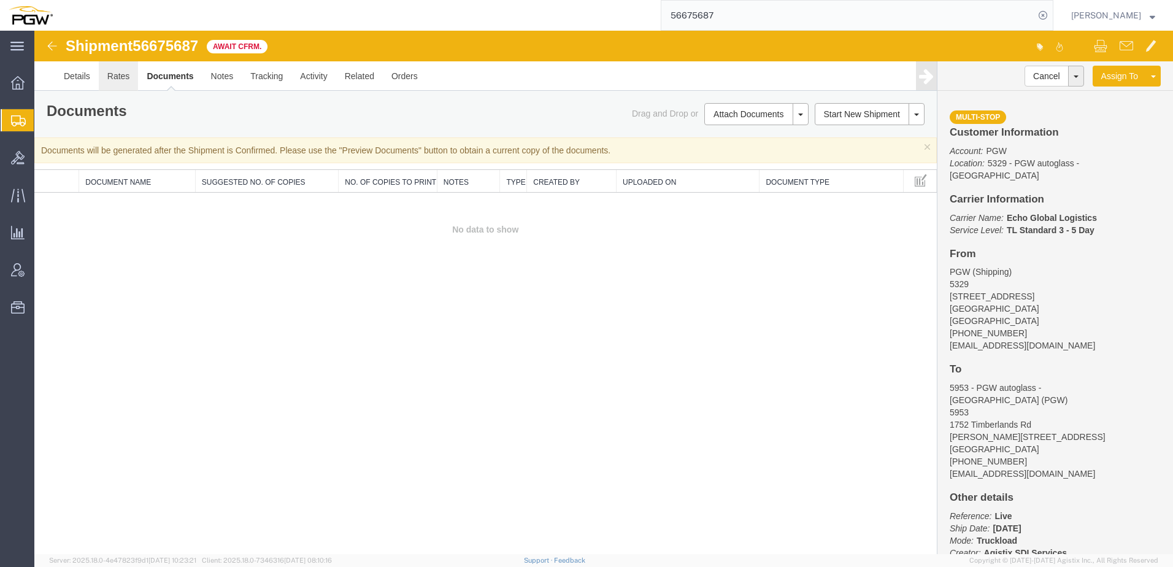
click at [117, 78] on link "Rates" at bounding box center [119, 75] width 40 height 29
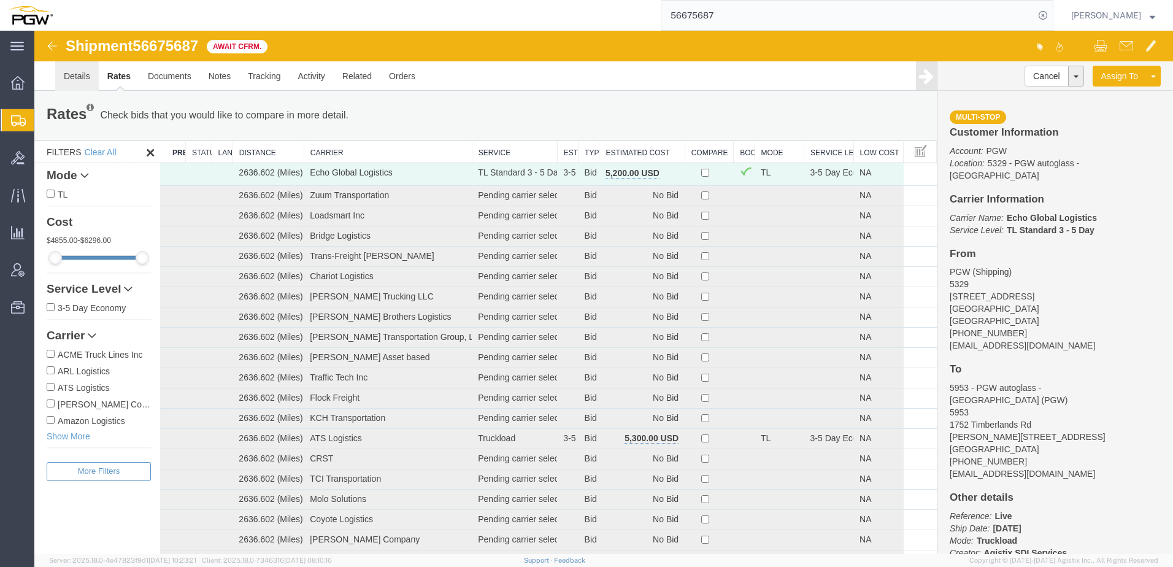
click at [70, 77] on link "Details" at bounding box center [77, 75] width 44 height 29
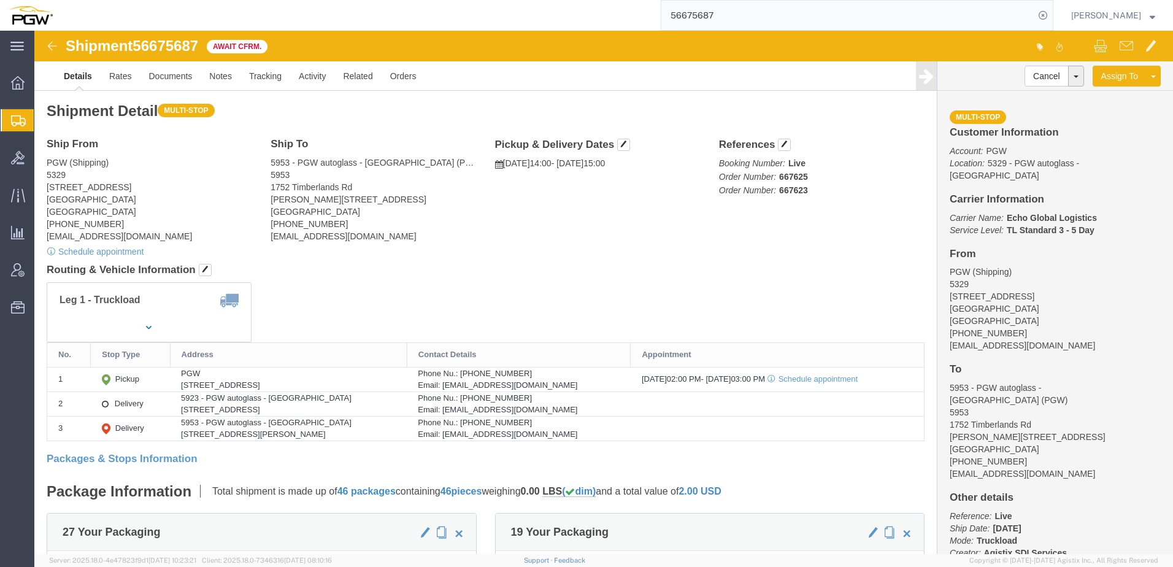
click at [0, 0] on span "Shipment Manager" at bounding box center [0, 0] width 0 height 0
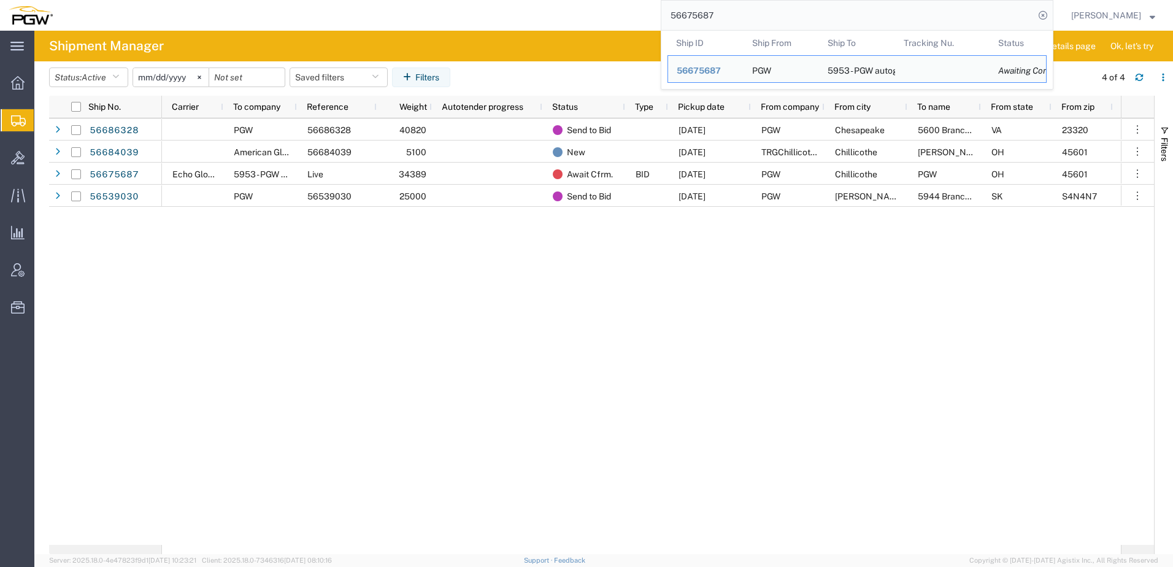
drag, startPoint x: 757, startPoint y: 22, endPoint x: 388, endPoint y: -34, distance: 373.1
click at [388, 0] on html "main_menu Created with Sketch. Collapse Menu Overview Shipments Shipment Manage…" at bounding box center [586, 283] width 1173 height 567
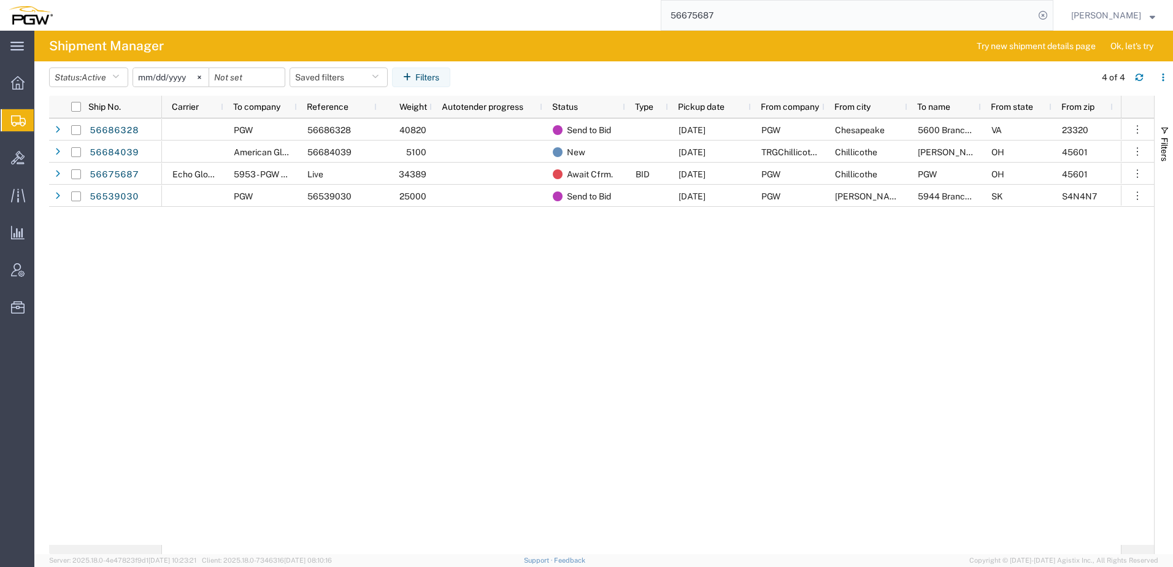
paste input "667779"
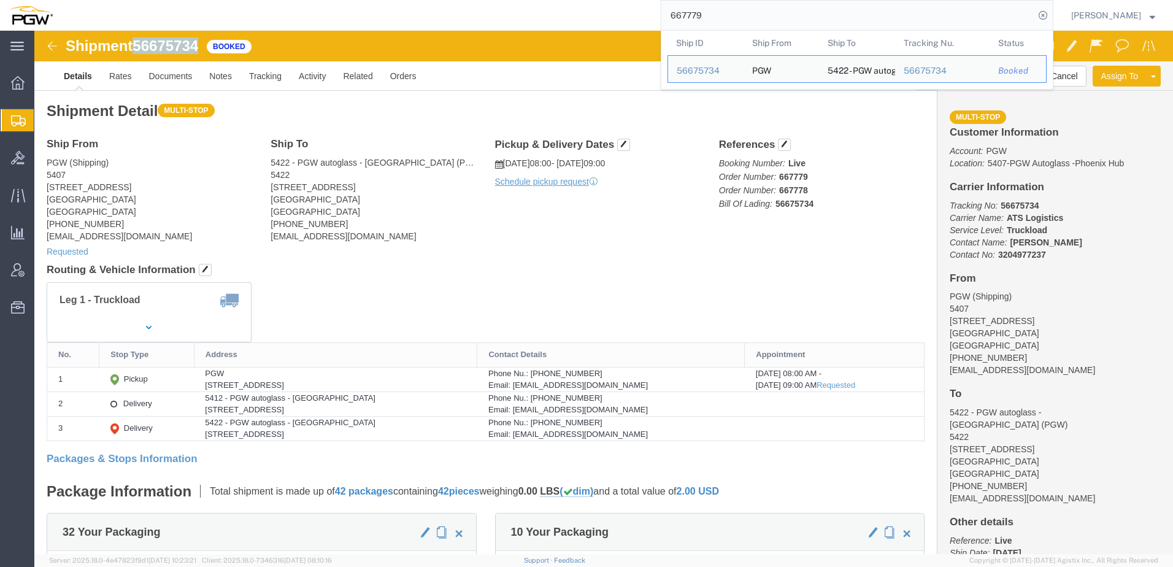
drag, startPoint x: 106, startPoint y: 10, endPoint x: 171, endPoint y: 12, distance: 65.7
click div "Shipment 56675734 Booked"
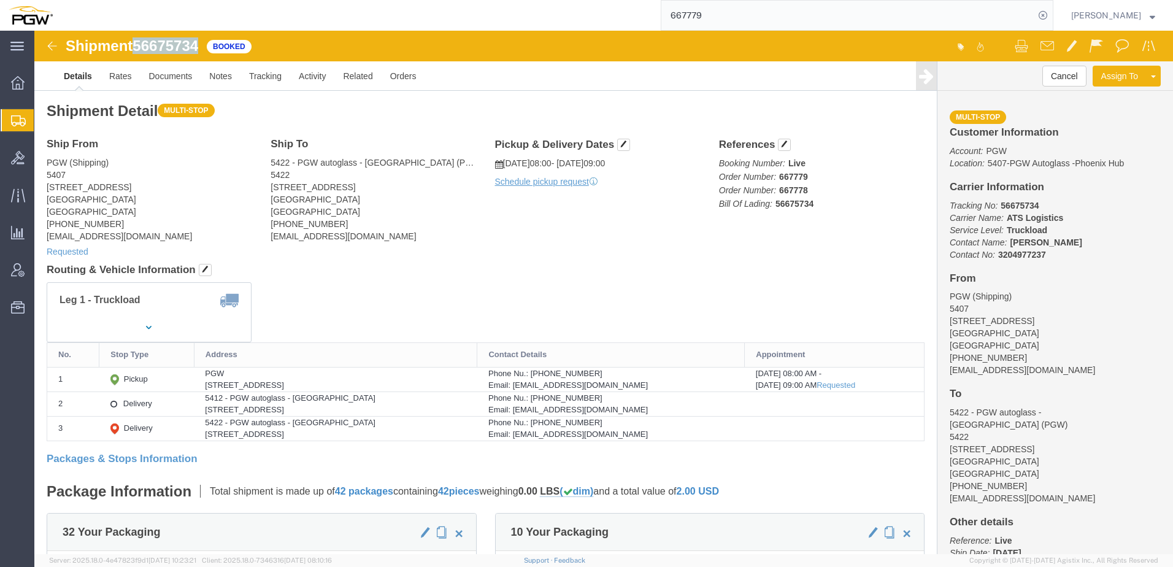
copy span "56675734"
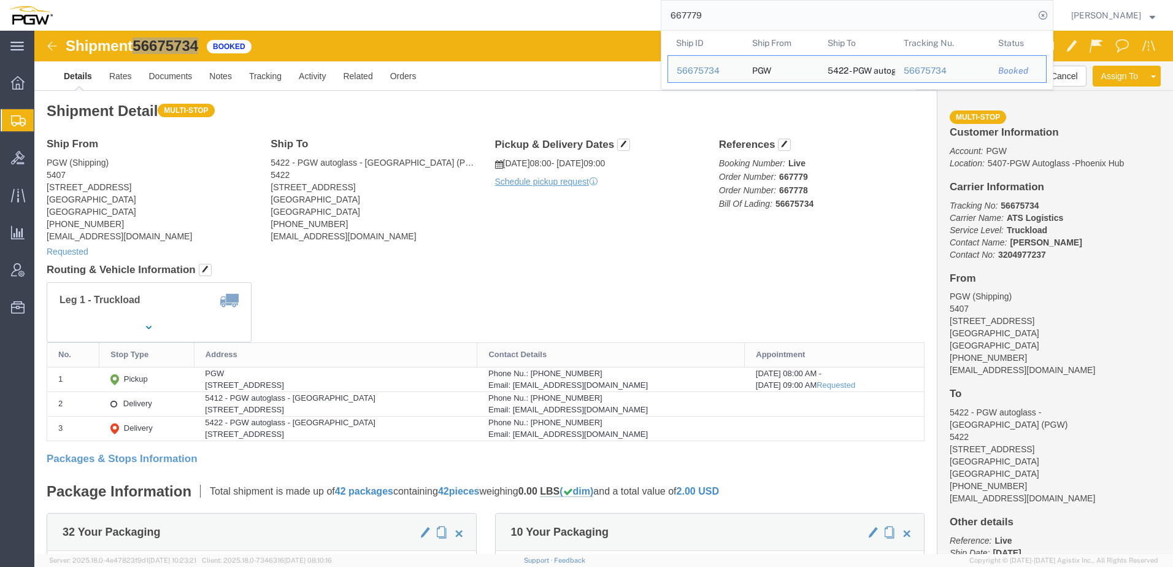
drag, startPoint x: 800, startPoint y: 9, endPoint x: 249, endPoint y: 10, distance: 550.4
click at [241, 11] on div "667779 Ship ID Ship From Ship To Tracking Nu. Status Ship ID 56675734 Ship From…" at bounding box center [557, 15] width 992 height 31
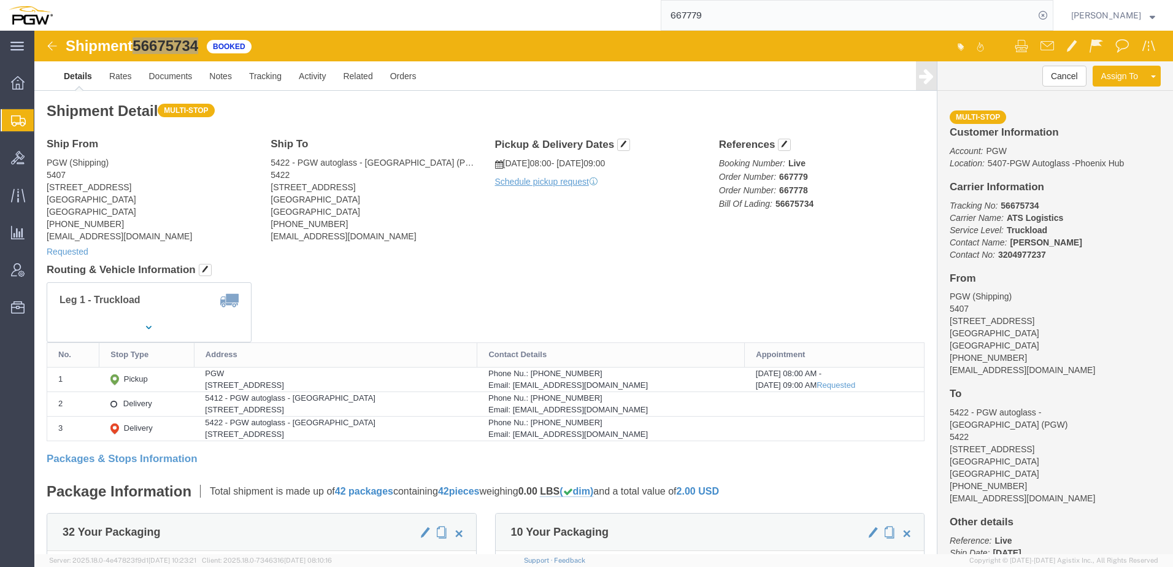
paste input "818"
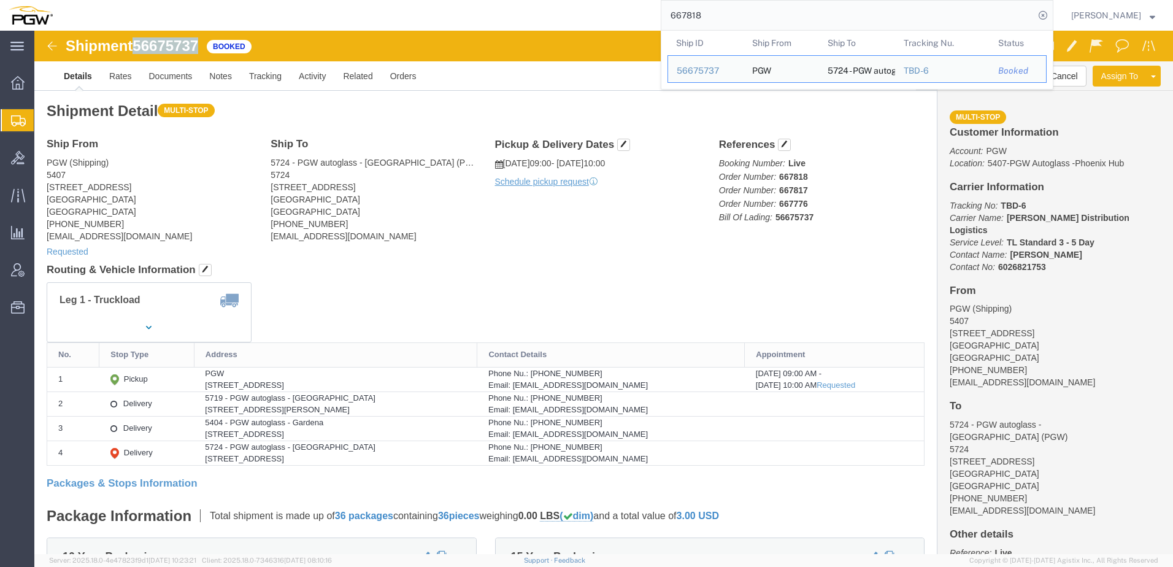
drag, startPoint x: 103, startPoint y: 15, endPoint x: 168, endPoint y: 12, distance: 64.5
click span "56675737"
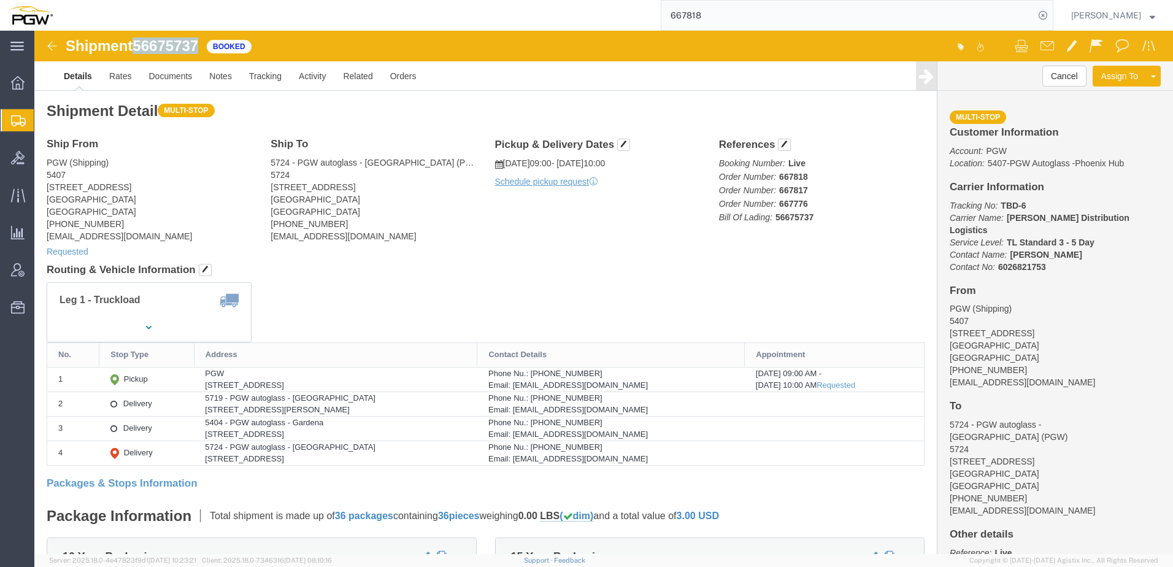
copy span "56675737"
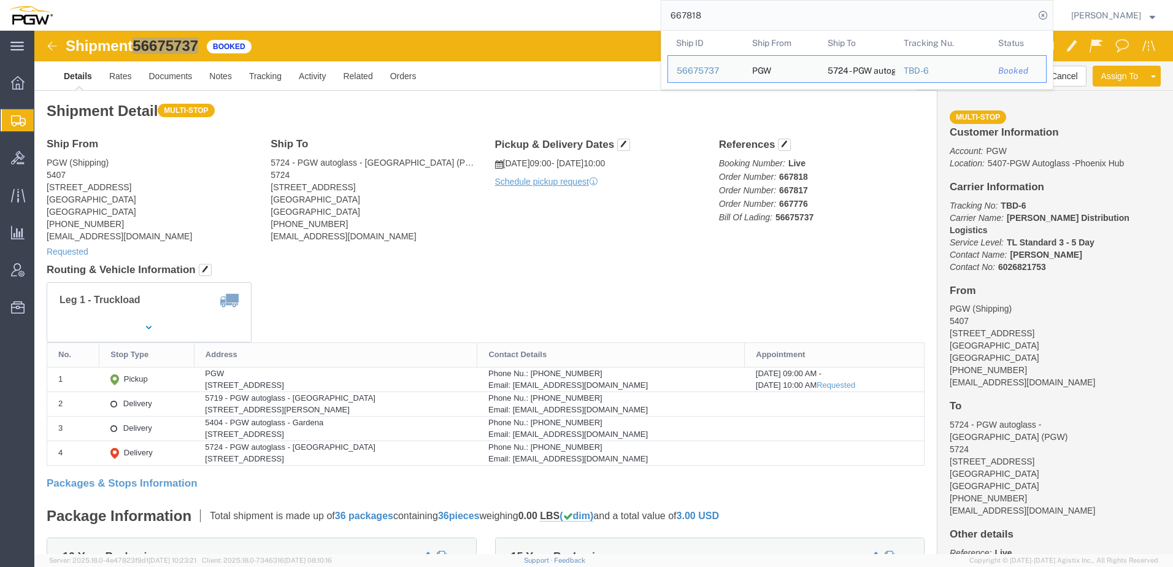
drag, startPoint x: 744, startPoint y: 12, endPoint x: 273, endPoint y: 2, distance: 471.3
click at [273, 2] on div "667818 Ship ID Ship From Ship To Tracking Nu. Status Ship ID 56675737 Ship From…" at bounding box center [557, 15] width 992 height 31
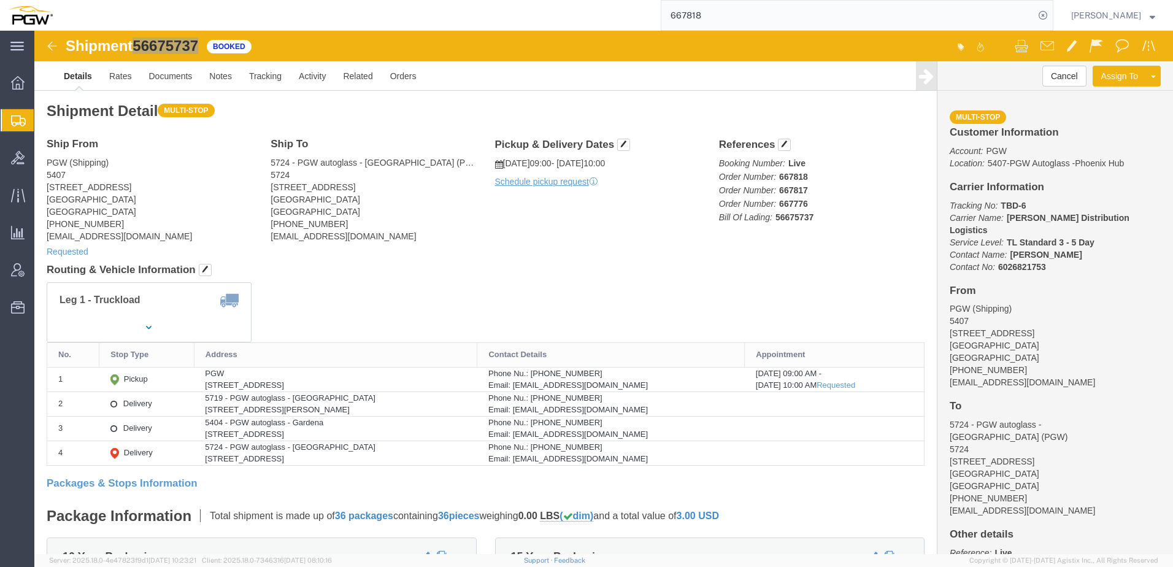
paste input "653"
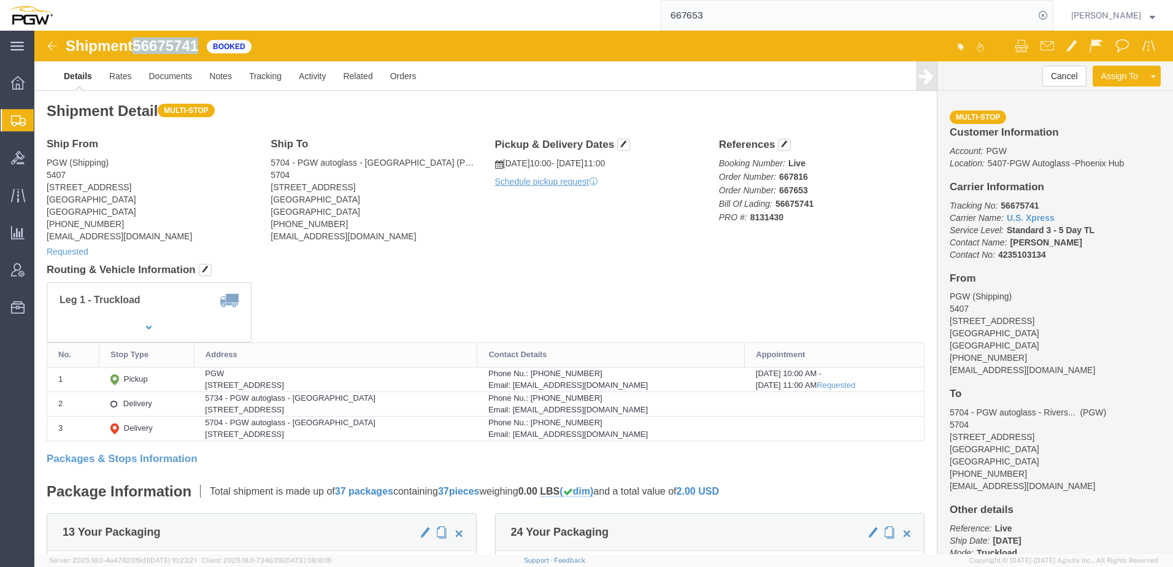
drag, startPoint x: 104, startPoint y: 11, endPoint x: 170, endPoint y: 15, distance: 65.8
click div "Shipment 56675741 Booked"
copy span "56675741"
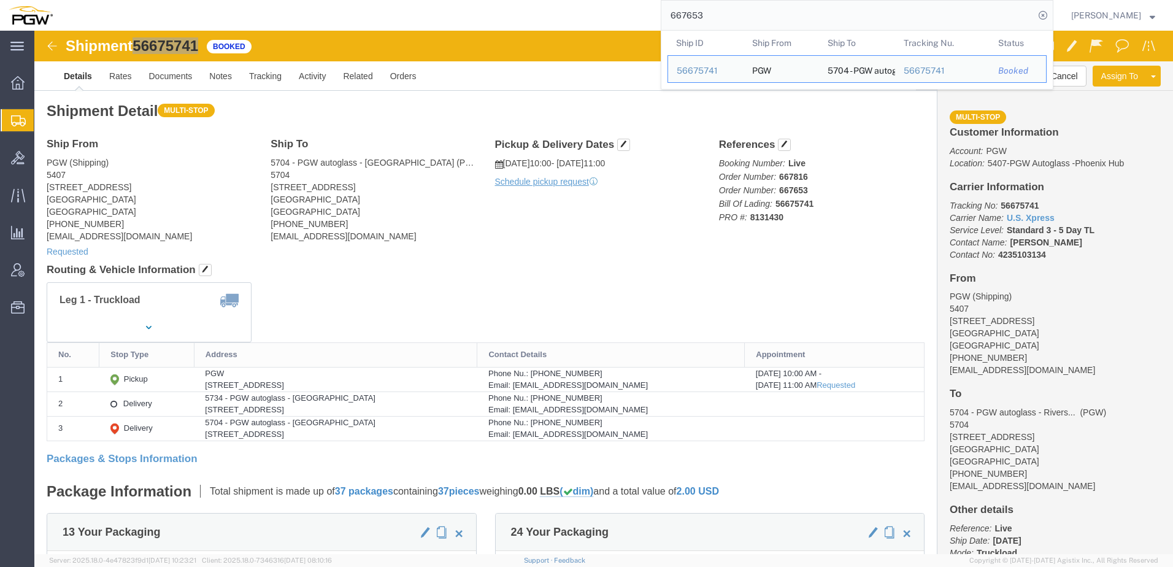
drag, startPoint x: 781, startPoint y: 19, endPoint x: 220, endPoint y: -56, distance: 566.4
click at [220, 0] on html "main_menu Created with Sketch. Collapse Menu Overview Shipments Shipment Manage…" at bounding box center [586, 283] width 1173 height 567
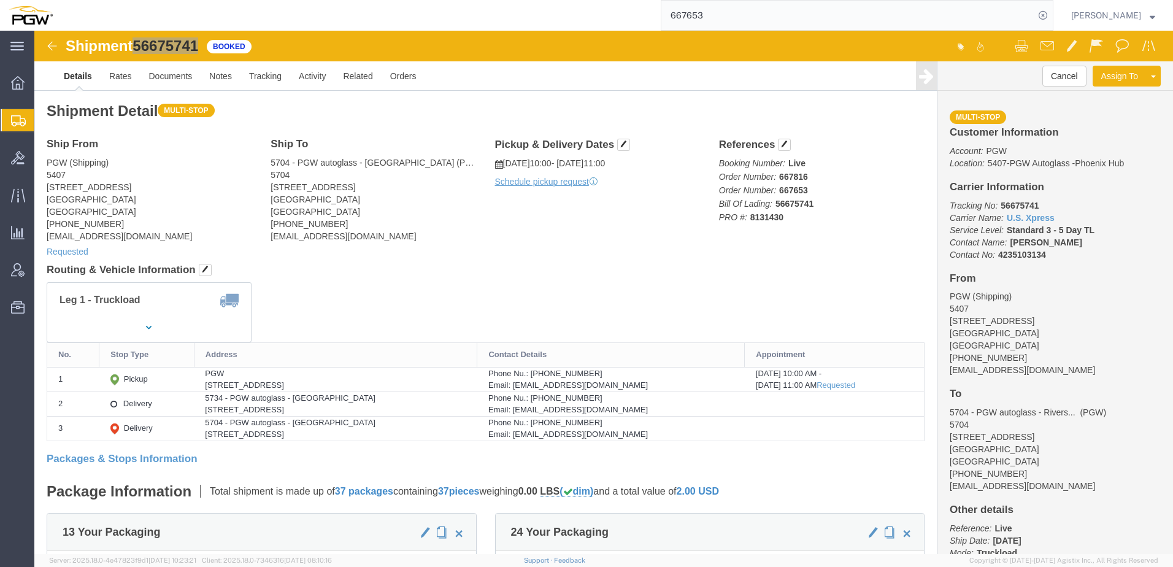
paste input "56675734"
type input "56675734"
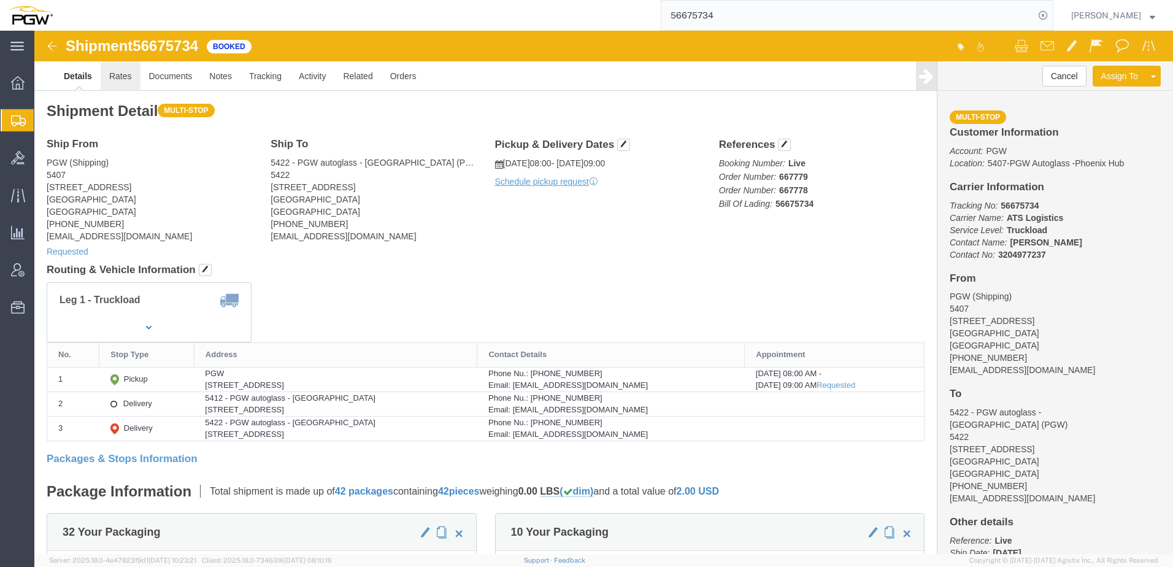
click link "Rates"
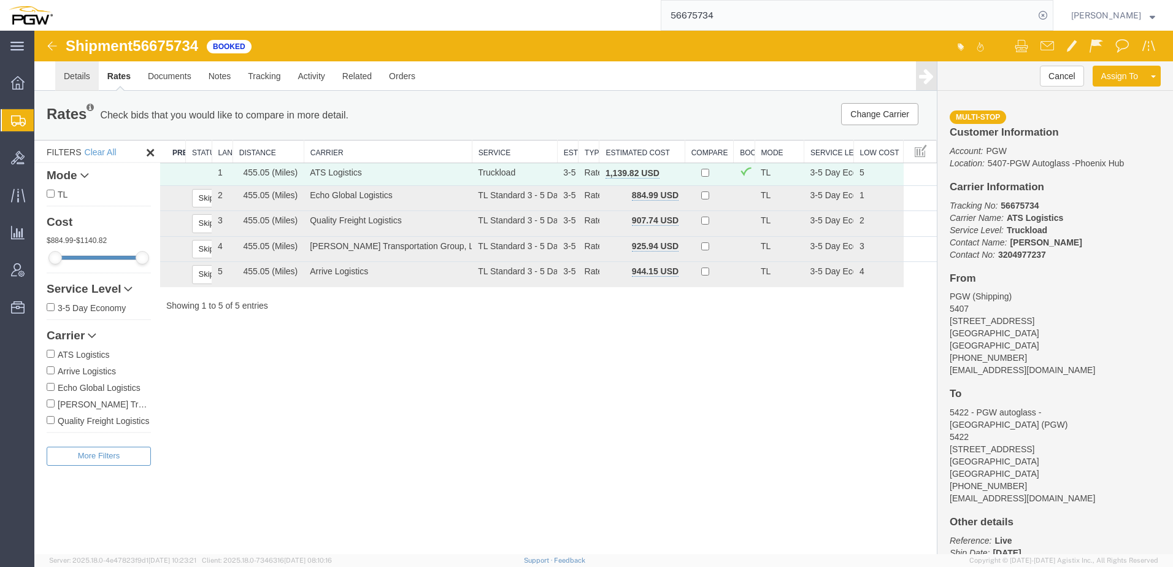
click at [74, 79] on link "Details" at bounding box center [77, 75] width 44 height 29
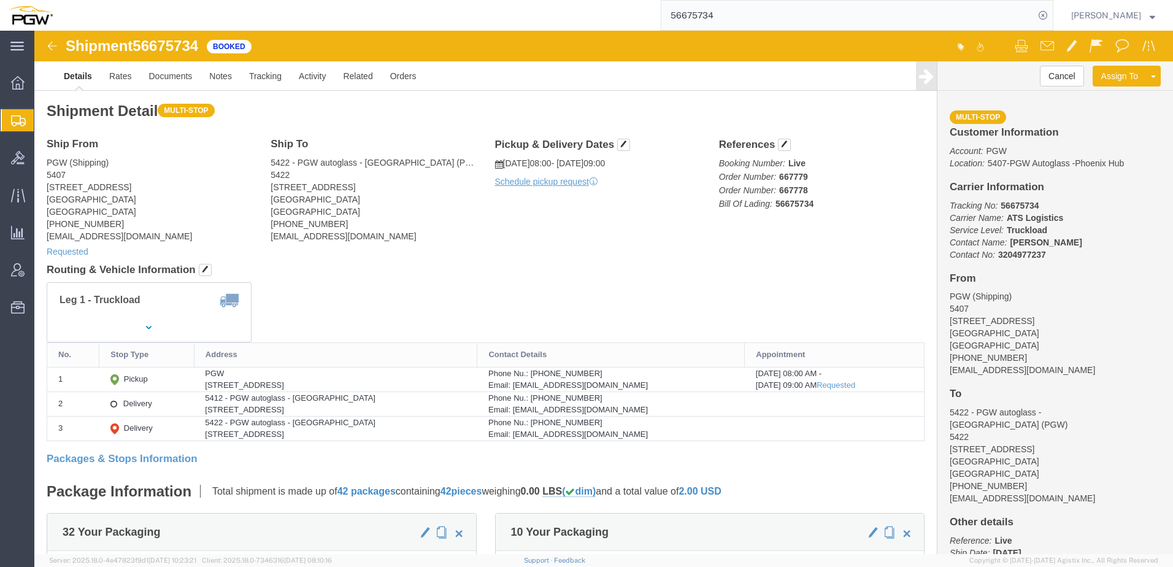
click div "Ship From PGW (Shipping) [STREET_ADDRESS] [PHONE_NUMBER] [EMAIL_ADDRESS][DOMAIN…"
